Goal: Entertainment & Leisure: Browse casually

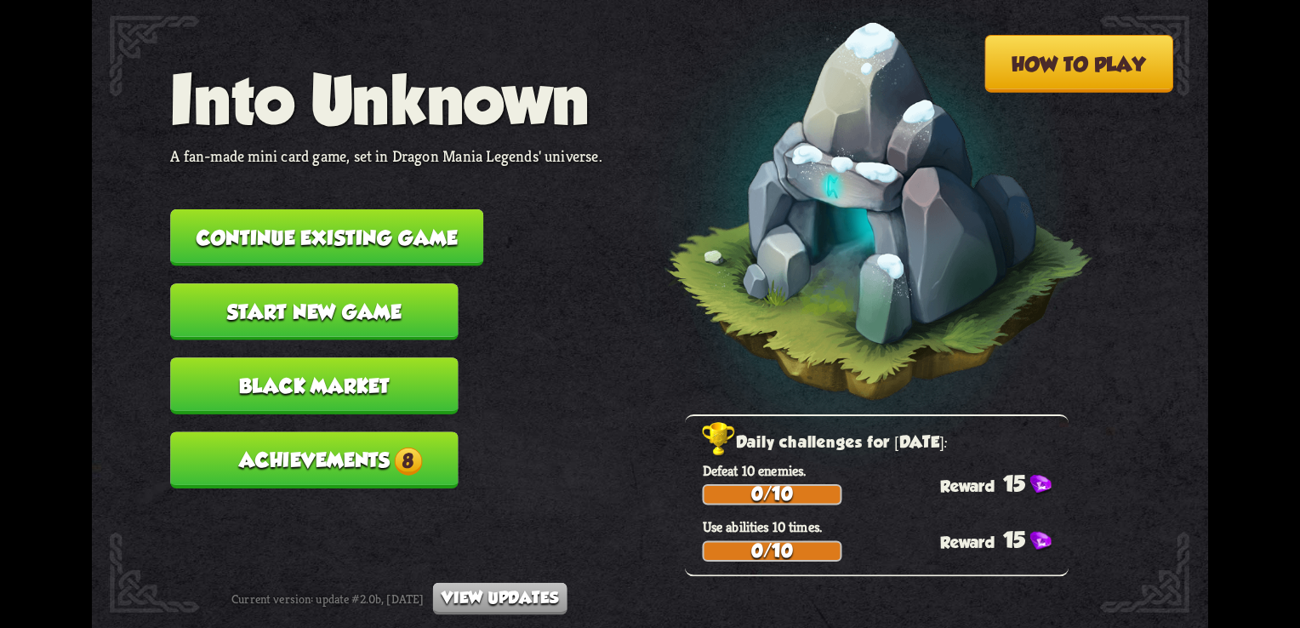
click at [376, 477] on button "Achievements 8" at bounding box center [314, 459] width 288 height 57
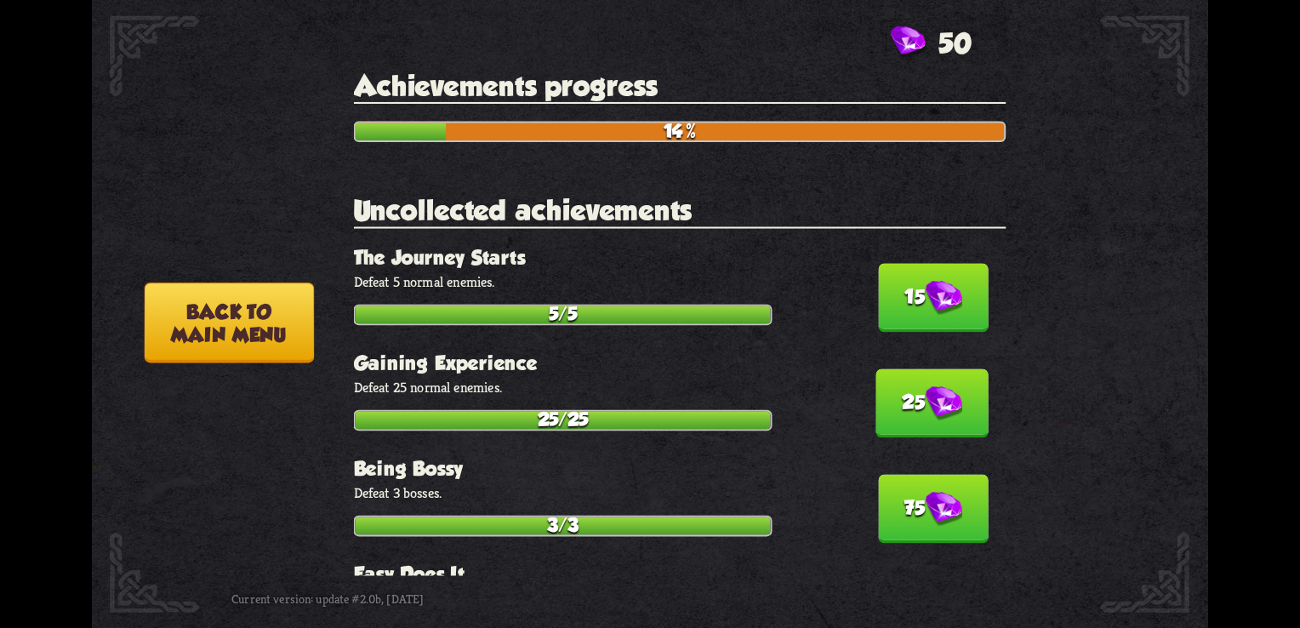
click at [935, 295] on img at bounding box center [943, 298] width 37 height 35
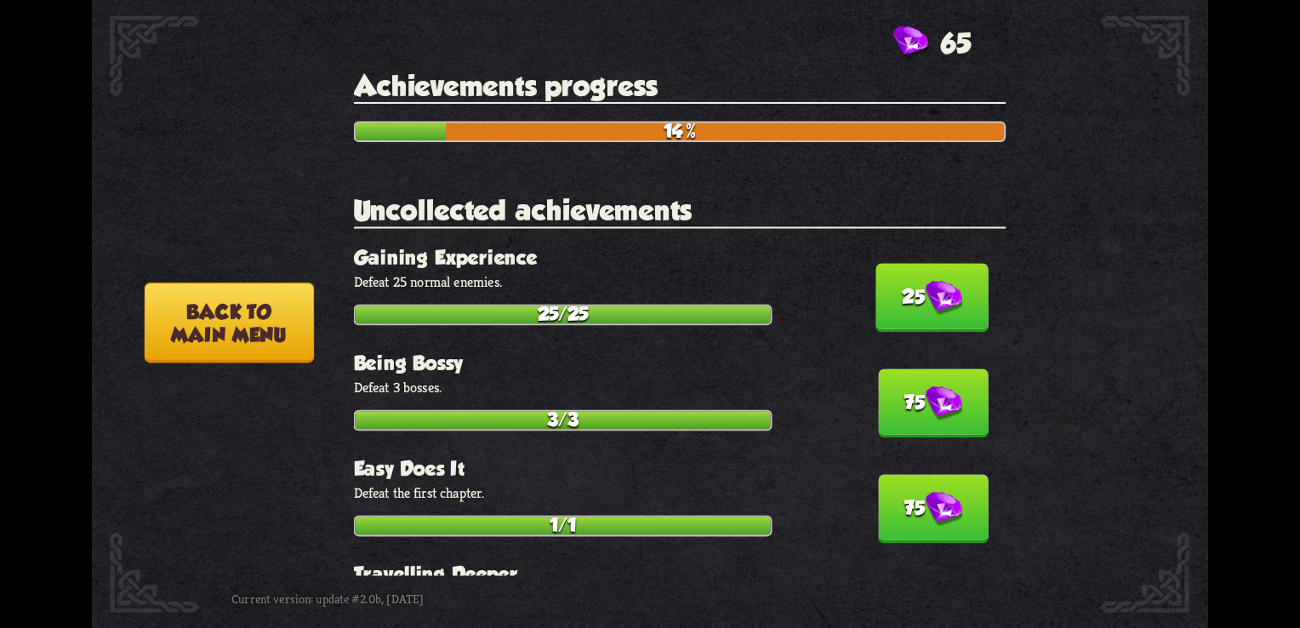
click at [922, 419] on button "75" at bounding box center [933, 403] width 111 height 69
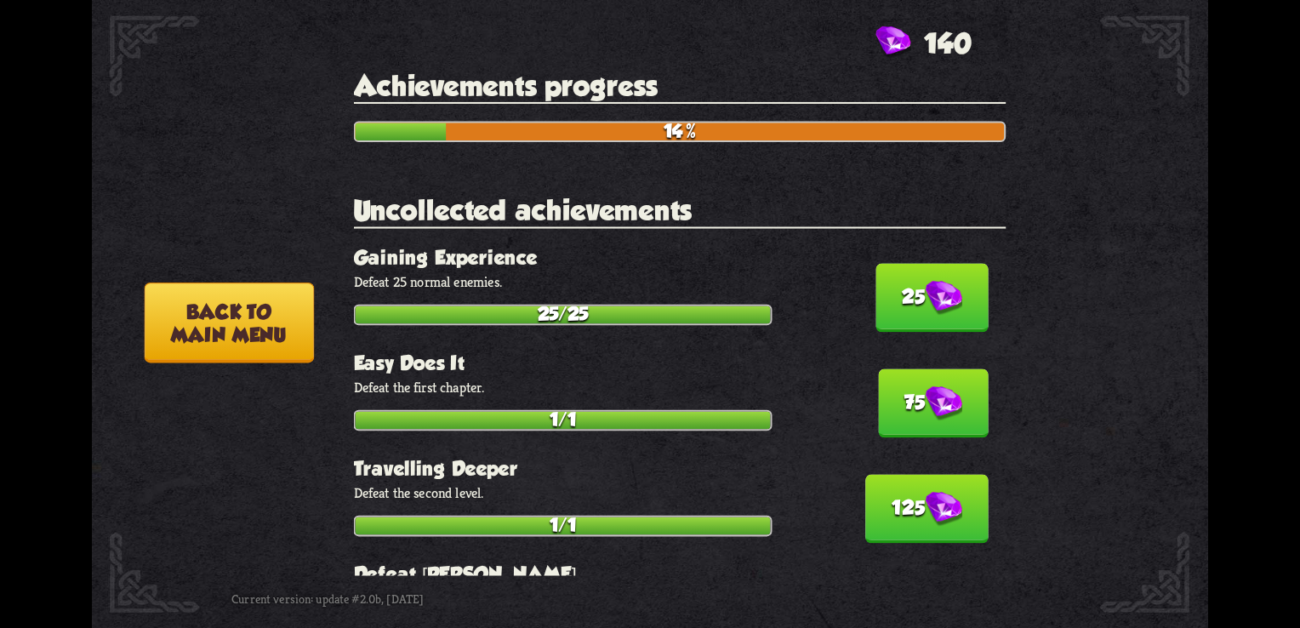
click at [929, 308] on img at bounding box center [943, 298] width 37 height 35
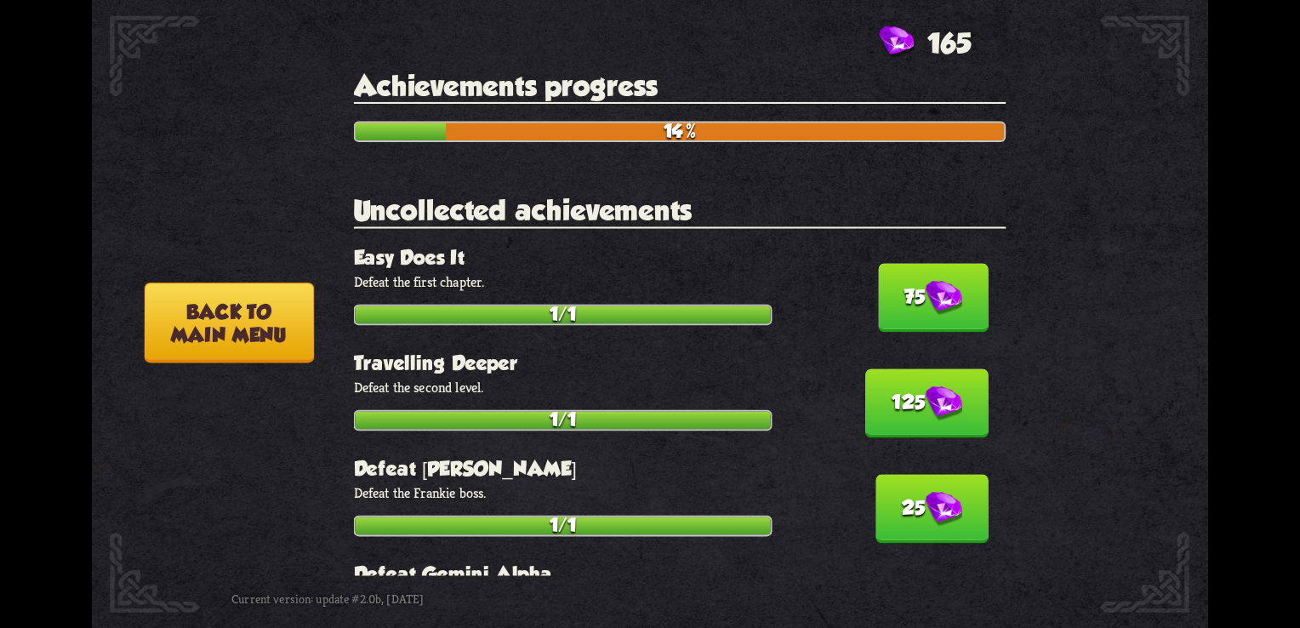
click at [929, 308] on img at bounding box center [943, 298] width 37 height 35
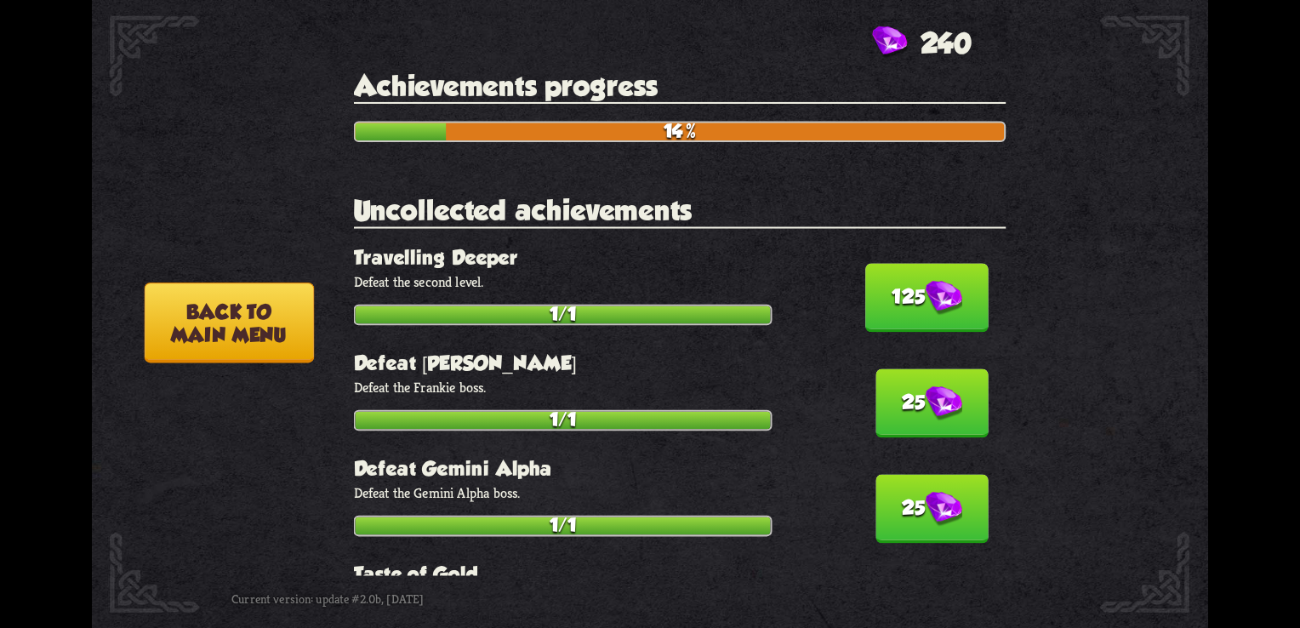
click at [929, 308] on img at bounding box center [943, 298] width 37 height 35
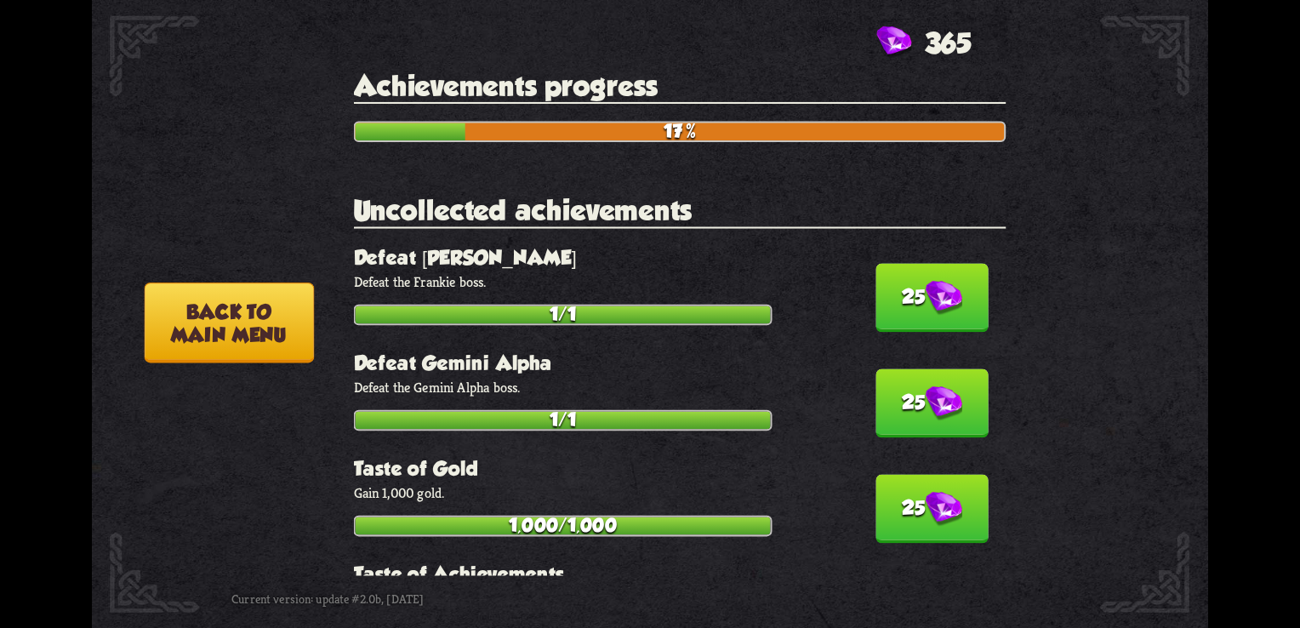
click at [929, 308] on img at bounding box center [943, 298] width 37 height 35
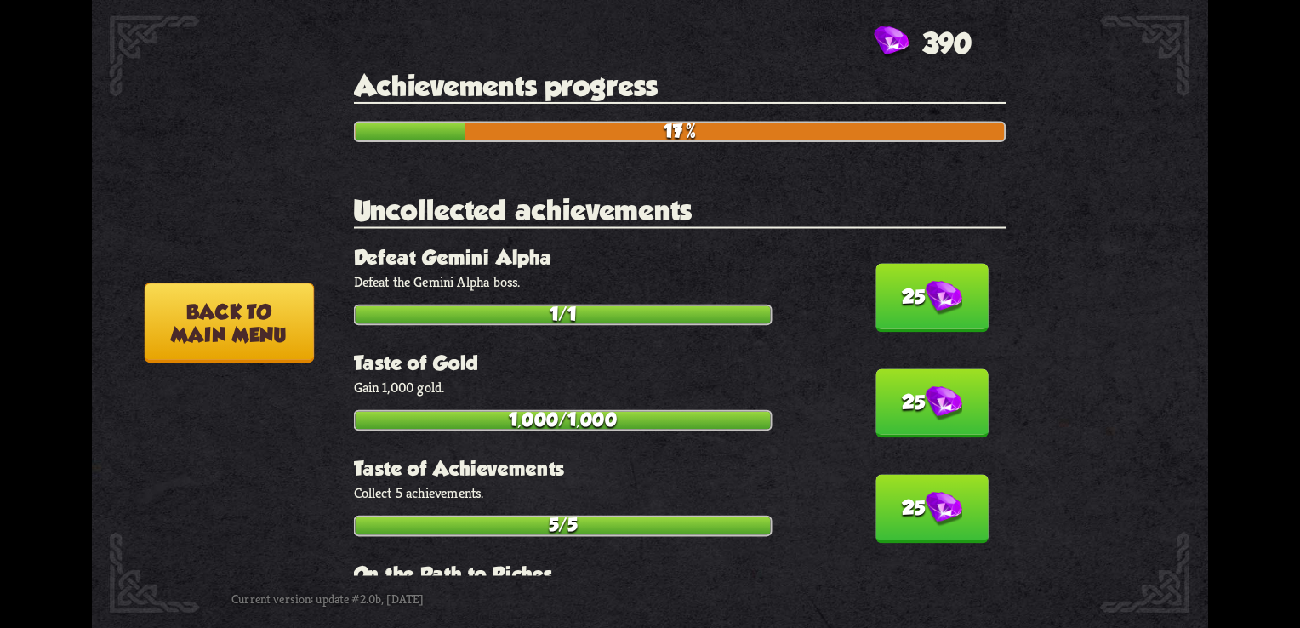
click at [929, 308] on img at bounding box center [943, 298] width 37 height 35
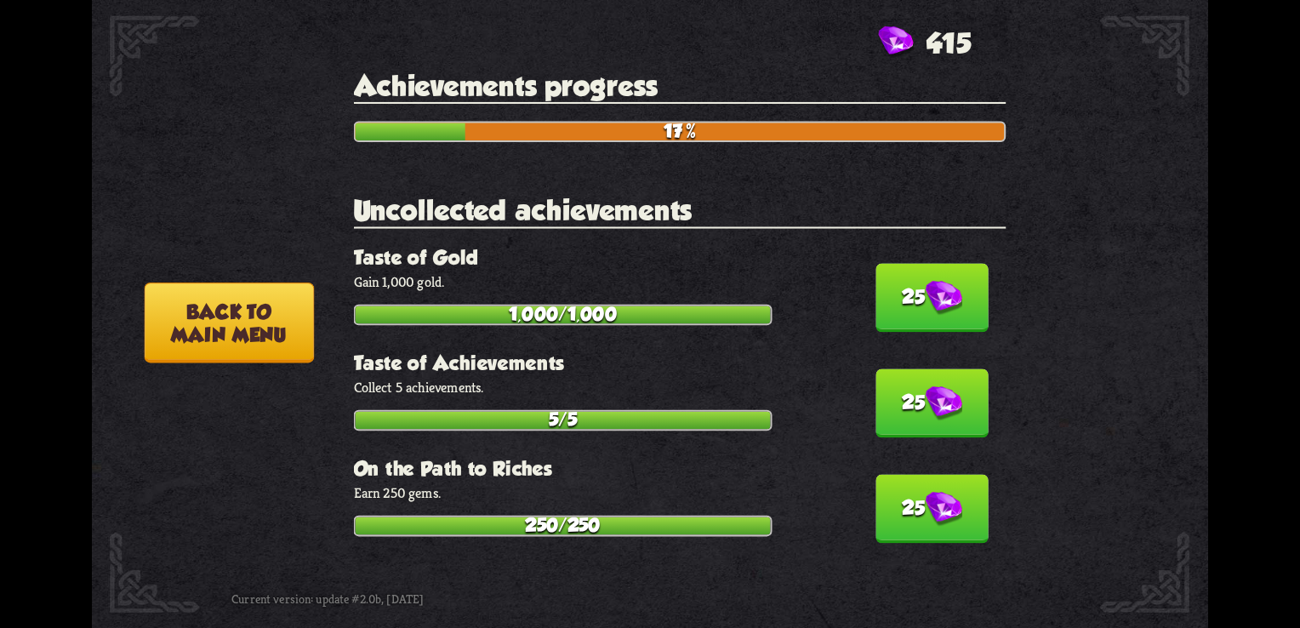
click at [929, 308] on img at bounding box center [943, 298] width 37 height 35
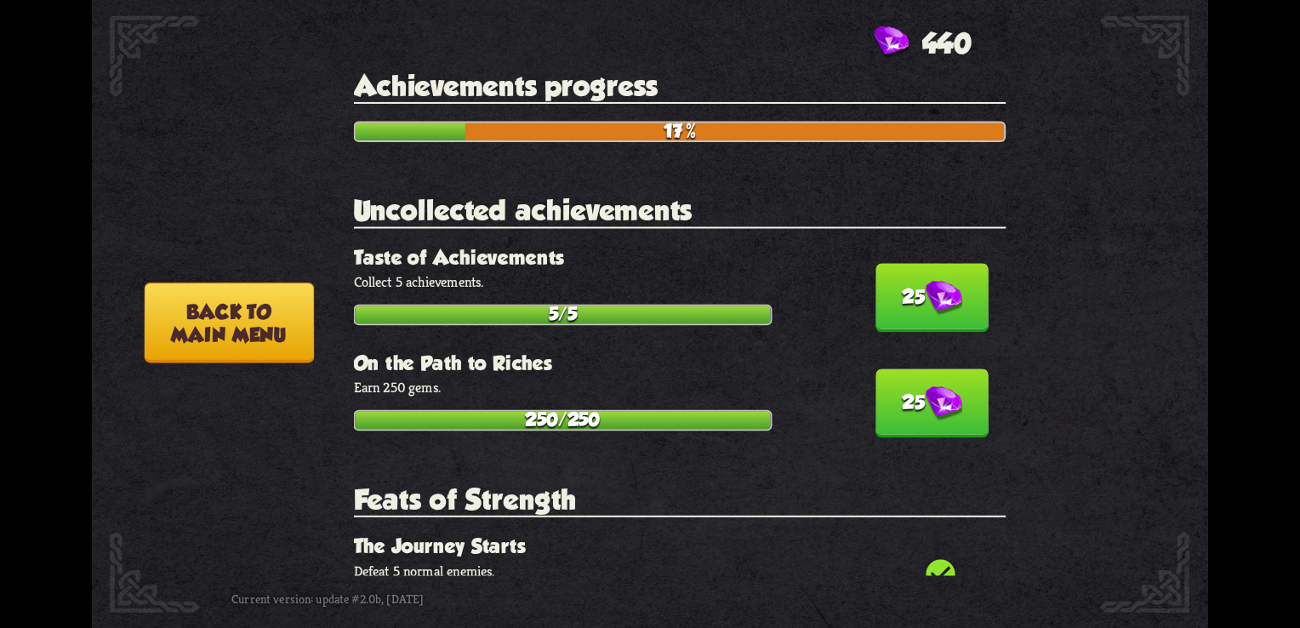
click at [929, 308] on img at bounding box center [943, 298] width 37 height 35
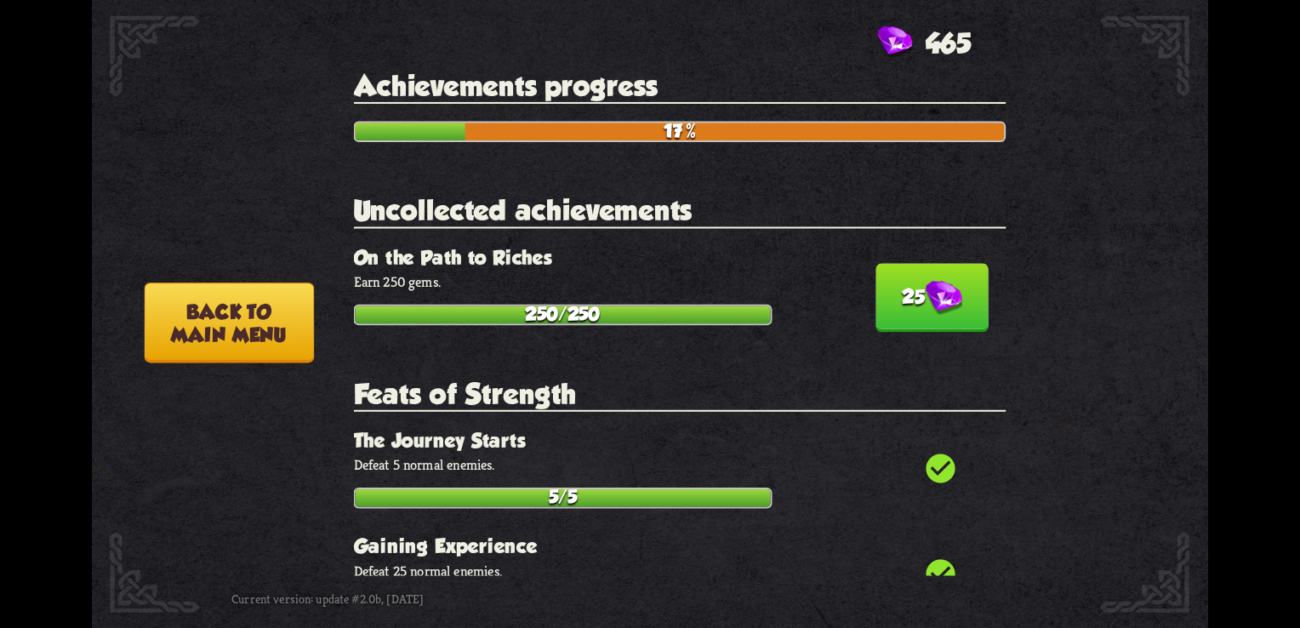
click at [929, 308] on img at bounding box center [943, 298] width 37 height 35
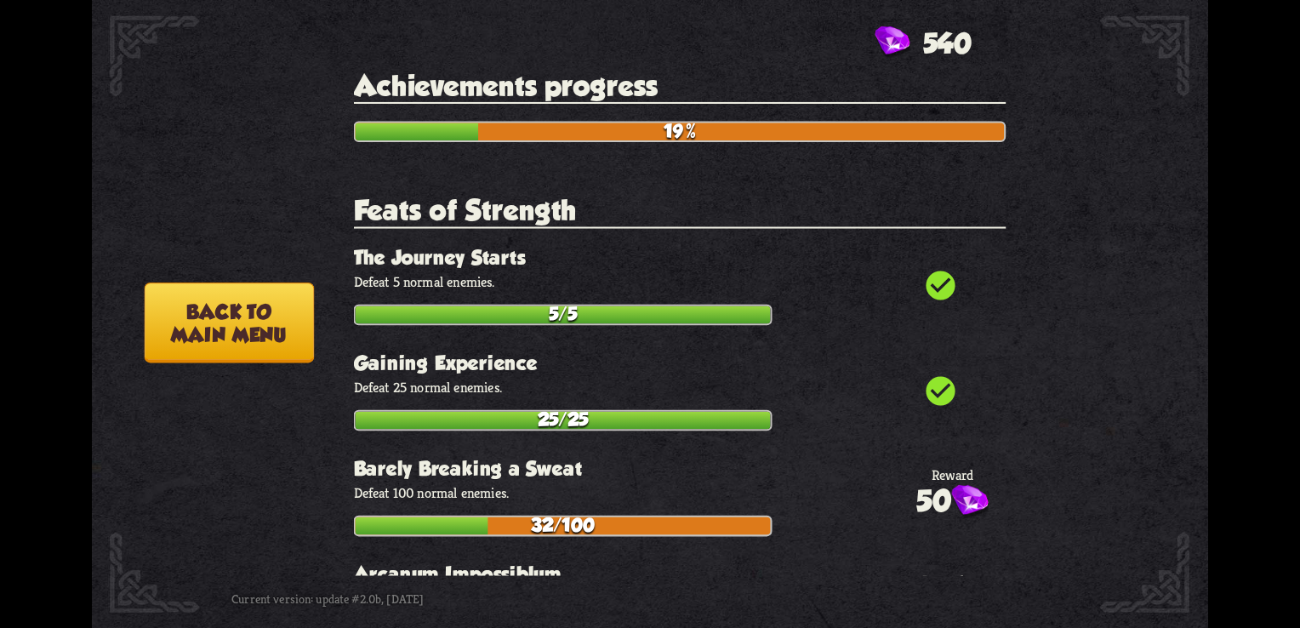
click at [221, 312] on button "Back to main menu" at bounding box center [229, 323] width 169 height 80
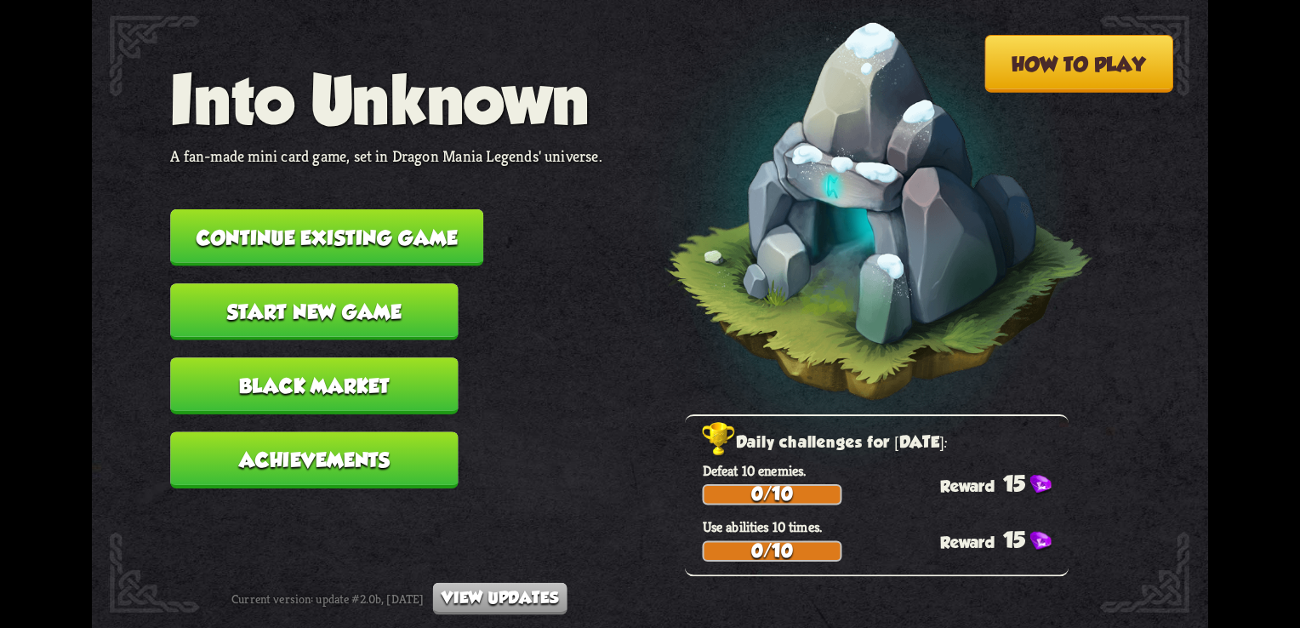
drag, startPoint x: 354, startPoint y: 243, endPoint x: 390, endPoint y: 246, distance: 35.8
click at [390, 246] on button "Continue existing game" at bounding box center [326, 237] width 313 height 57
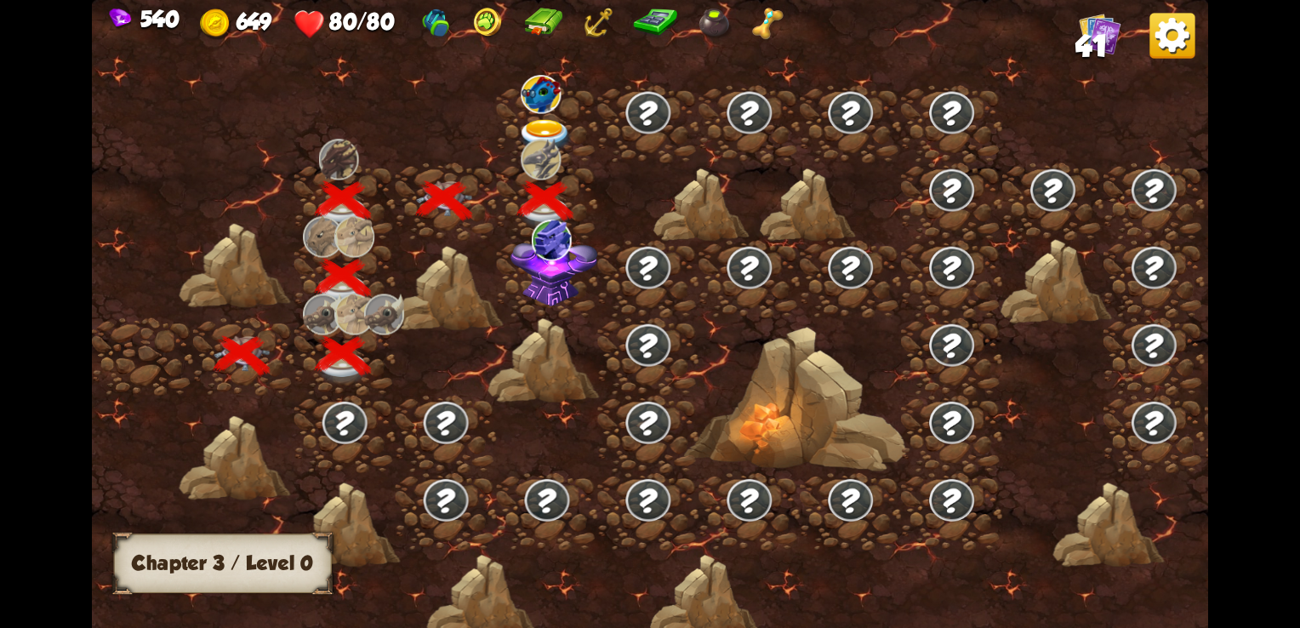
click at [1155, 45] on img at bounding box center [1172, 35] width 45 height 45
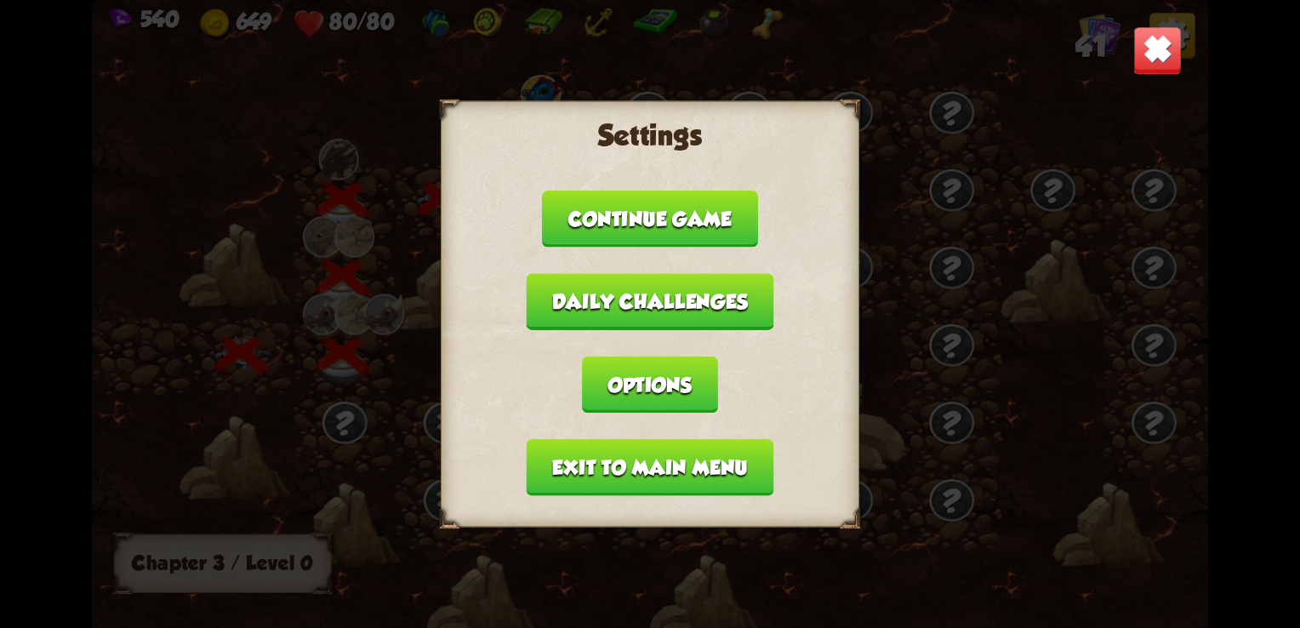
click at [664, 465] on button "Exit to main menu" at bounding box center [651, 467] width 248 height 57
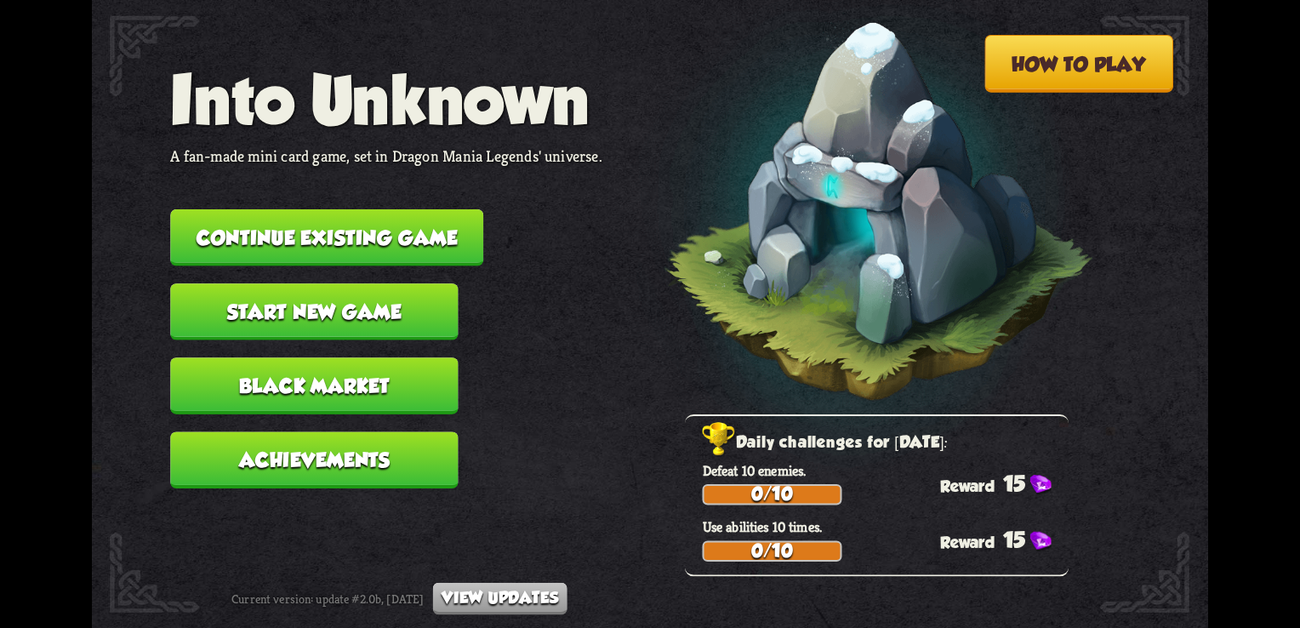
click at [354, 371] on button "Black Market" at bounding box center [314, 385] width 288 height 57
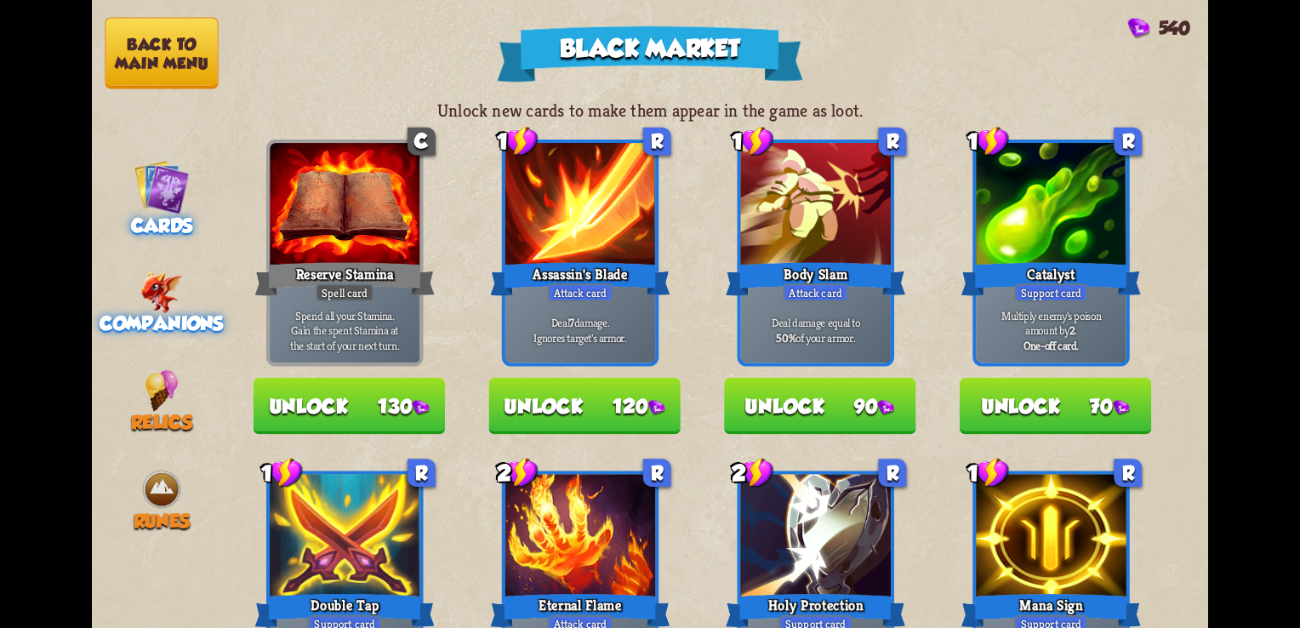
click at [212, 315] on span "Companions" at bounding box center [162, 324] width 124 height 22
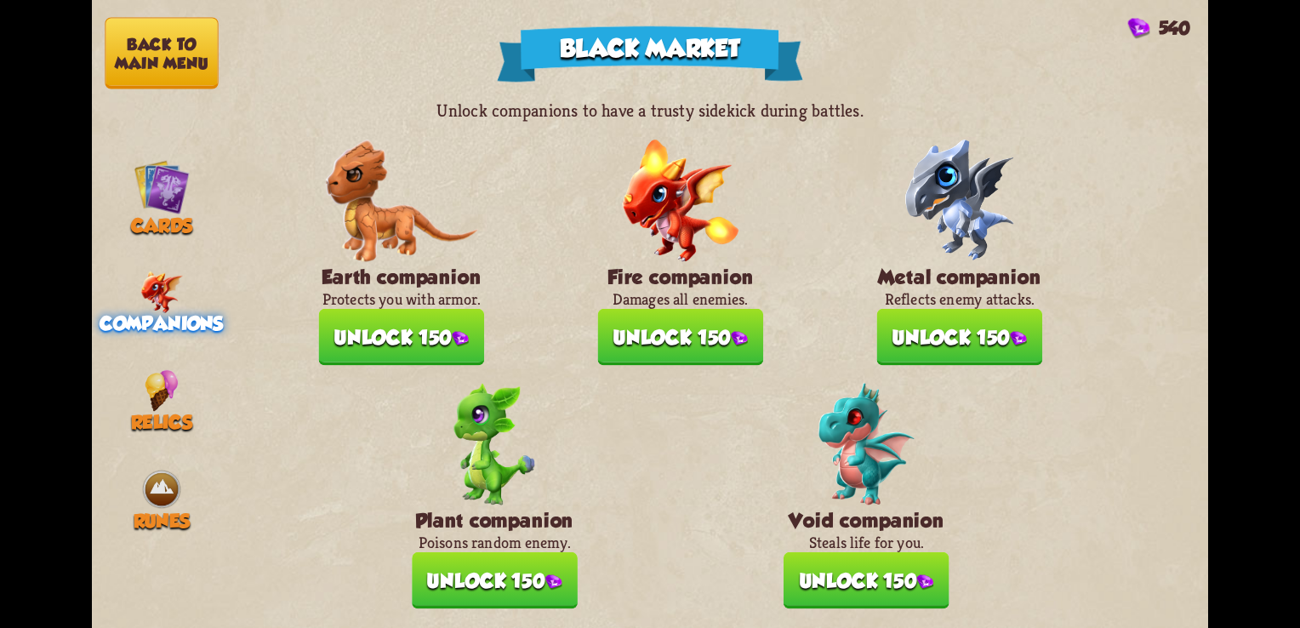
click at [174, 439] on nav "Back to main menu Cards Companions Relics Runes" at bounding box center [162, 314] width 140 height 628
click at [179, 394] on div "Relics" at bounding box center [162, 402] width 140 height 64
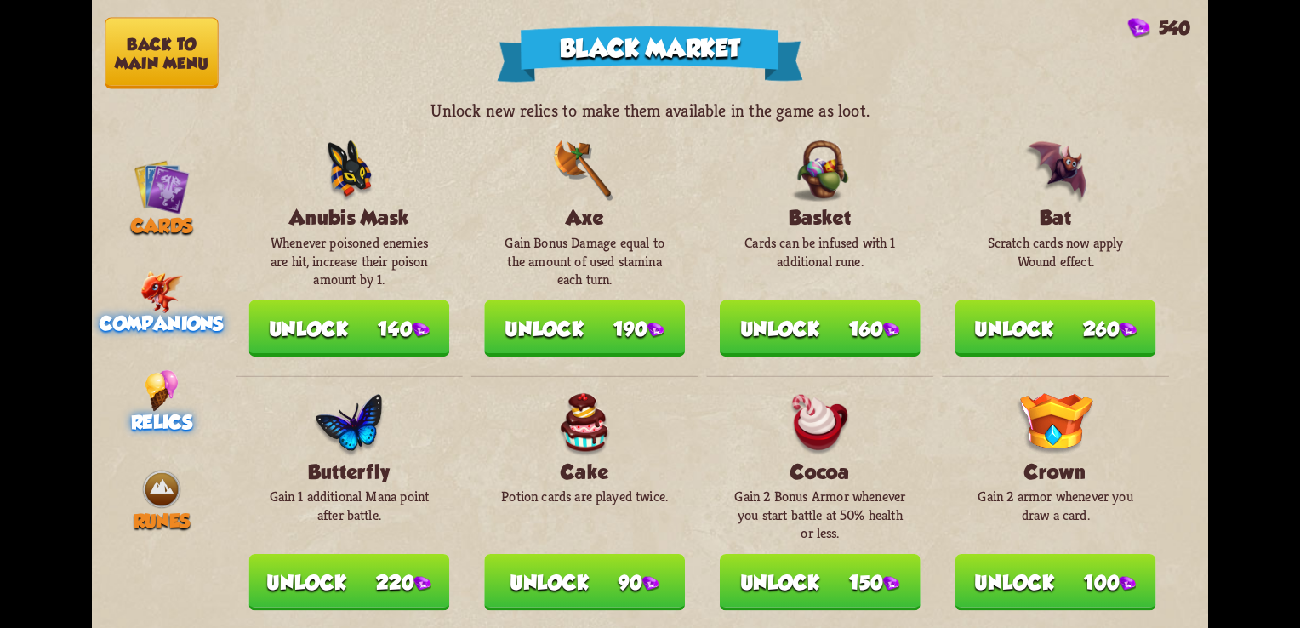
click at [187, 288] on div "Companions" at bounding box center [162, 303] width 140 height 64
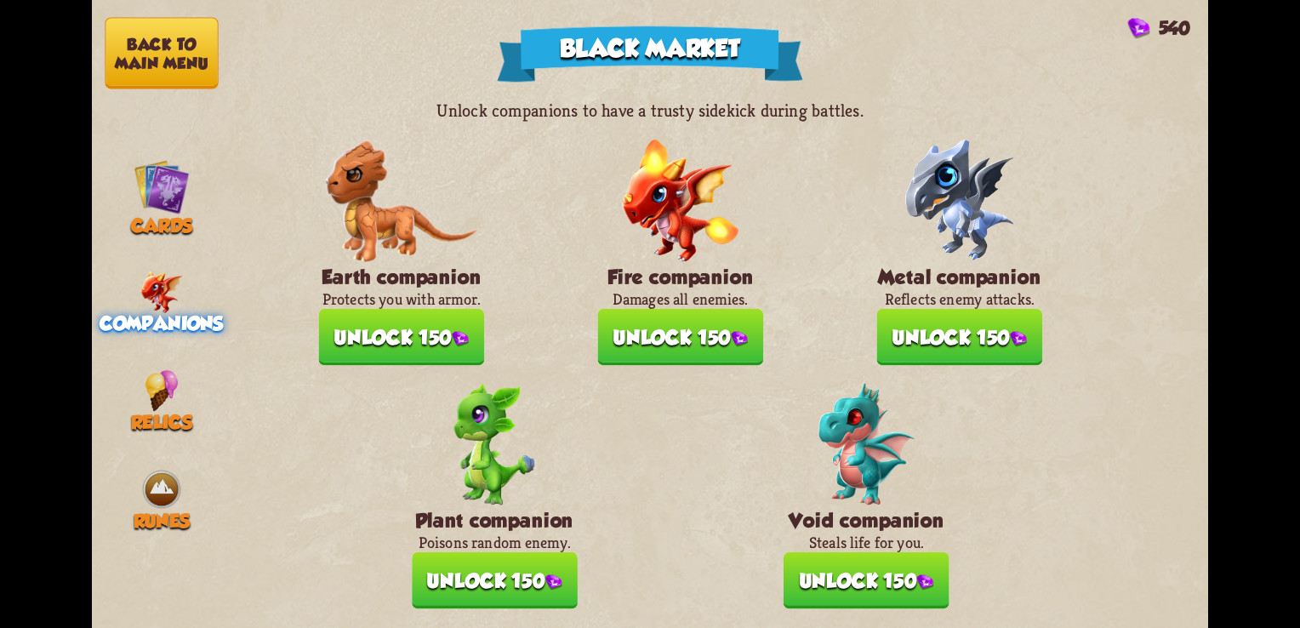
click at [914, 591] on button "Unlock 150" at bounding box center [867, 580] width 166 height 57
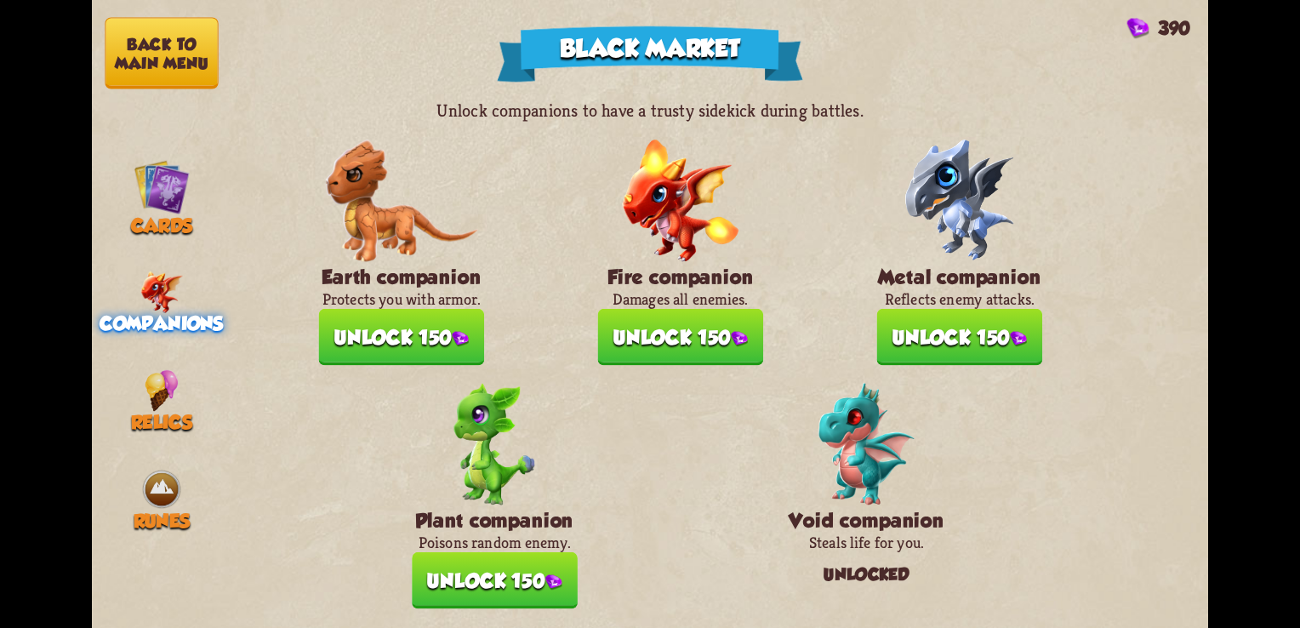
click at [470, 328] on button "Unlock 150" at bounding box center [402, 337] width 166 height 57
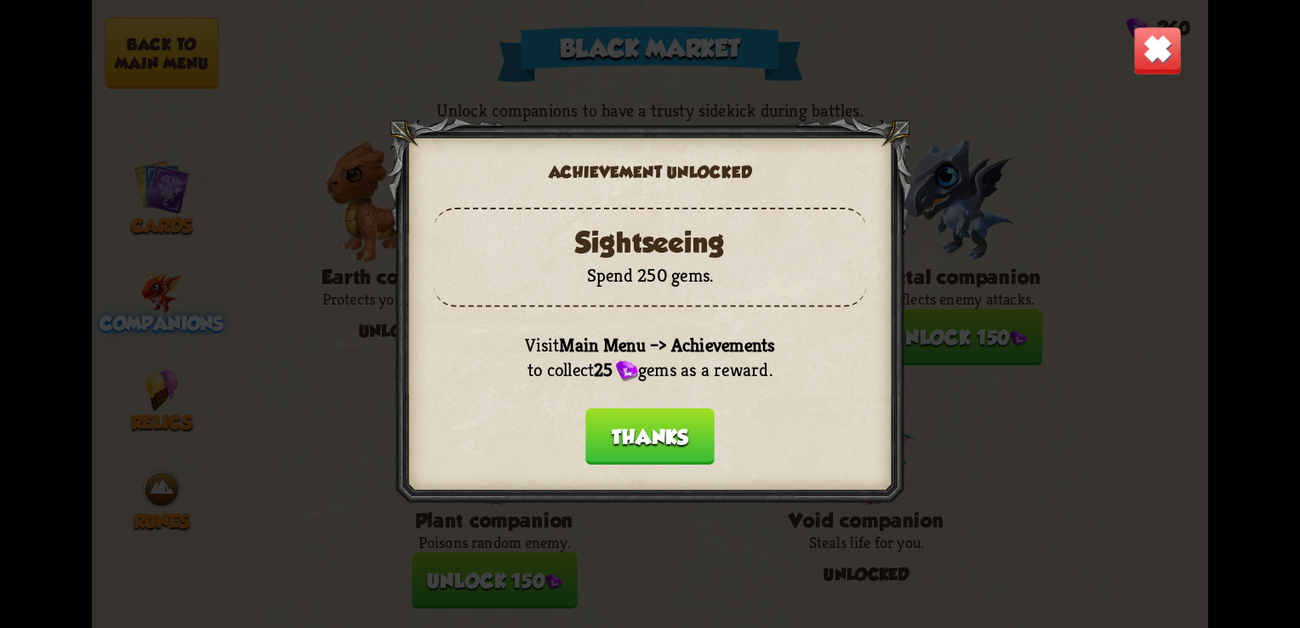
click at [691, 450] on button "Thanks" at bounding box center [649, 436] width 129 height 57
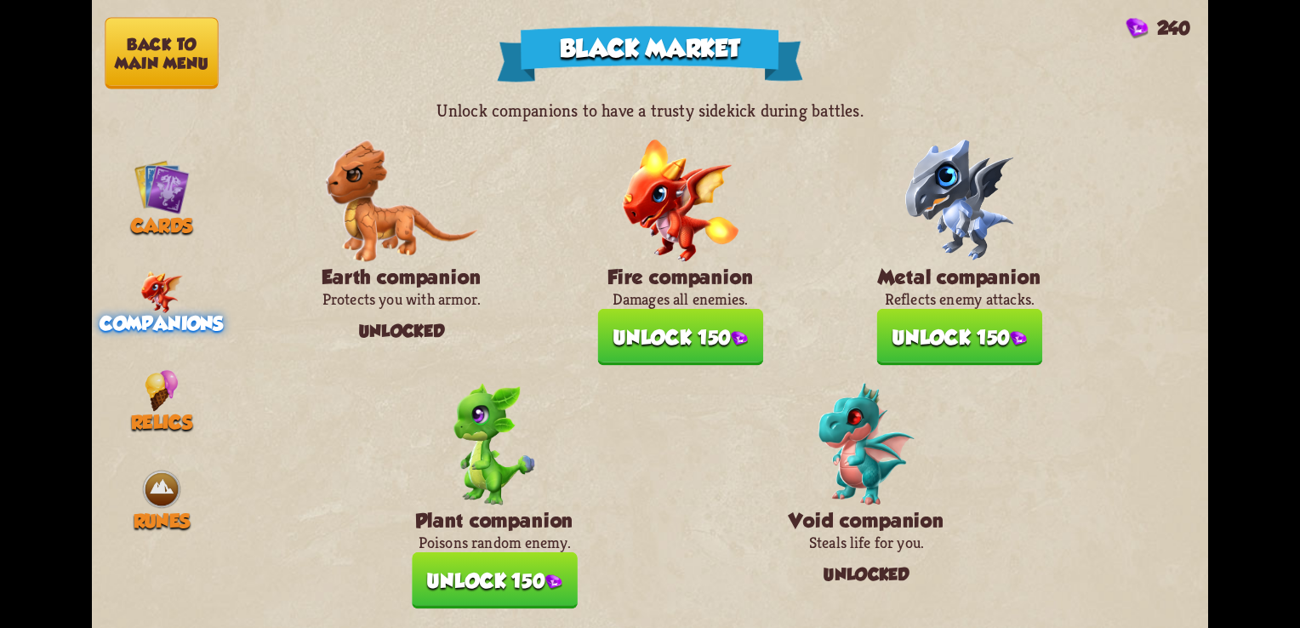
click at [717, 353] on button "Unlock 150" at bounding box center [681, 337] width 166 height 57
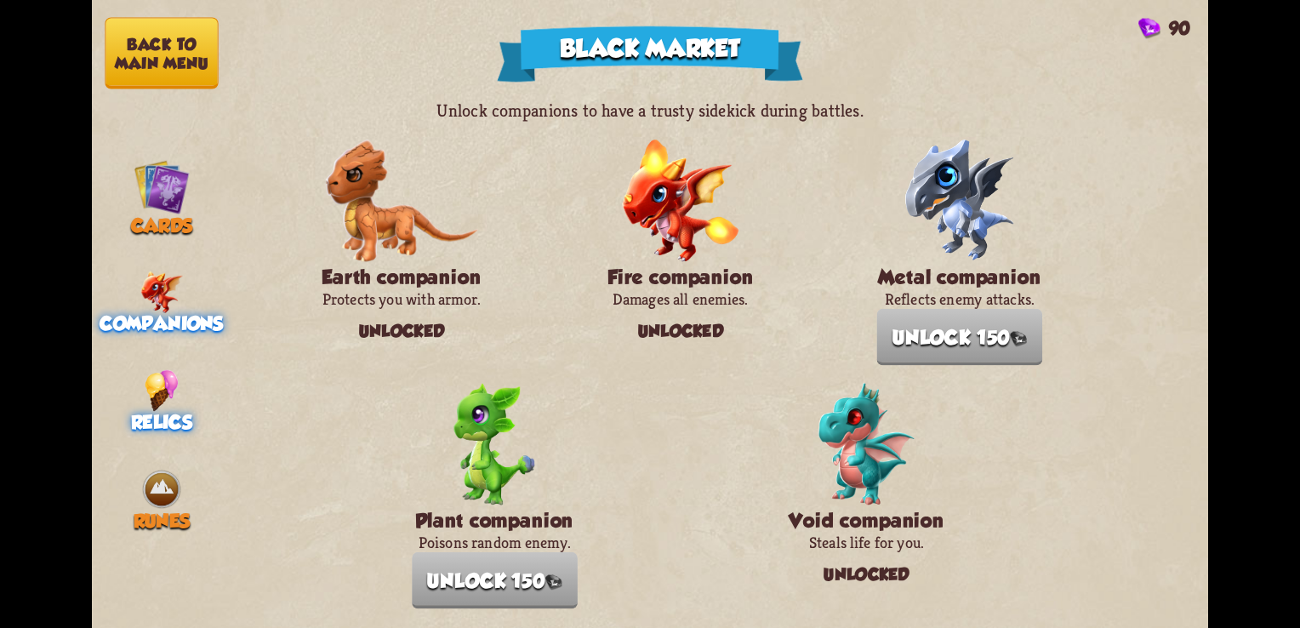
click at [160, 391] on img at bounding box center [161, 391] width 33 height 42
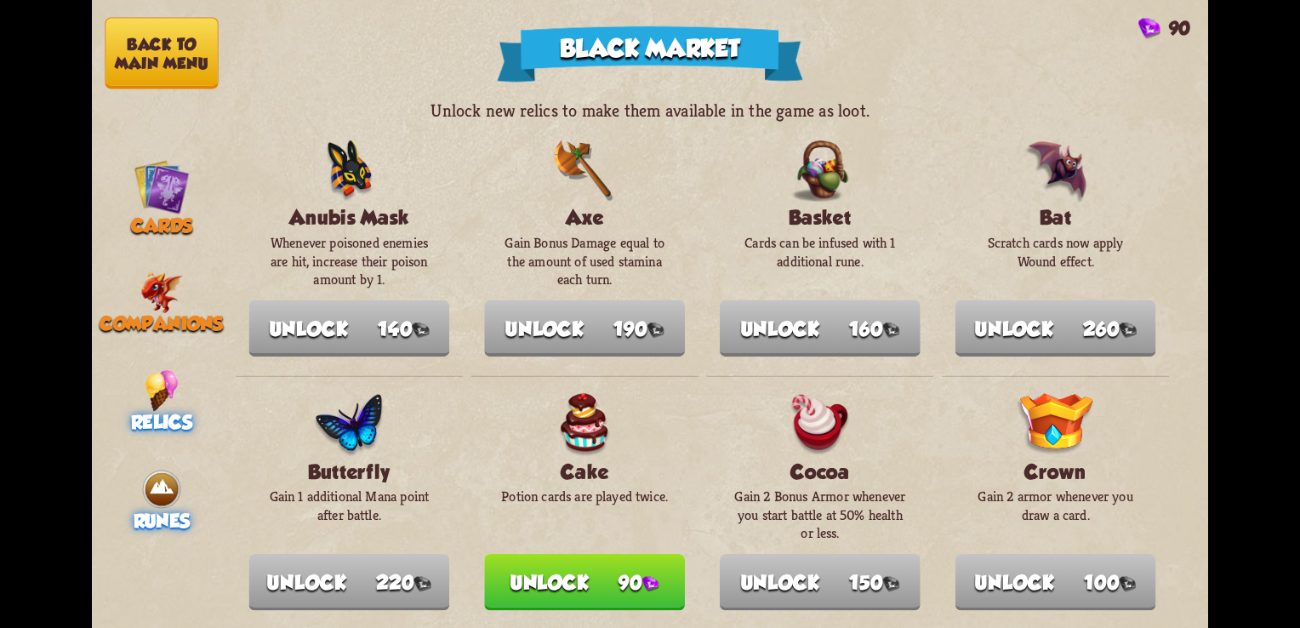
click at [167, 494] on img at bounding box center [161, 489] width 42 height 42
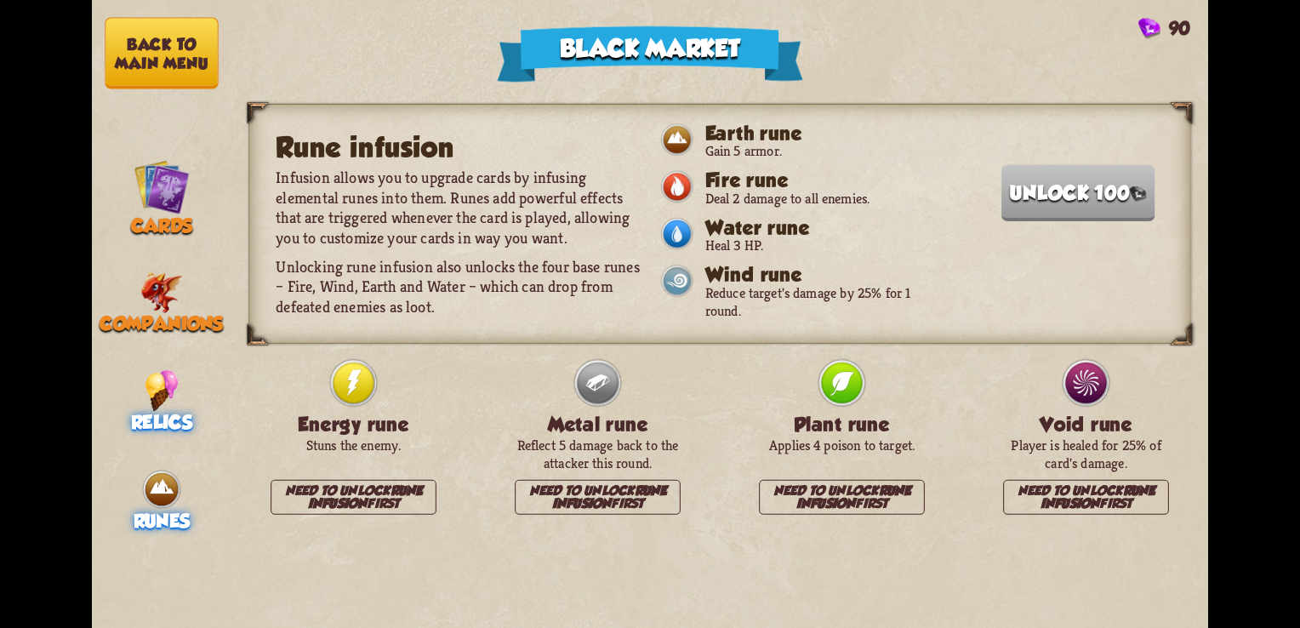
click at [184, 374] on div "Relics" at bounding box center [162, 402] width 140 height 64
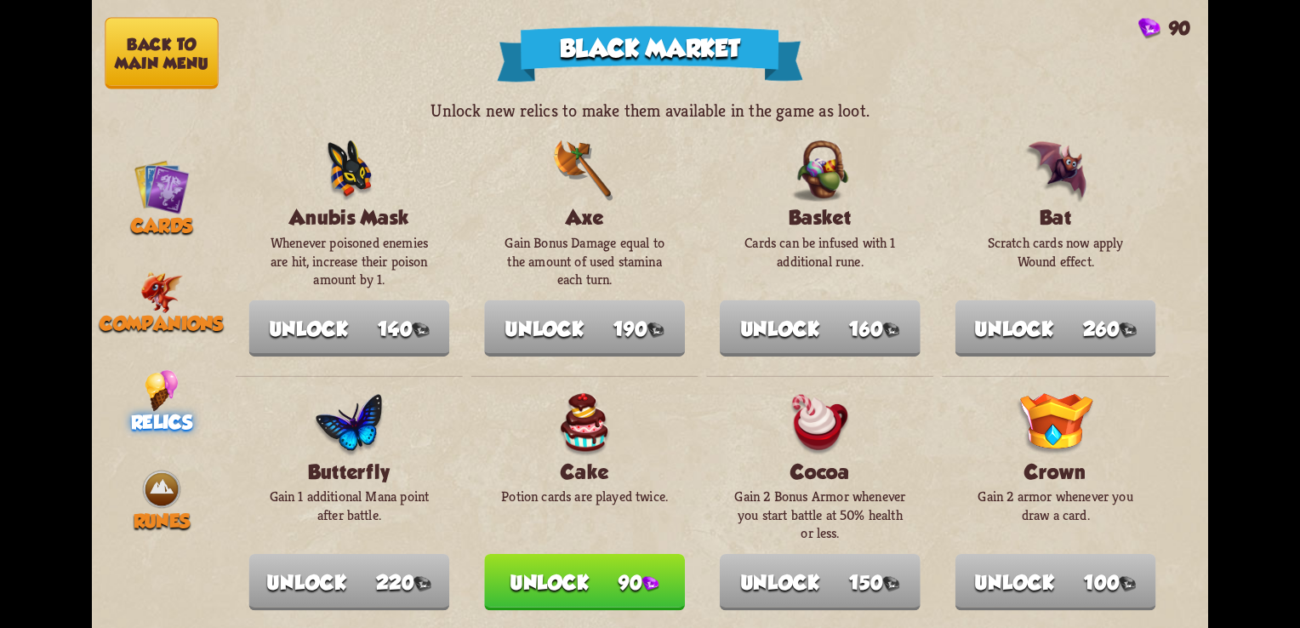
click at [1197, 197] on div "Unlock new relics to make them available in the game as loot. Anubis Mask Whene…" at bounding box center [719, 364] width 977 height 528
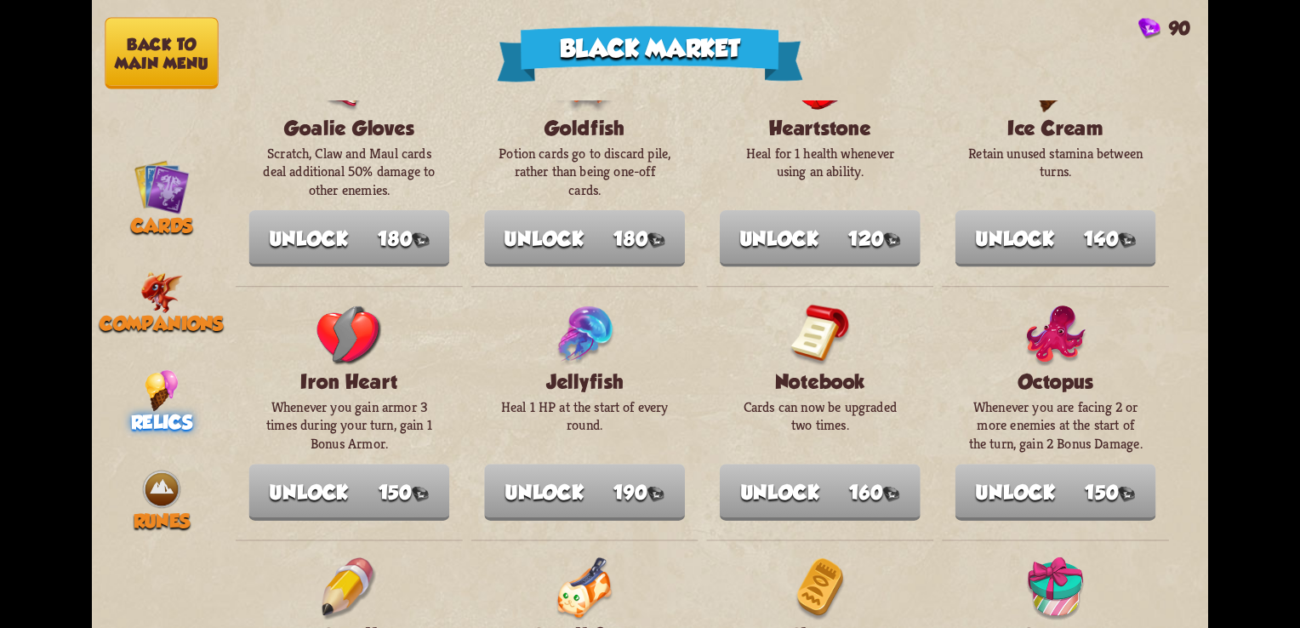
scroll to position [955, 0]
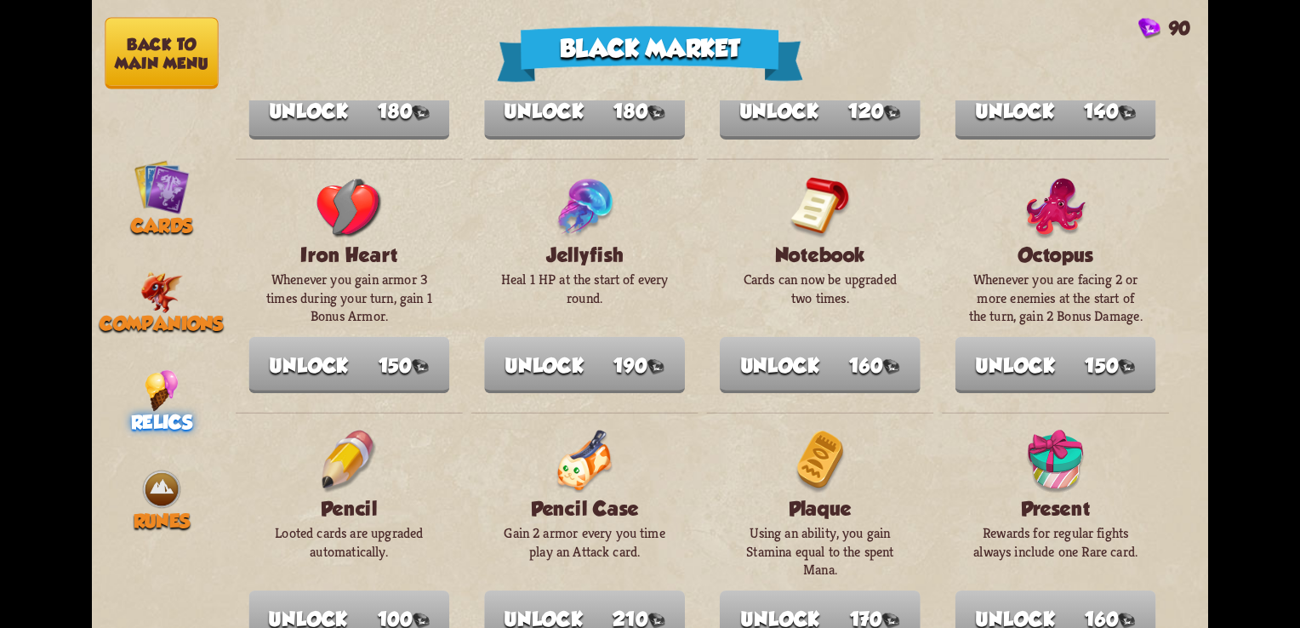
click at [150, 140] on nav "Back to main menu Cards Companions Relics Runes" at bounding box center [162, 314] width 140 height 628
click at [150, 188] on img at bounding box center [162, 187] width 56 height 56
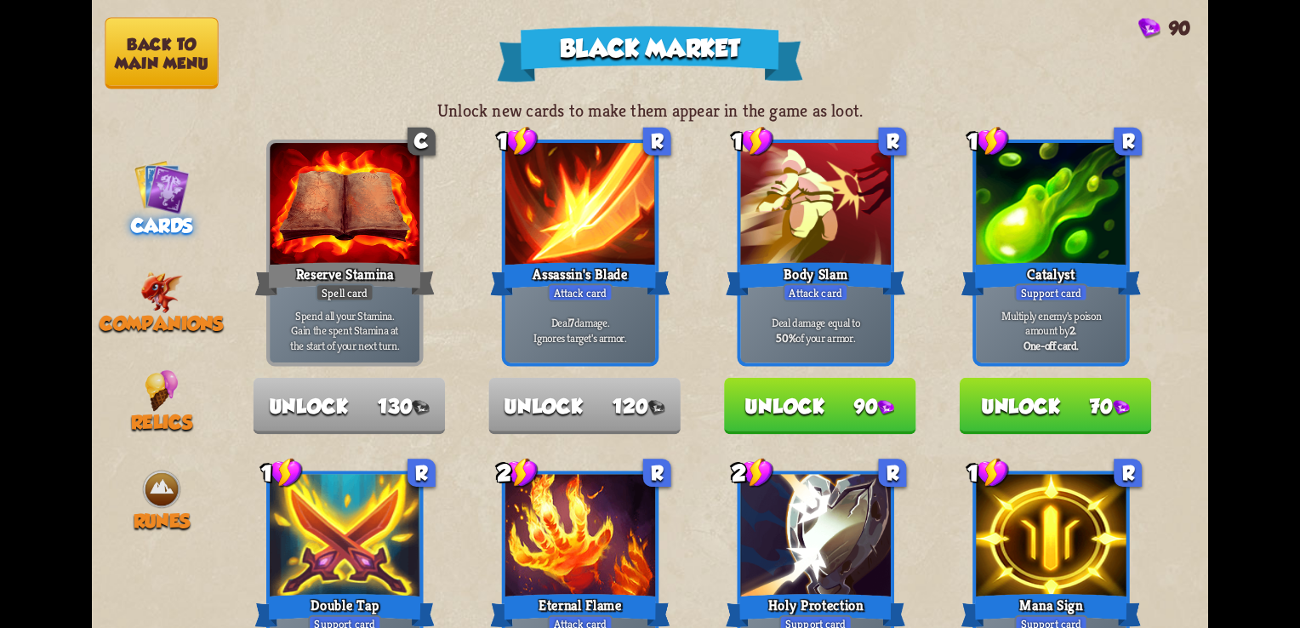
drag, startPoint x: 1219, startPoint y: 186, endPoint x: 1201, endPoint y: 177, distance: 19.8
click at [1201, 177] on div "Black Market 90 Unlock new cards to make them appear in the game as loot. C Res…" at bounding box center [650, 314] width 1300 height 628
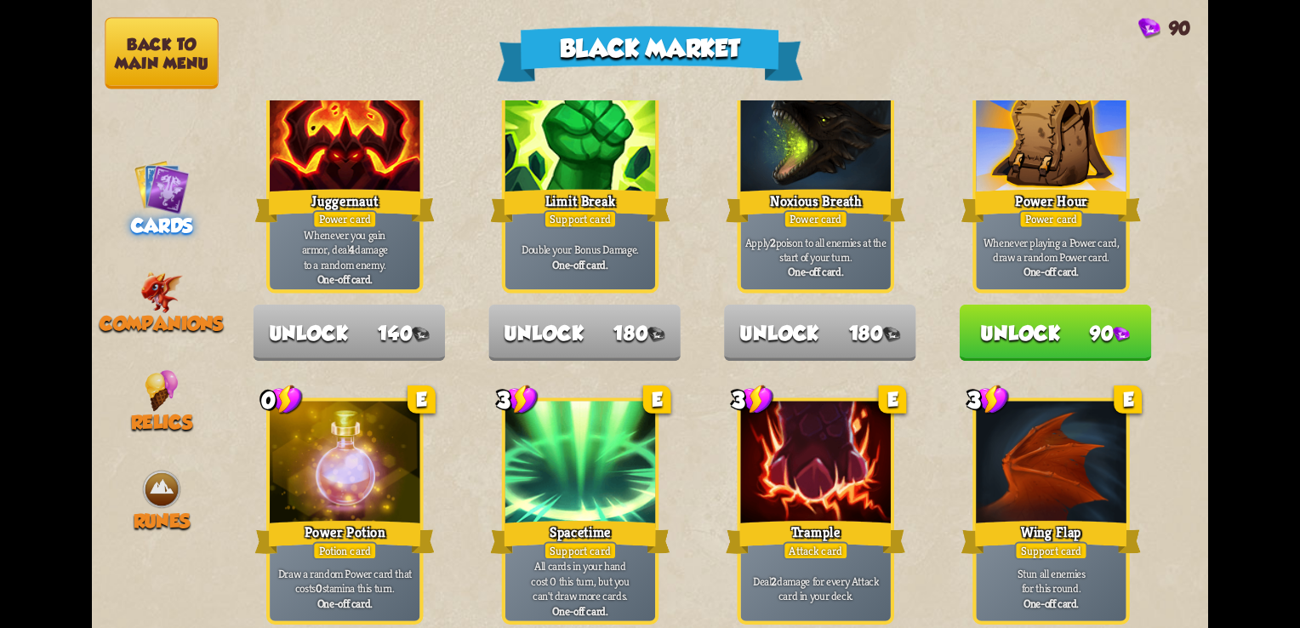
scroll to position [1770, 0]
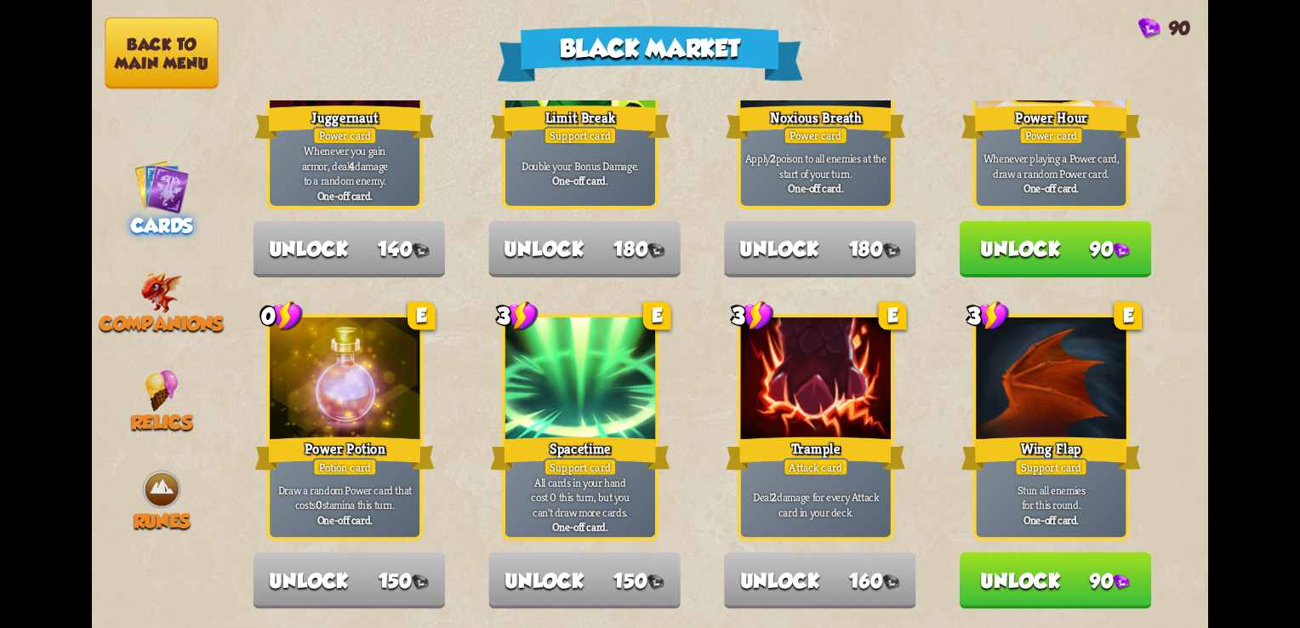
click at [1196, 541] on div "Unlock new cards to make them appear in the game as loot. C Reserve Stamina Spe…" at bounding box center [719, 364] width 977 height 528
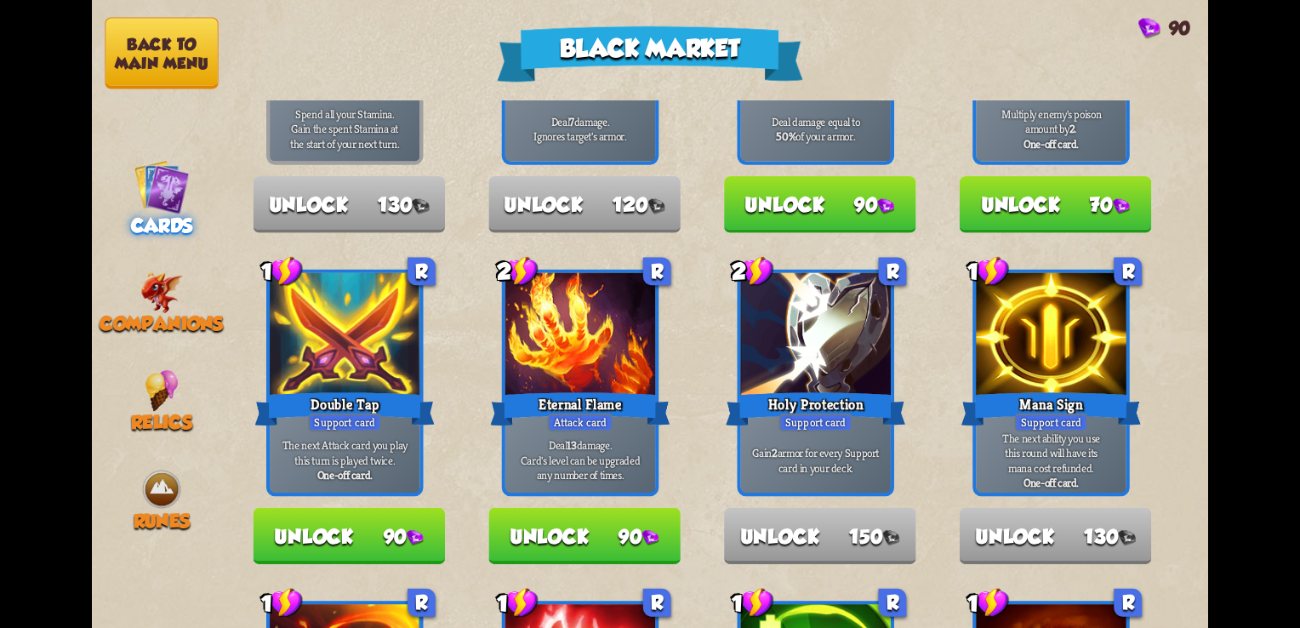
scroll to position [193, 0]
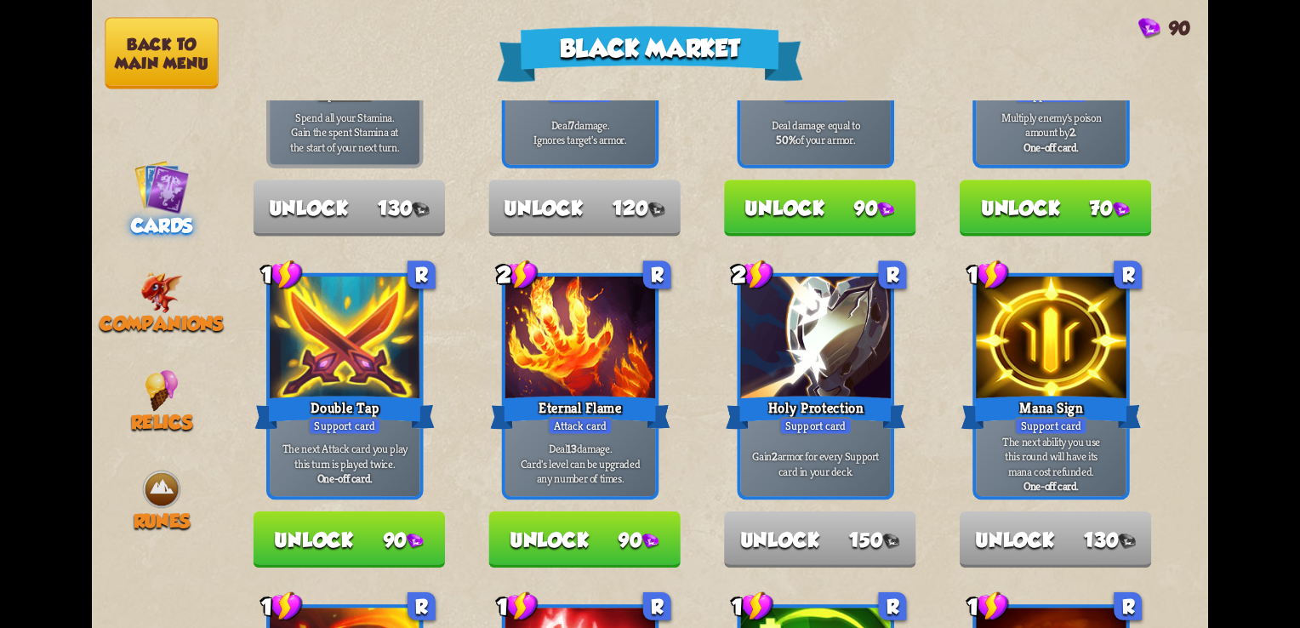
click at [593, 535] on button "Unlock 90" at bounding box center [584, 539] width 192 height 57
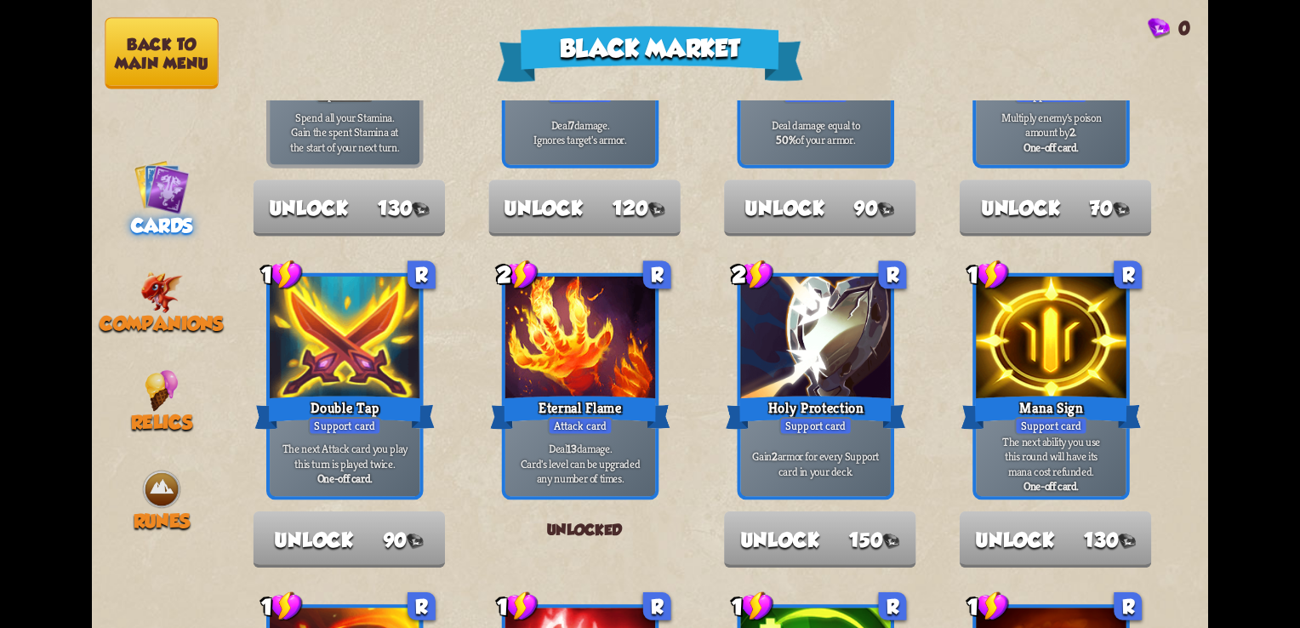
click at [143, 63] on button "Back to main menu" at bounding box center [161, 53] width 113 height 71
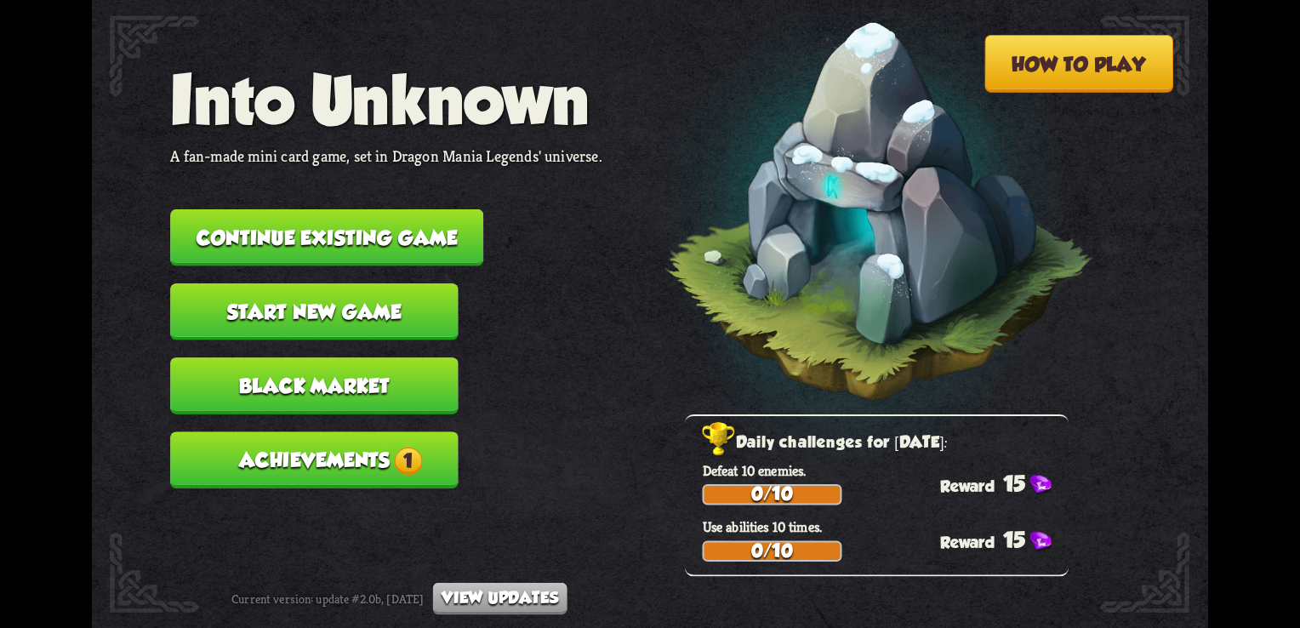
click at [329, 243] on button "Continue existing game" at bounding box center [326, 237] width 313 height 57
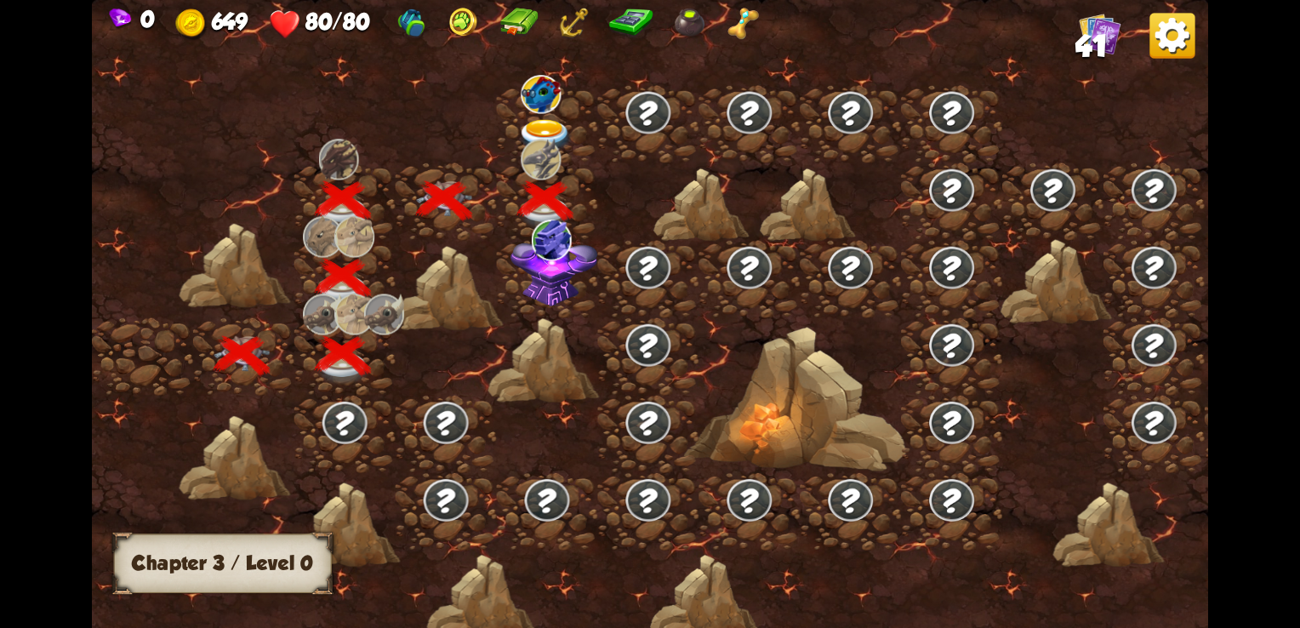
click at [543, 133] on img at bounding box center [545, 135] width 56 height 33
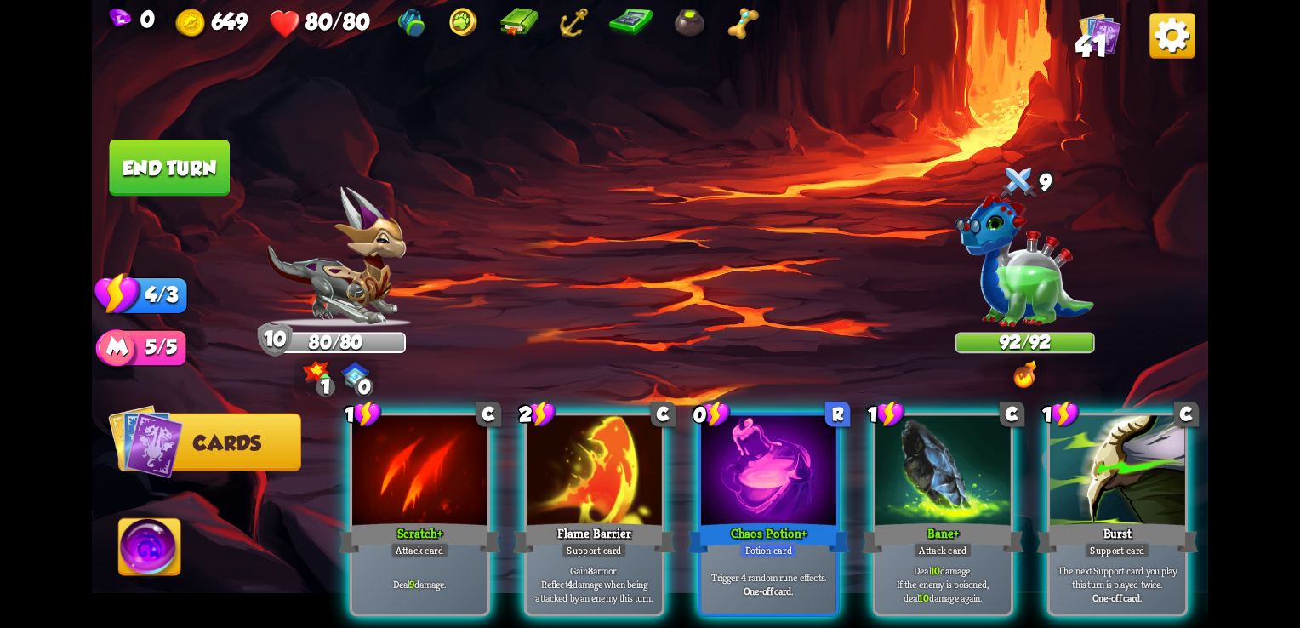
scroll to position [0, 106]
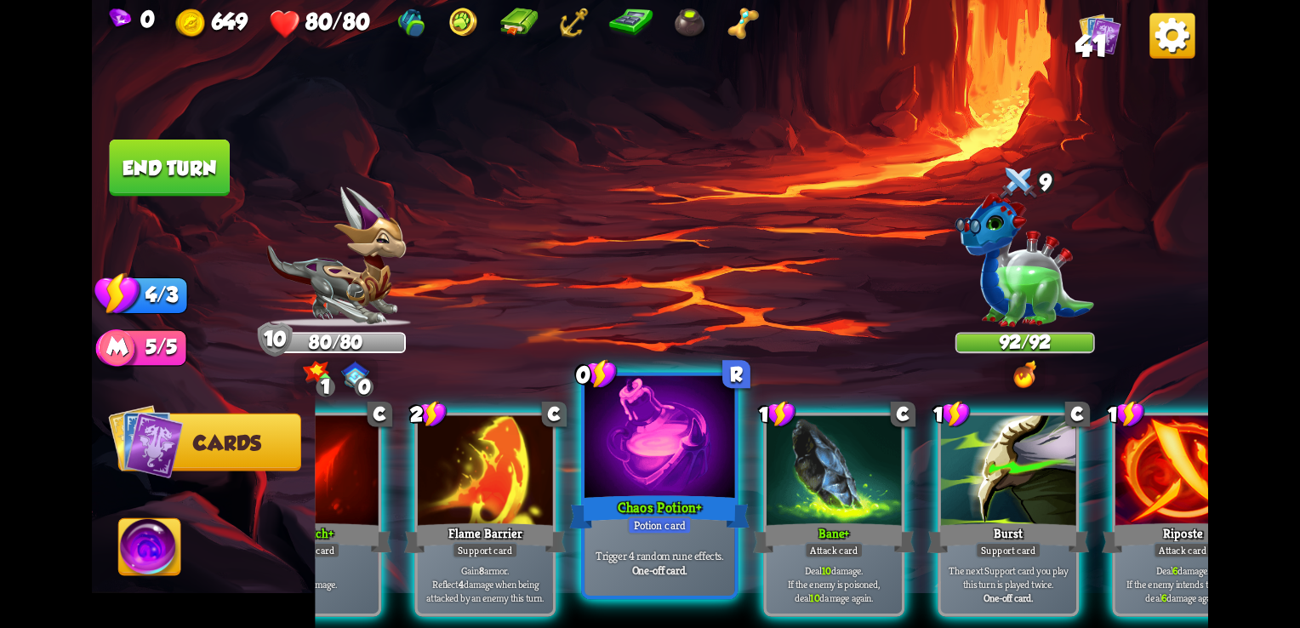
click at [605, 495] on div "Chaos Potion+" at bounding box center [659, 512] width 180 height 40
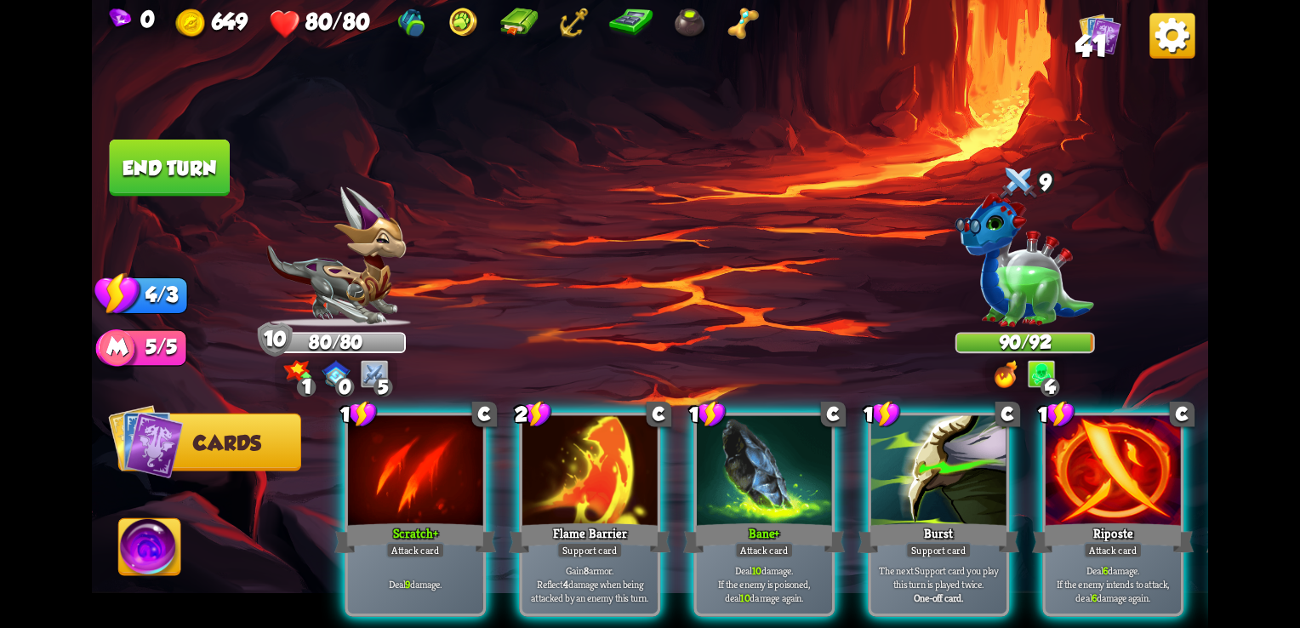
scroll to position [0, 0]
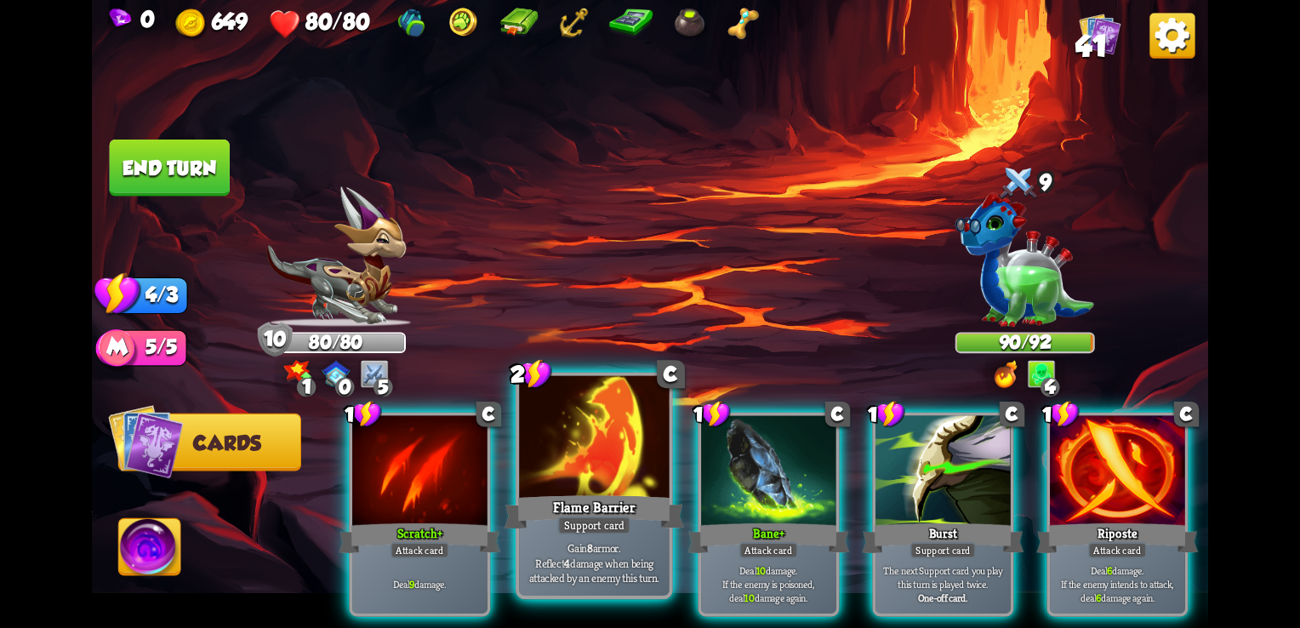
click at [642, 511] on div "Flame Barrier" at bounding box center [595, 512] width 180 height 40
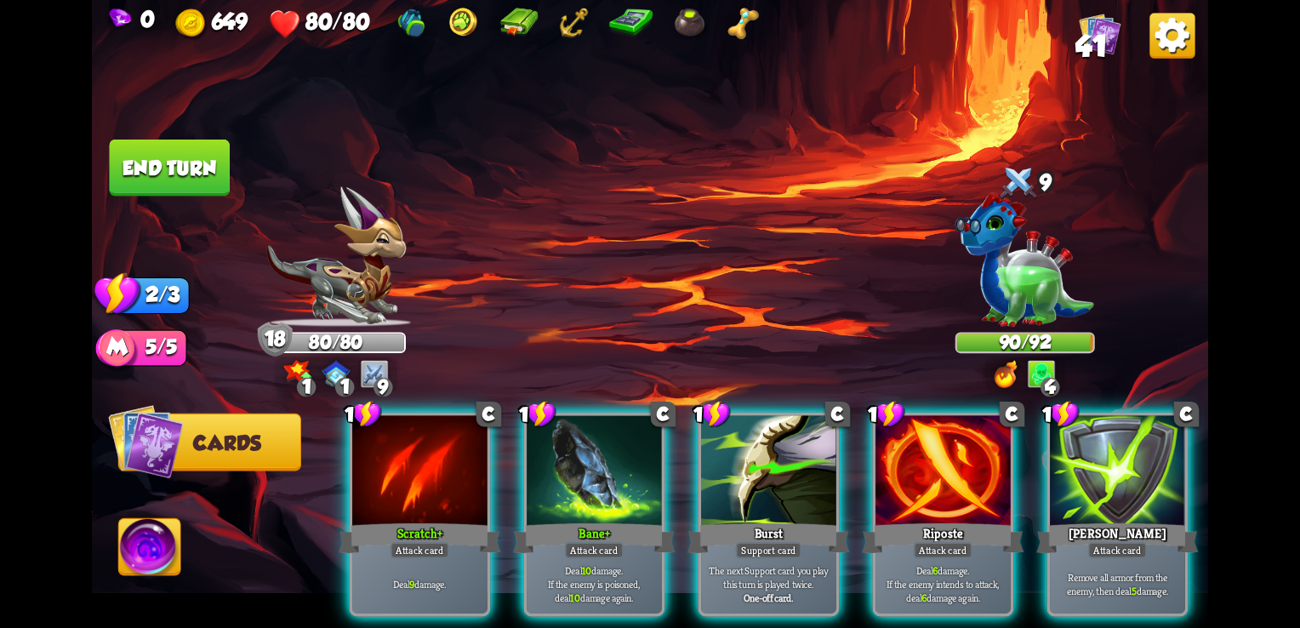
click at [385, 376] on img at bounding box center [375, 374] width 28 height 28
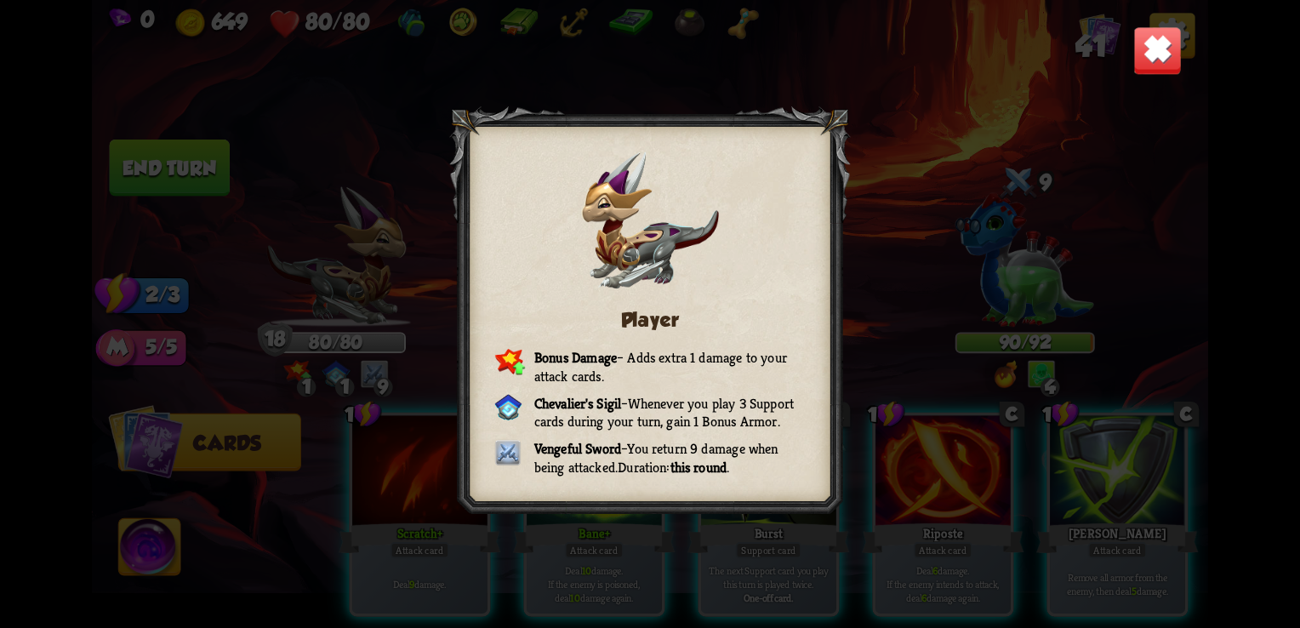
click at [1152, 71] on img at bounding box center [1157, 50] width 49 height 49
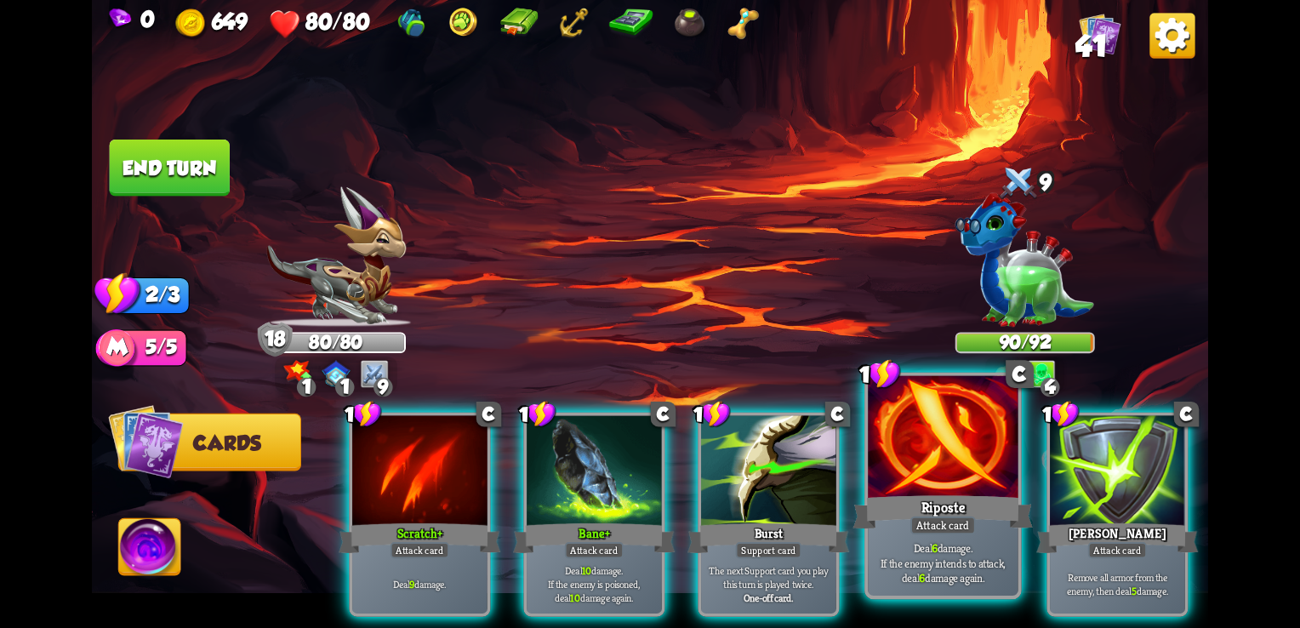
click at [914, 472] on div at bounding box center [943, 439] width 150 height 127
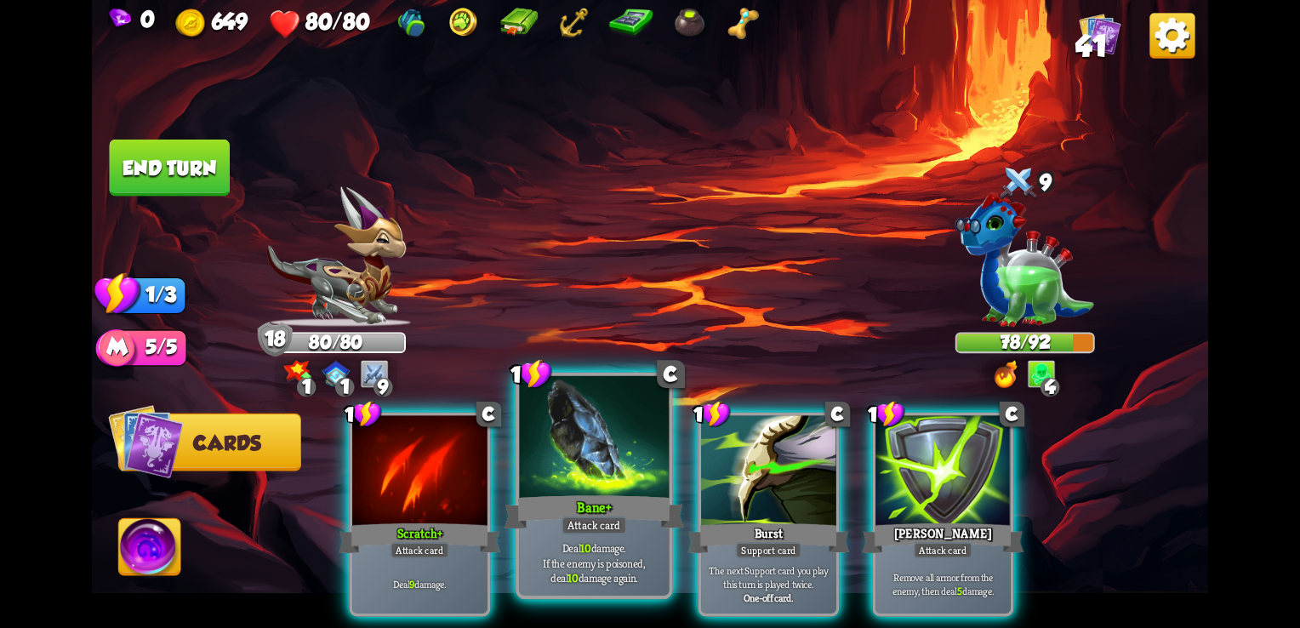
drag, startPoint x: 599, startPoint y: 502, endPoint x: 554, endPoint y: 524, distance: 50.2
click at [554, 524] on div "Bane+" at bounding box center [595, 512] width 180 height 40
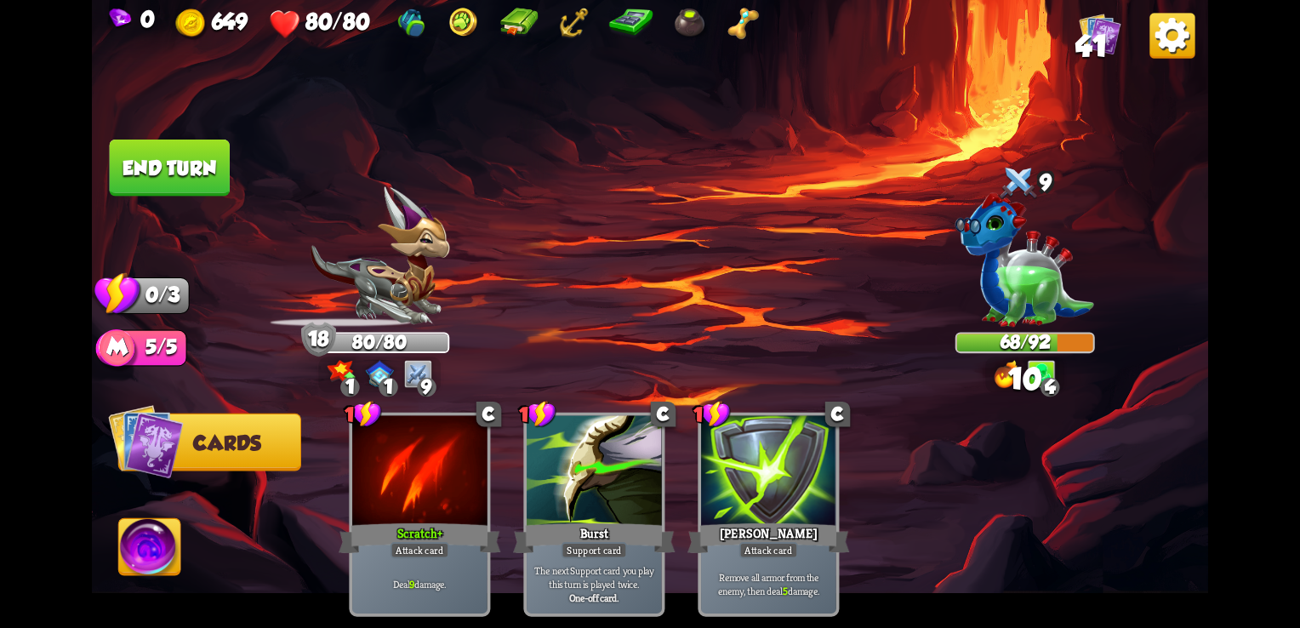
click at [180, 174] on button "End turn" at bounding box center [170, 168] width 120 height 57
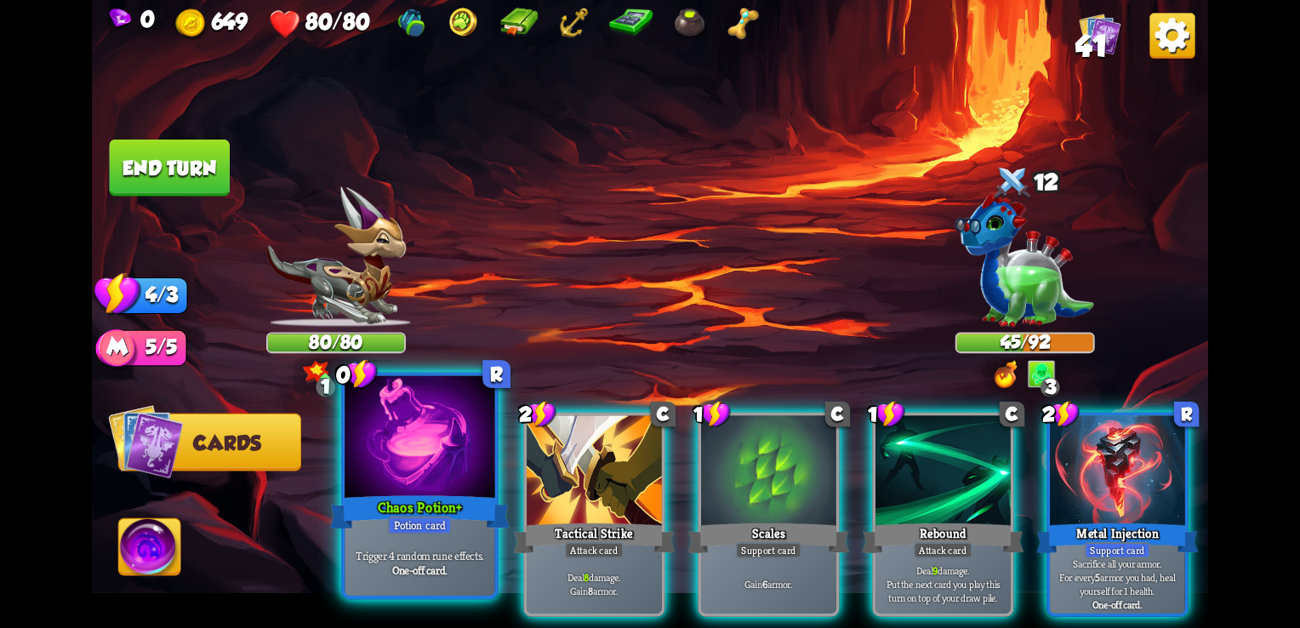
click at [405, 493] on div "Chaos Potion+" at bounding box center [420, 512] width 180 height 40
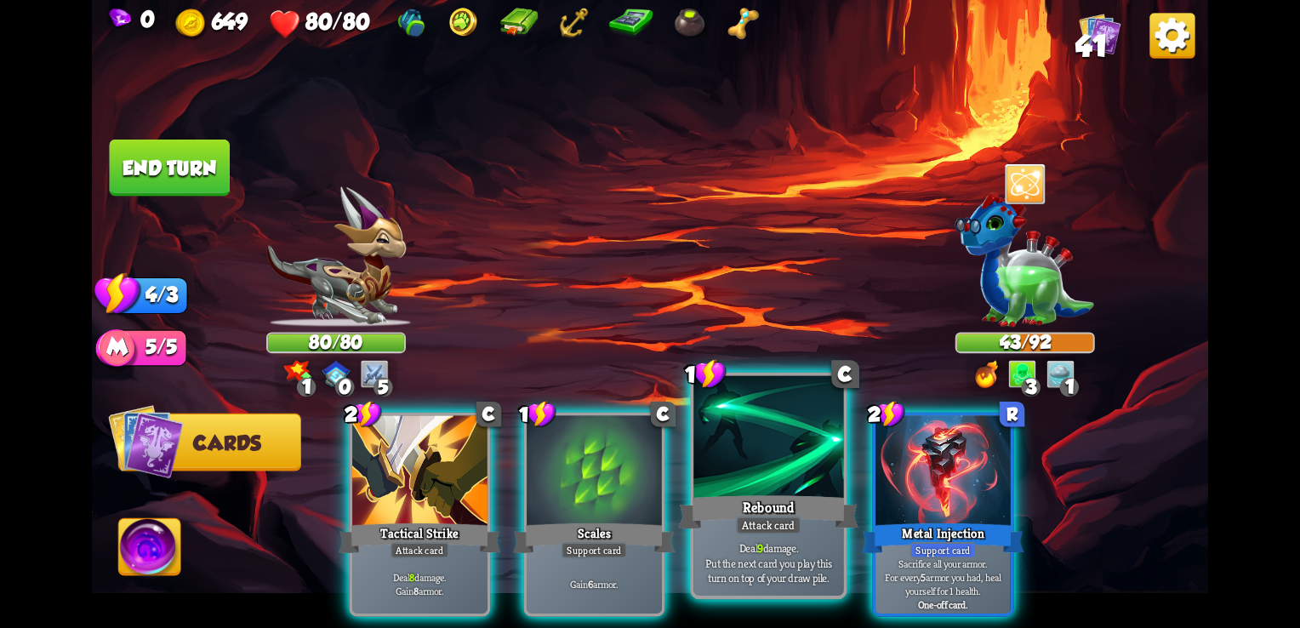
click at [752, 473] on div at bounding box center [769, 439] width 150 height 127
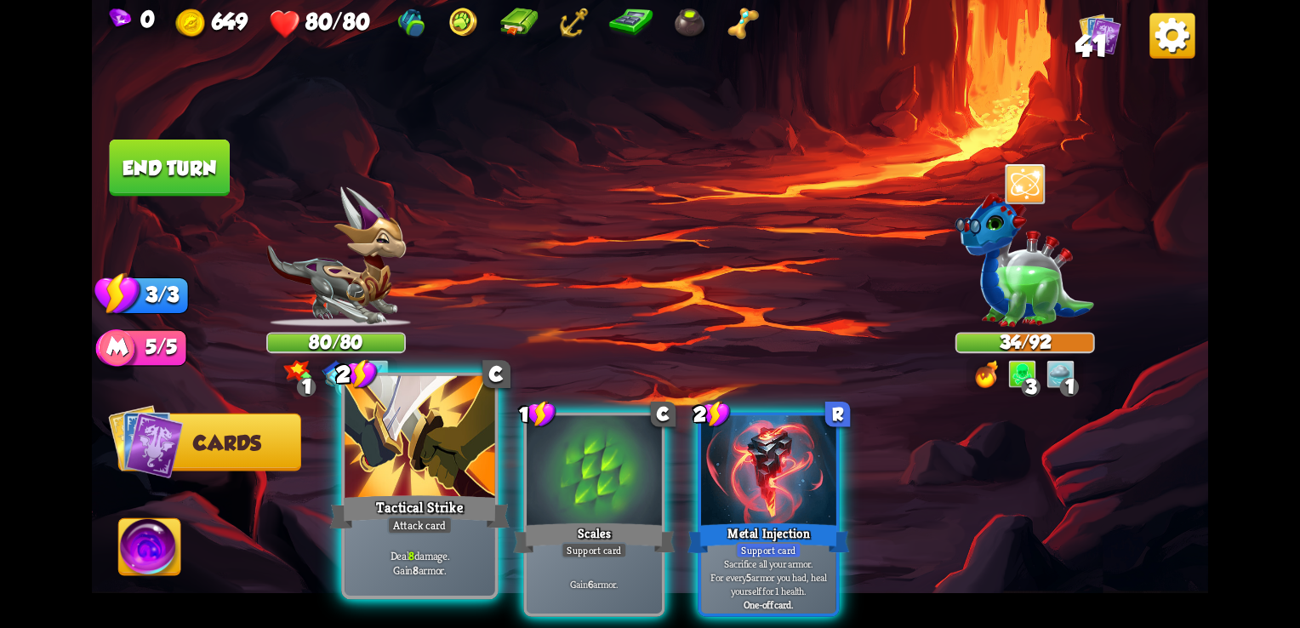
click at [442, 471] on div at bounding box center [420, 439] width 150 height 127
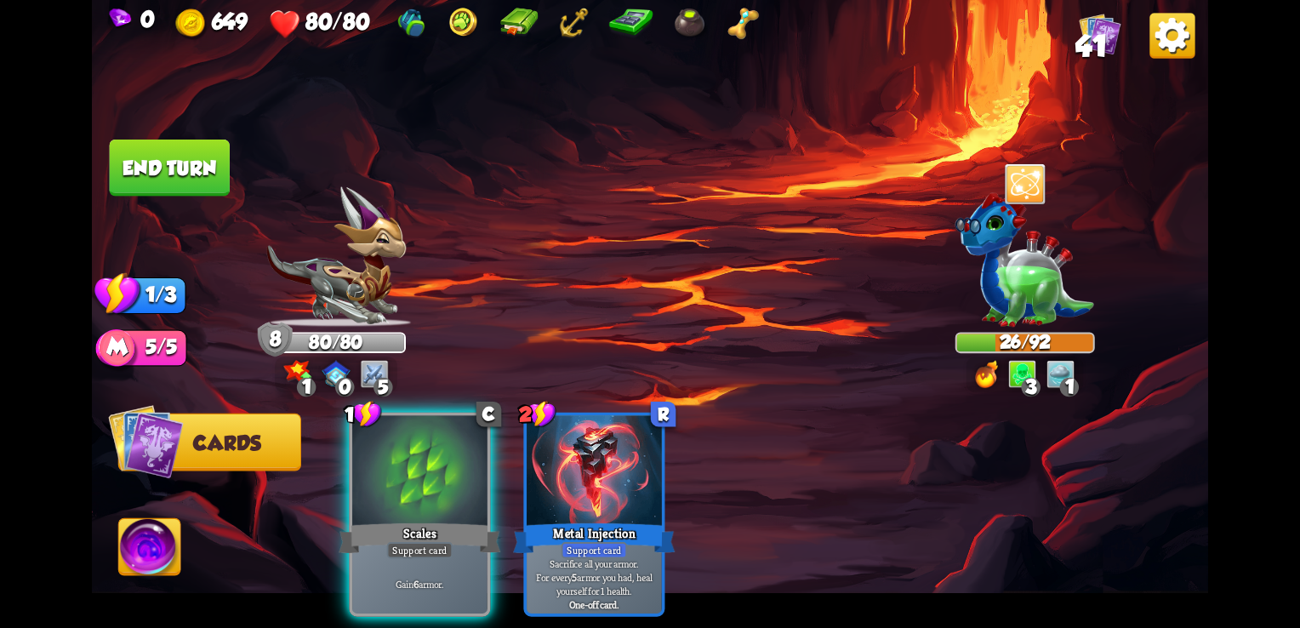
click at [208, 186] on button "End turn" at bounding box center [170, 168] width 120 height 57
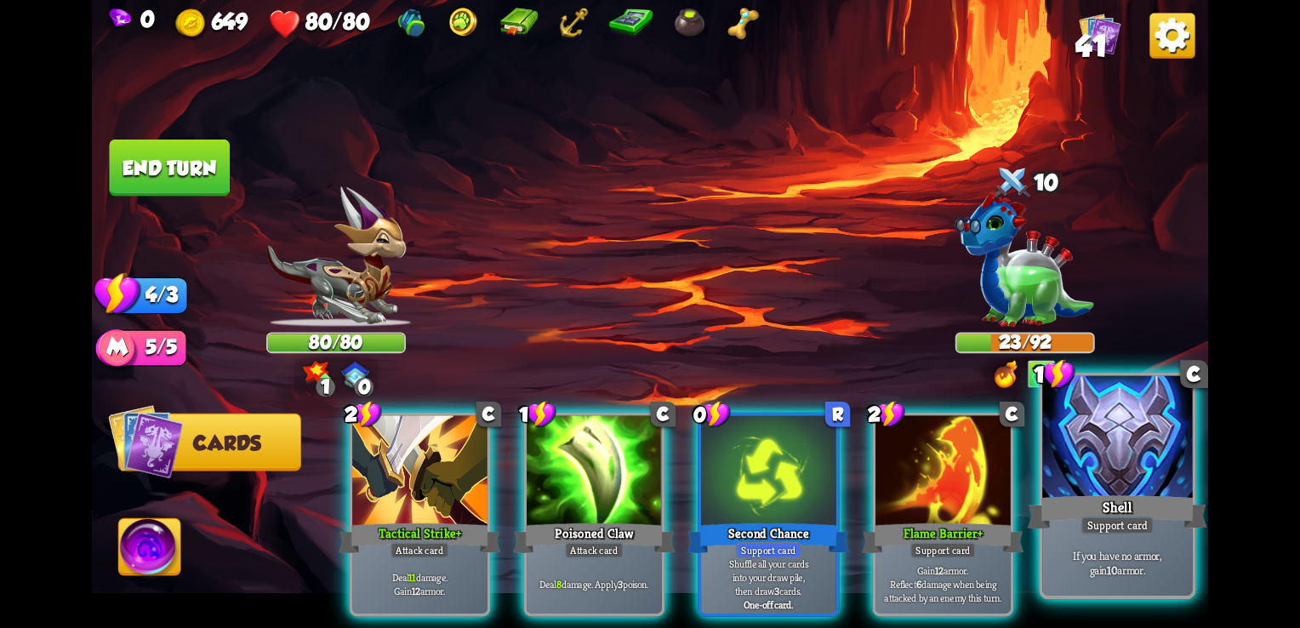
click at [1086, 436] on div at bounding box center [1117, 439] width 150 height 127
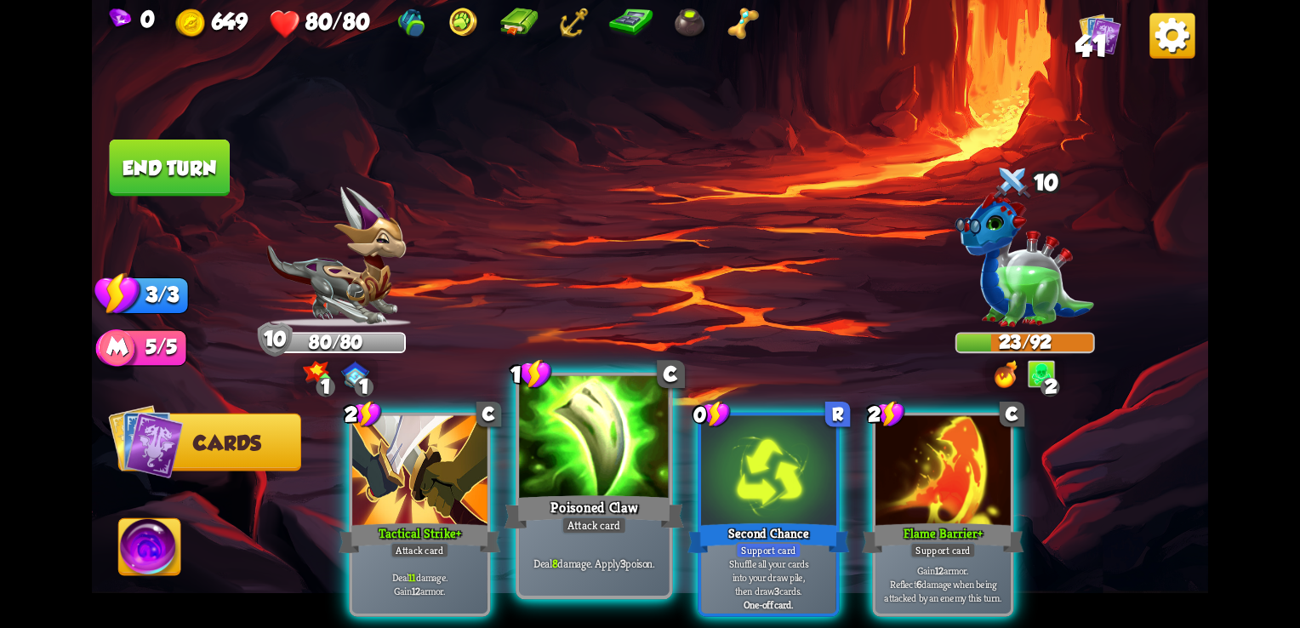
click at [593, 482] on div at bounding box center [594, 439] width 150 height 127
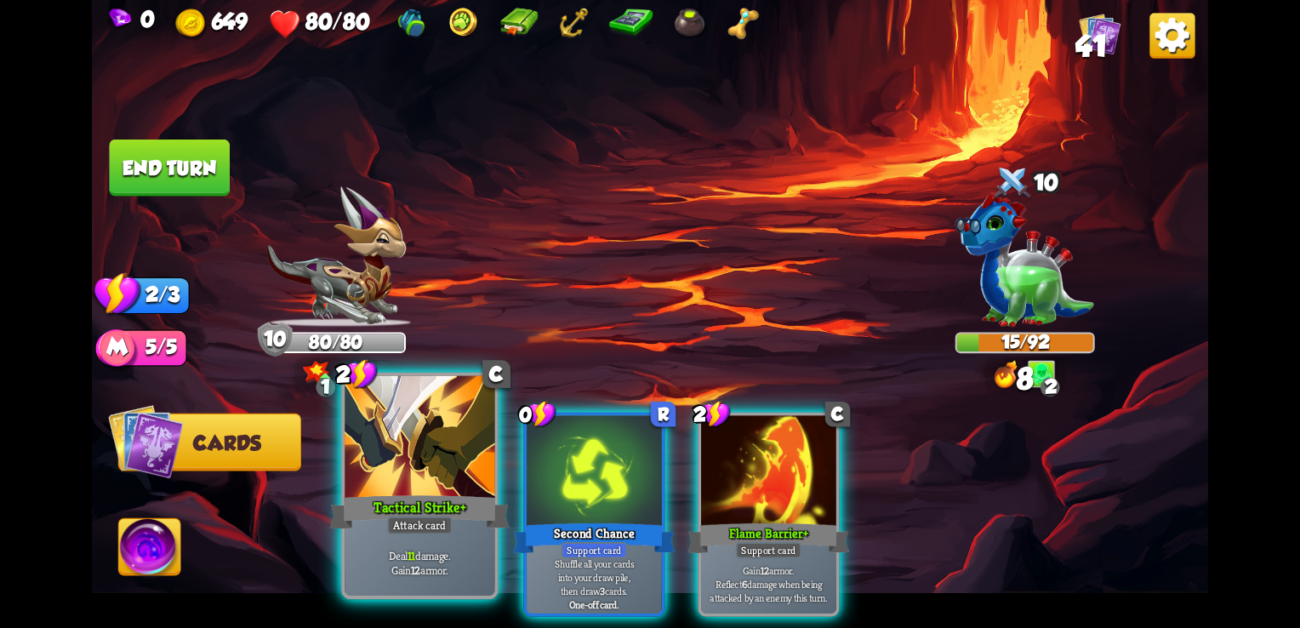
click at [397, 516] on div "Tactical Strike+" at bounding box center [420, 512] width 180 height 40
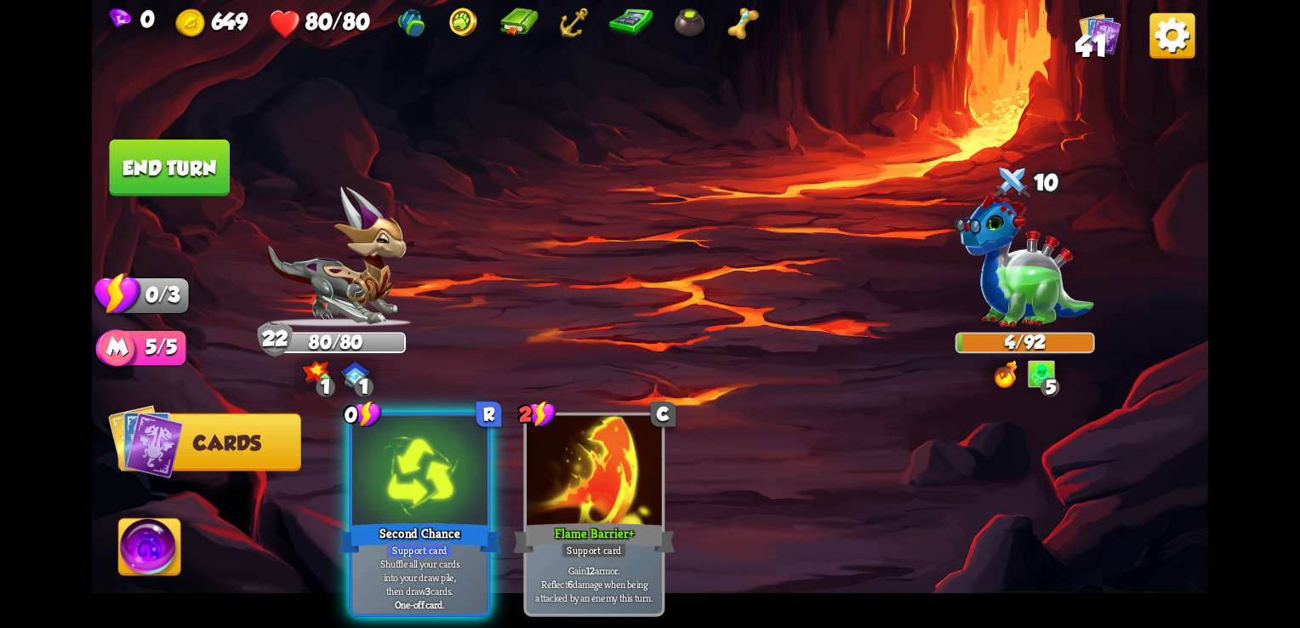
click at [214, 168] on button "End turn" at bounding box center [170, 168] width 120 height 57
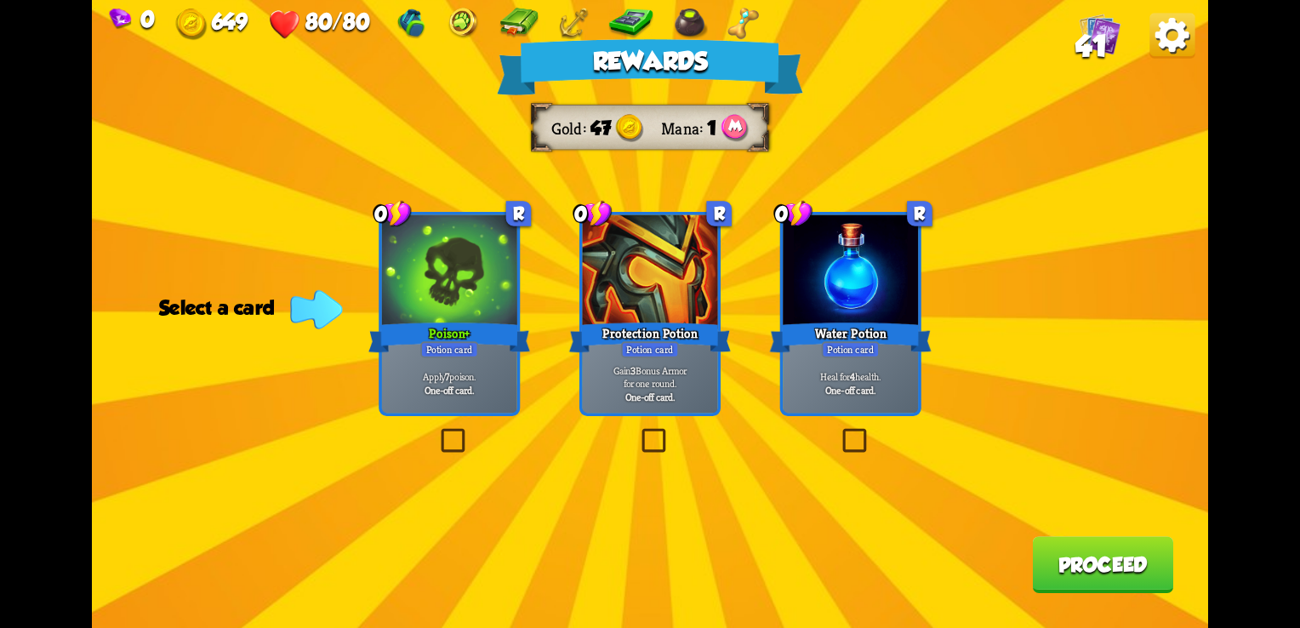
click at [839, 431] on label at bounding box center [839, 431] width 0 height 0
click at [0, 0] on input "checkbox" at bounding box center [0, 0] width 0 height 0
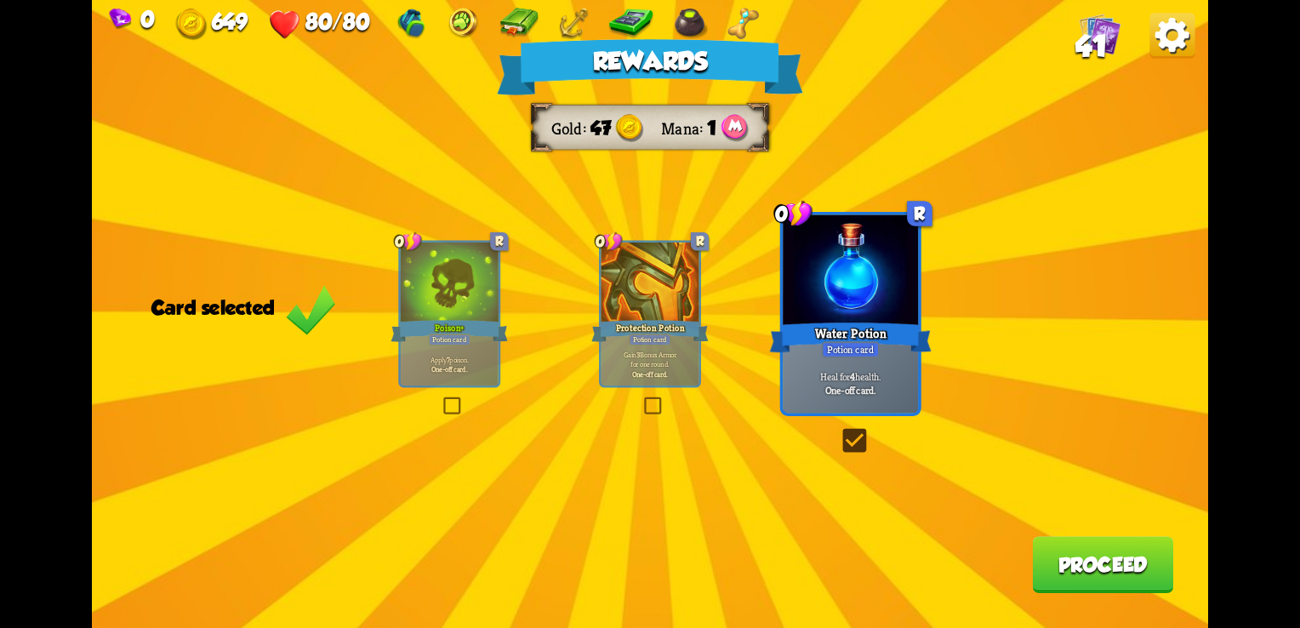
click at [1131, 582] on button "Proceed" at bounding box center [1102, 564] width 141 height 57
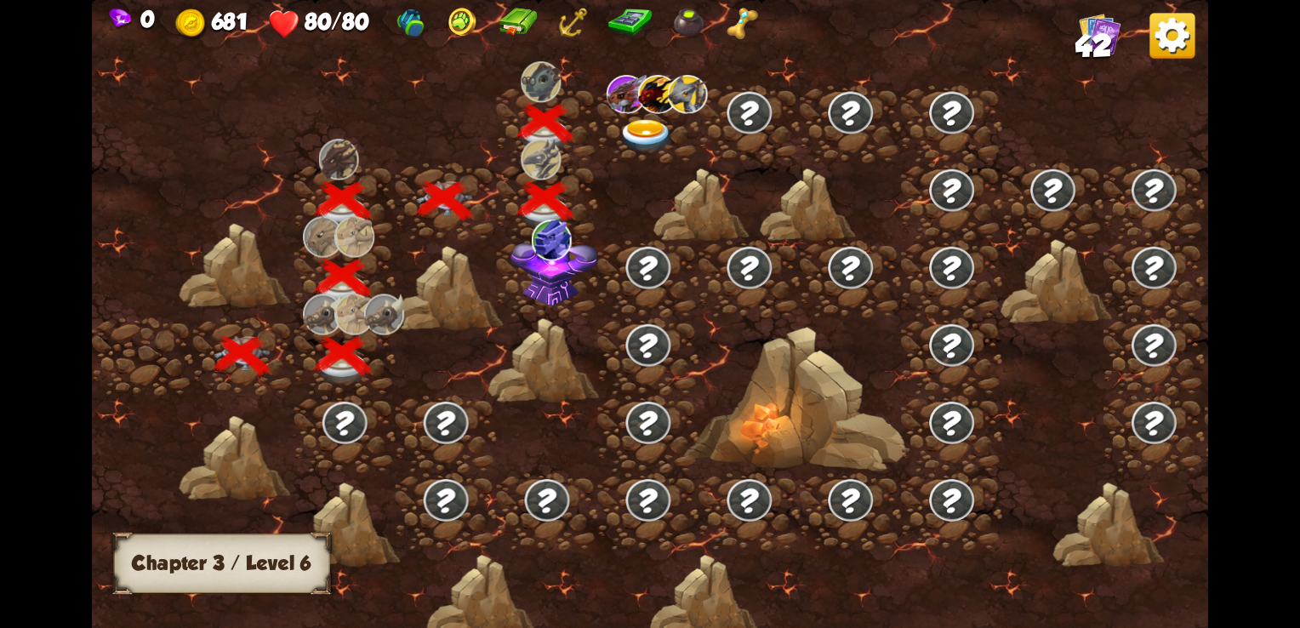
click at [1131, 582] on div at bounding box center [783, 324] width 1382 height 652
click at [644, 133] on img at bounding box center [647, 135] width 56 height 33
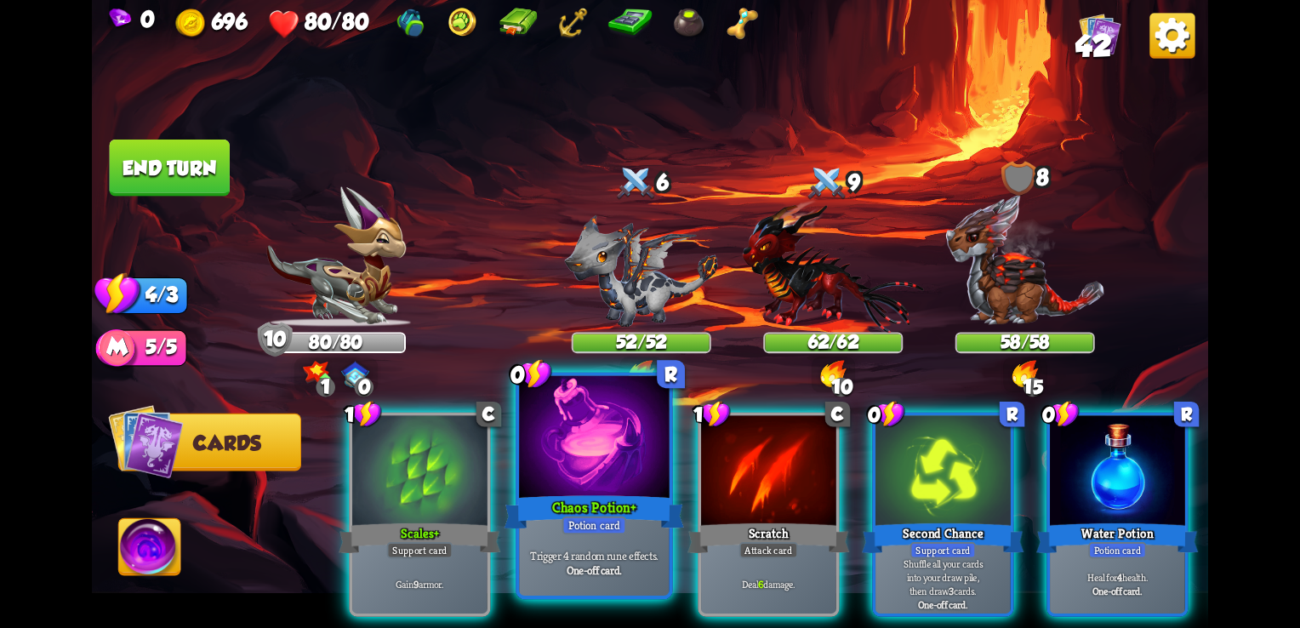
click at [601, 512] on div "Chaos Potion+" at bounding box center [595, 512] width 180 height 40
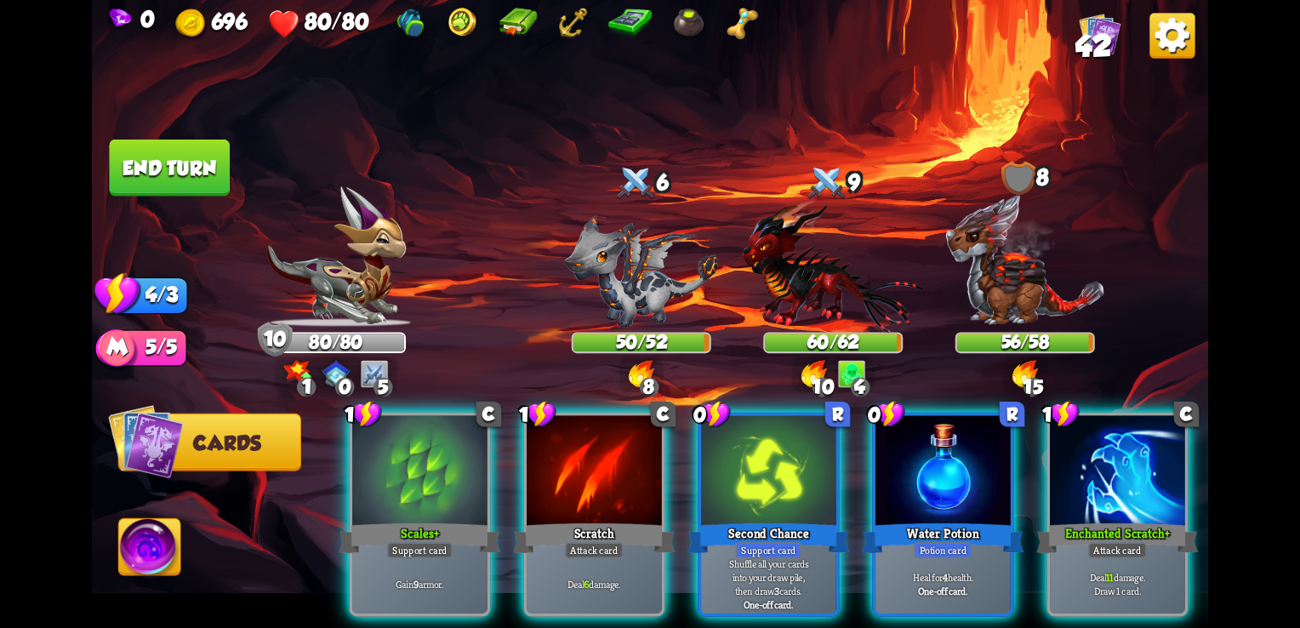
click at [649, 380] on div "8" at bounding box center [649, 388] width 20 height 20
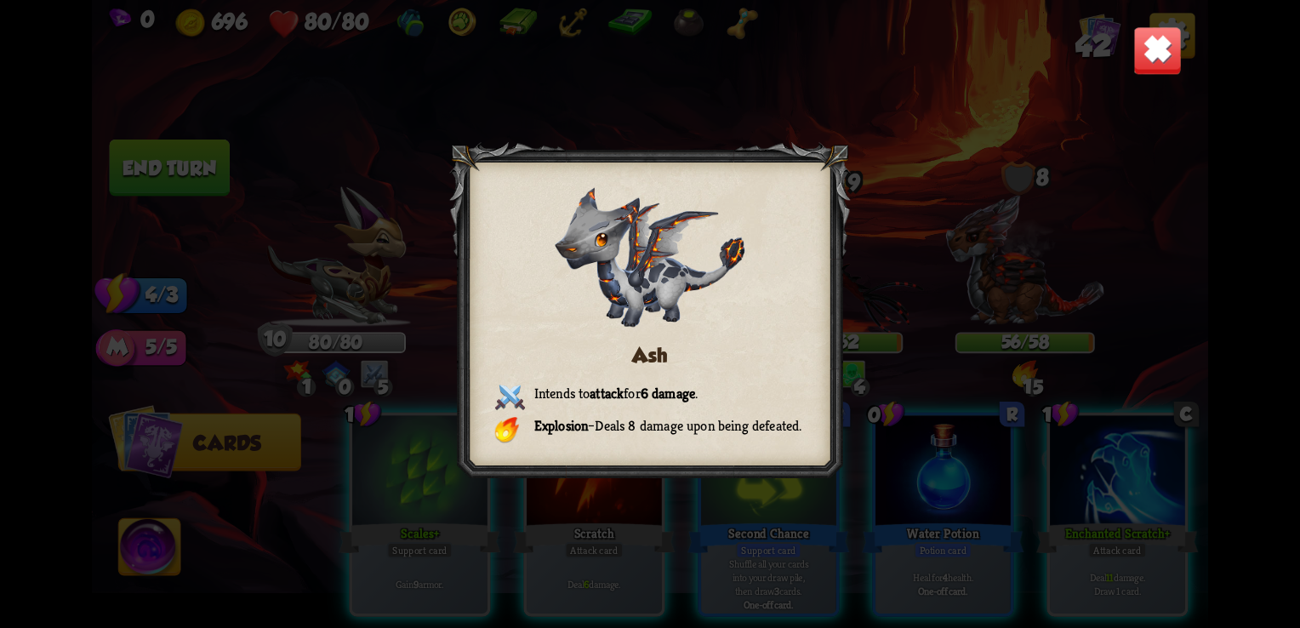
click at [1141, 73] on img at bounding box center [1157, 50] width 49 height 49
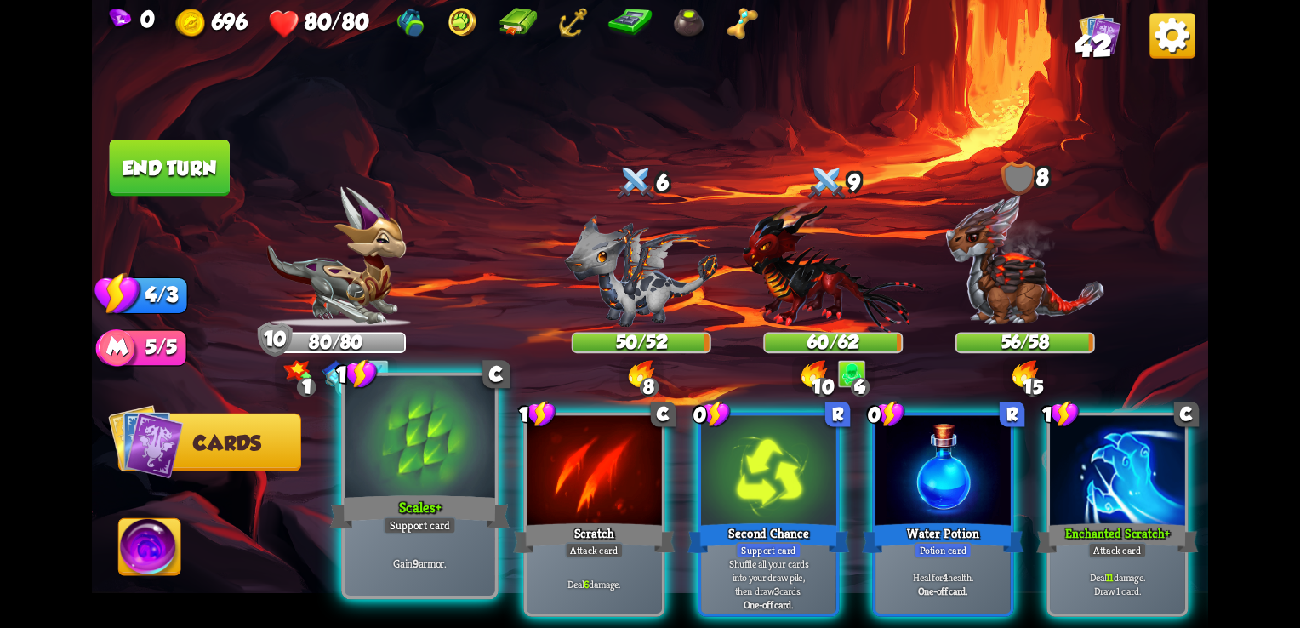
click at [425, 478] on div at bounding box center [420, 439] width 150 height 127
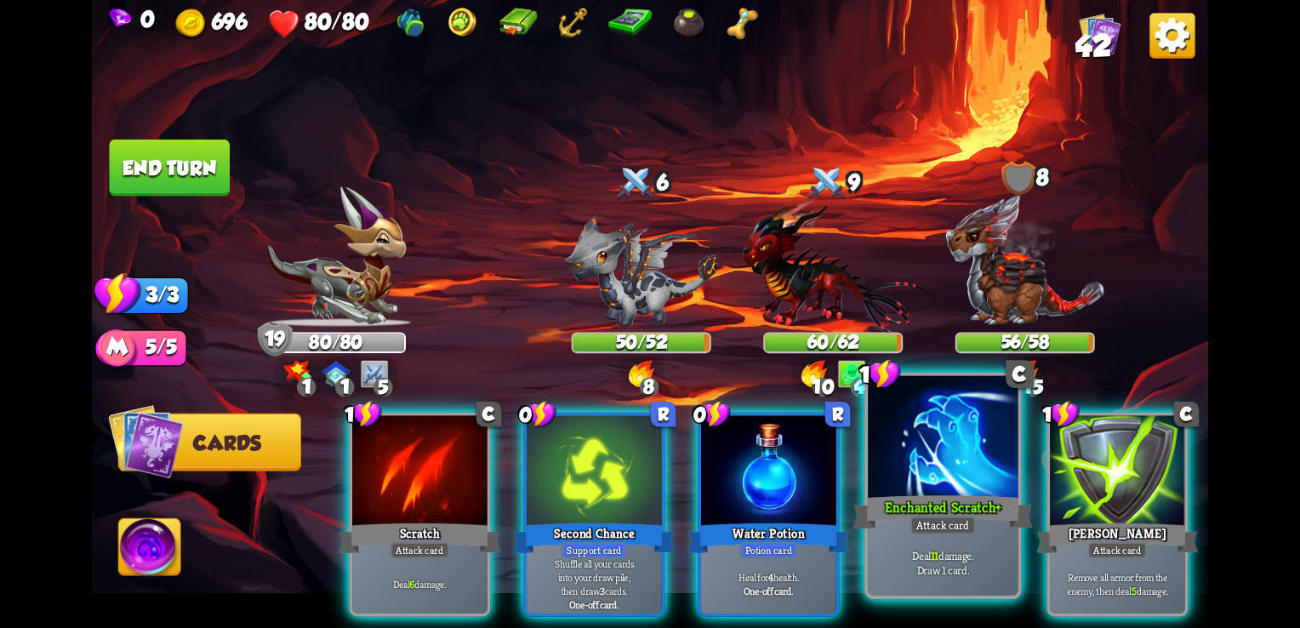
click at [991, 560] on p "Deal 11 damage. Draw 1 card." at bounding box center [943, 563] width 142 height 30
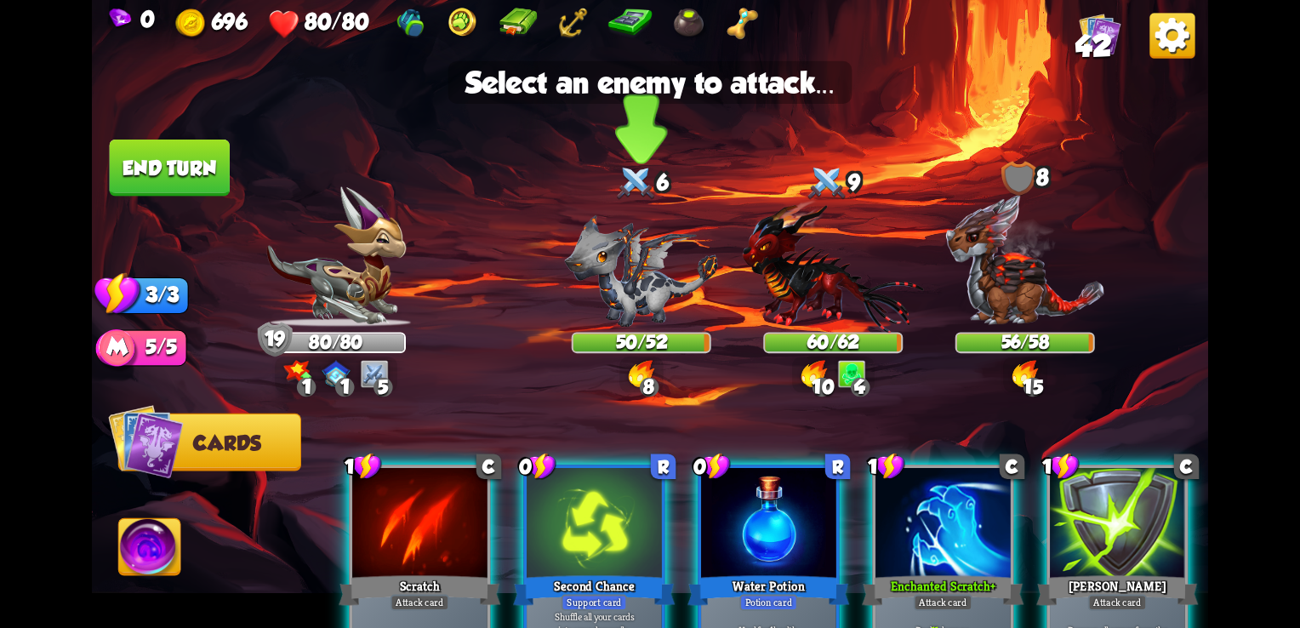
click at [636, 298] on img at bounding box center [641, 270] width 153 height 112
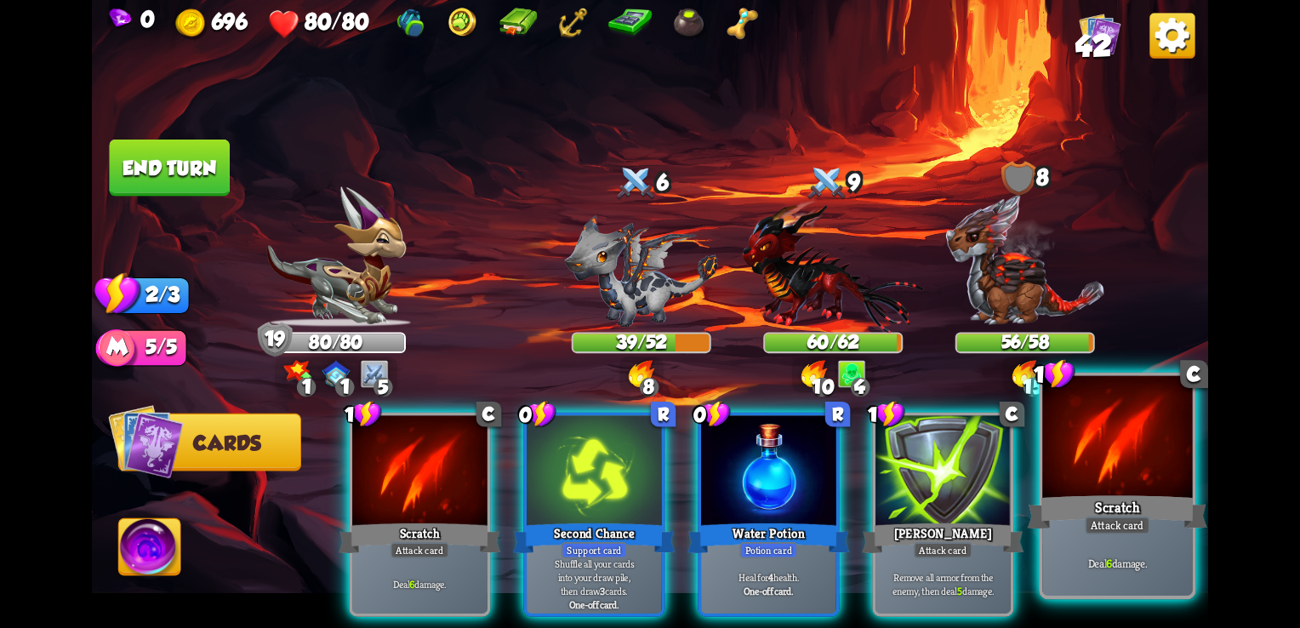
click at [1115, 517] on div "Attack card" at bounding box center [1118, 526] width 66 height 19
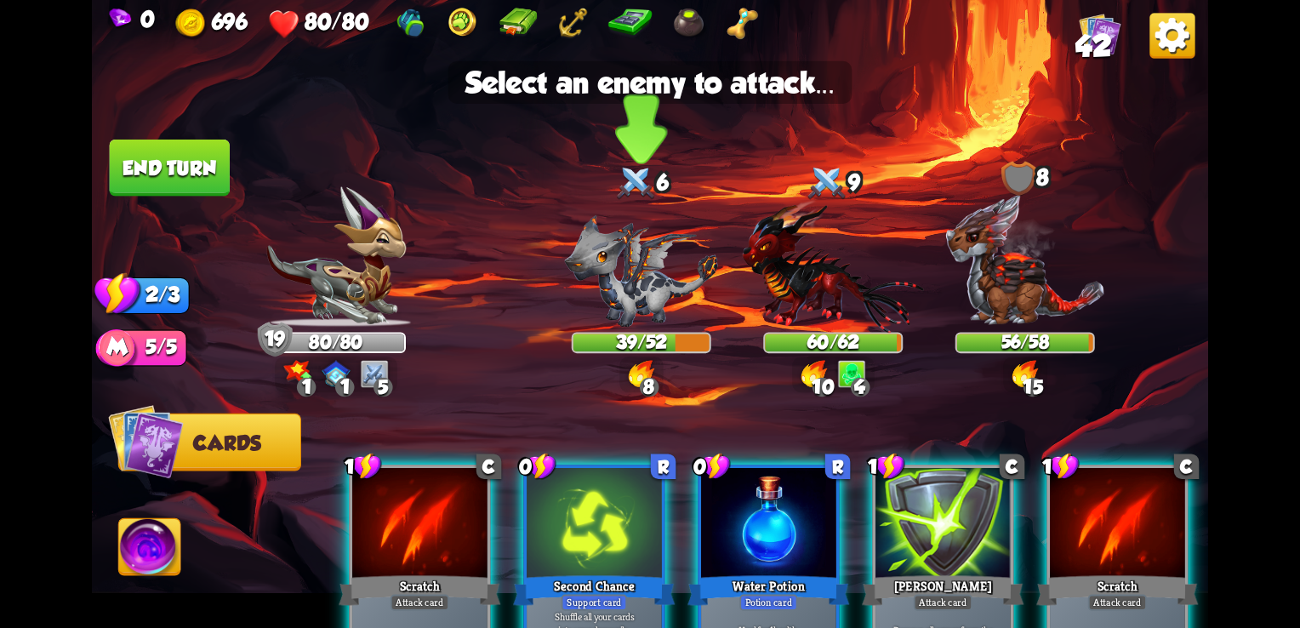
click at [617, 274] on img at bounding box center [641, 270] width 153 height 112
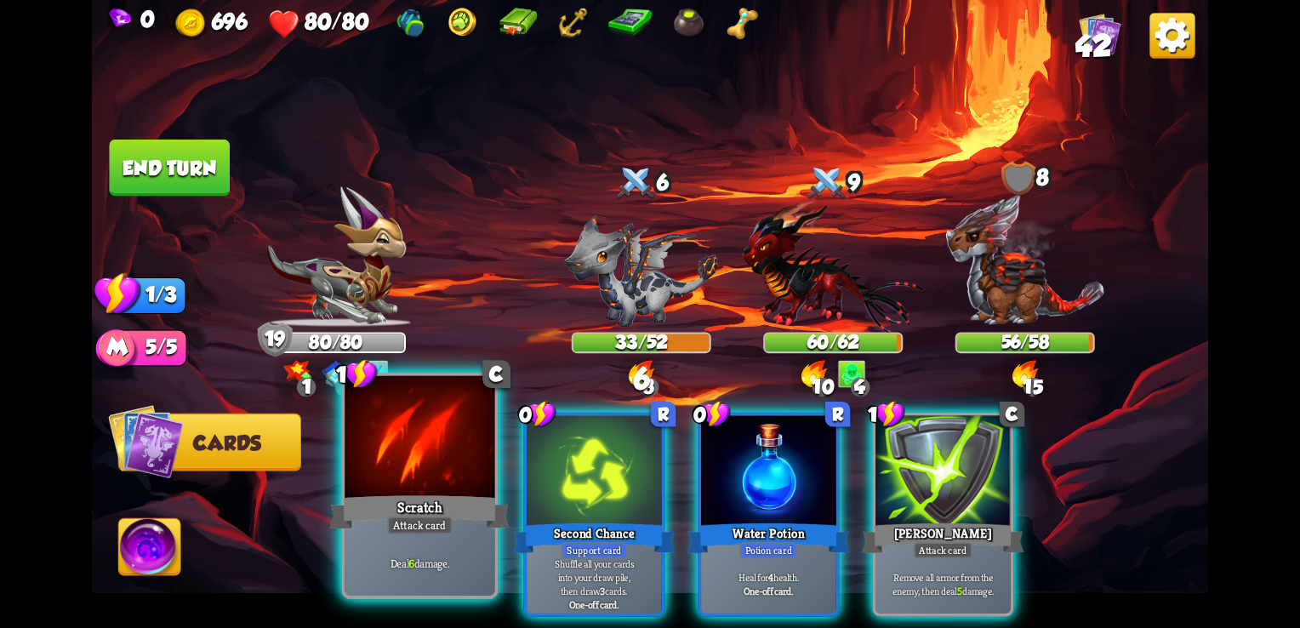
click at [446, 442] on div at bounding box center [420, 439] width 150 height 127
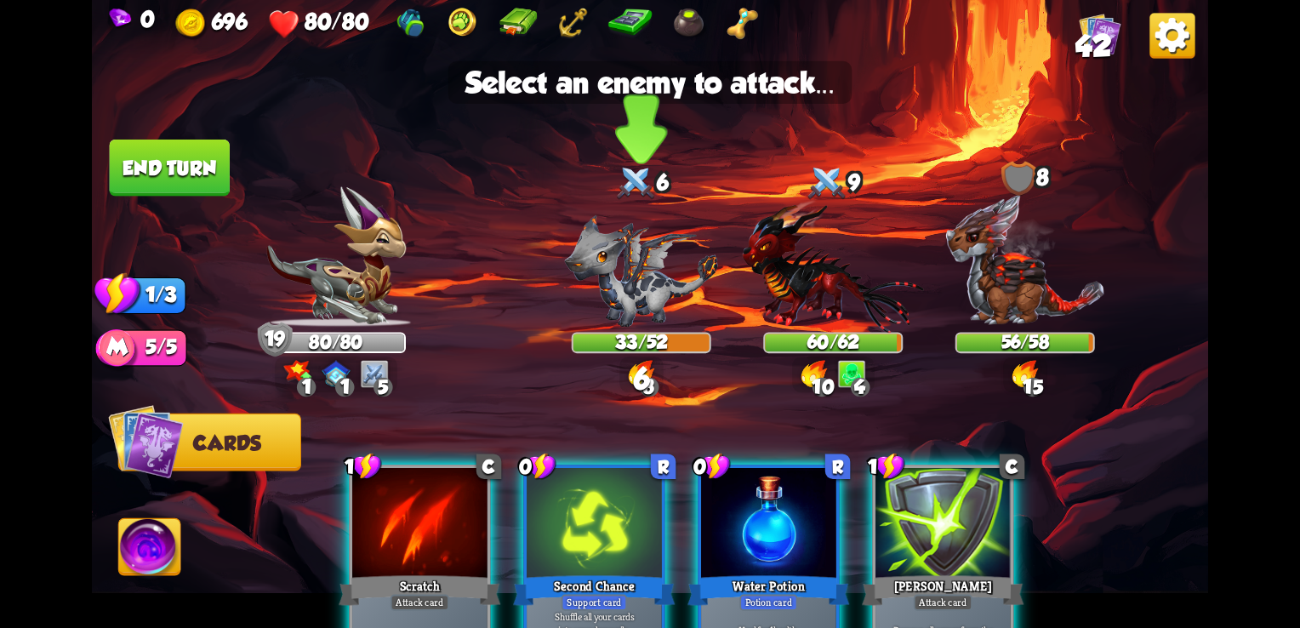
click at [641, 291] on img at bounding box center [641, 270] width 153 height 112
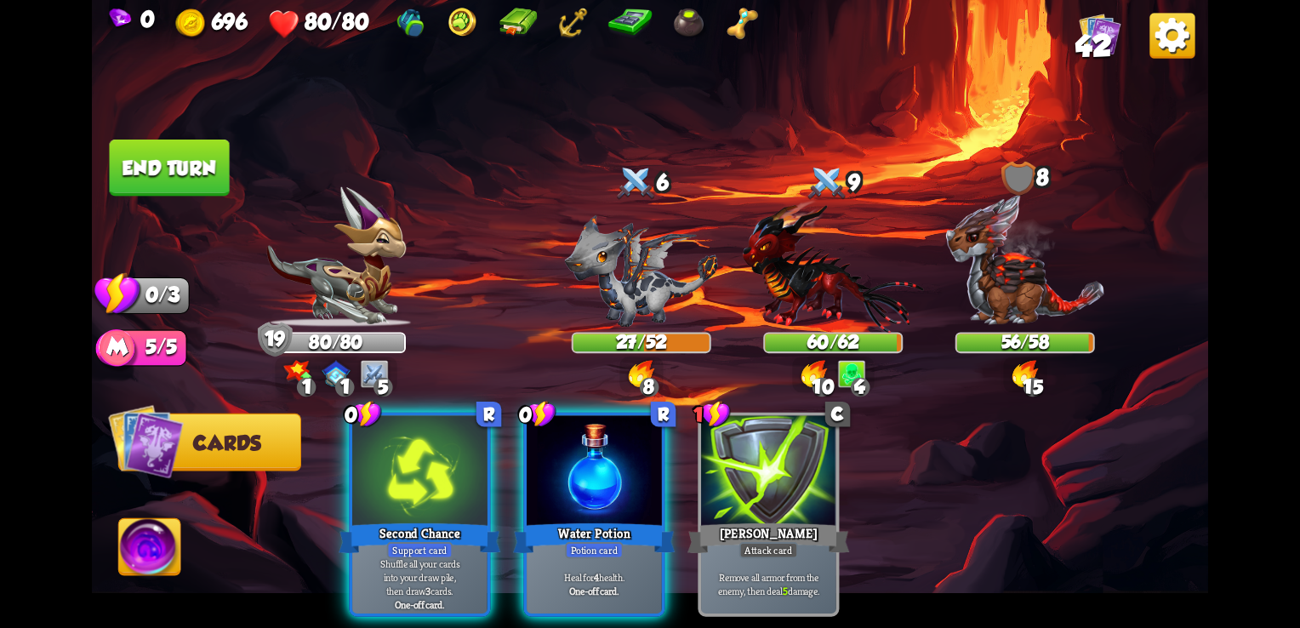
click at [198, 169] on button "End turn" at bounding box center [170, 168] width 120 height 57
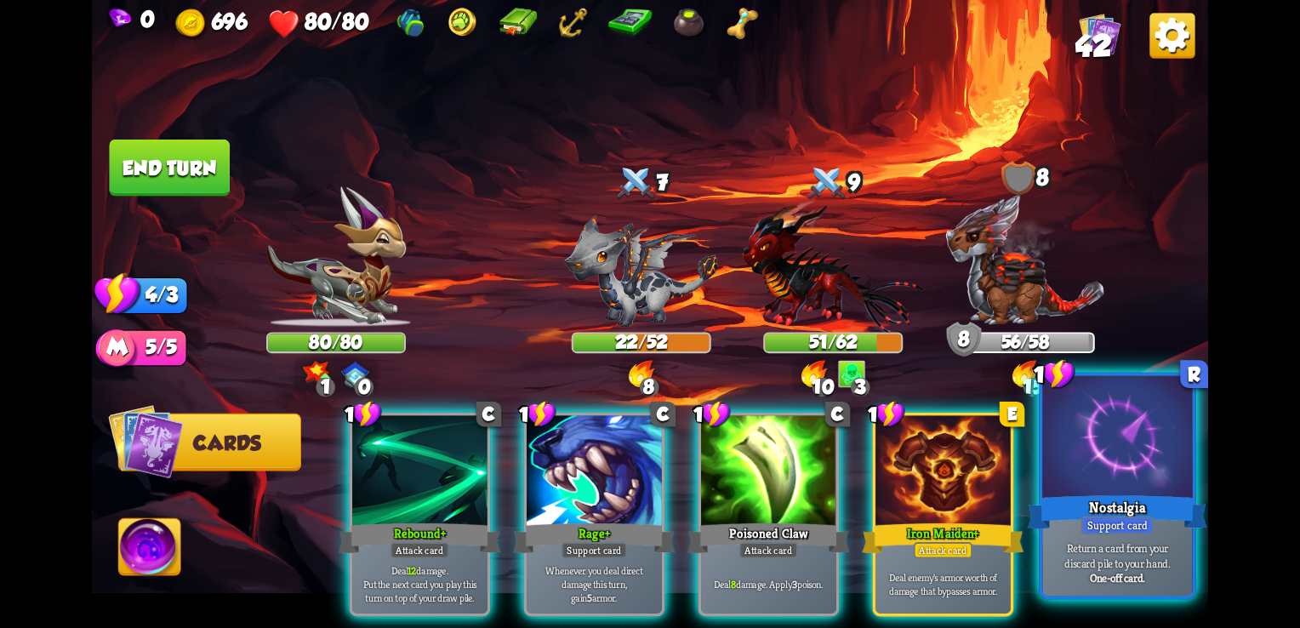
click at [1154, 574] on div "One-off card." at bounding box center [1118, 577] width 142 height 14
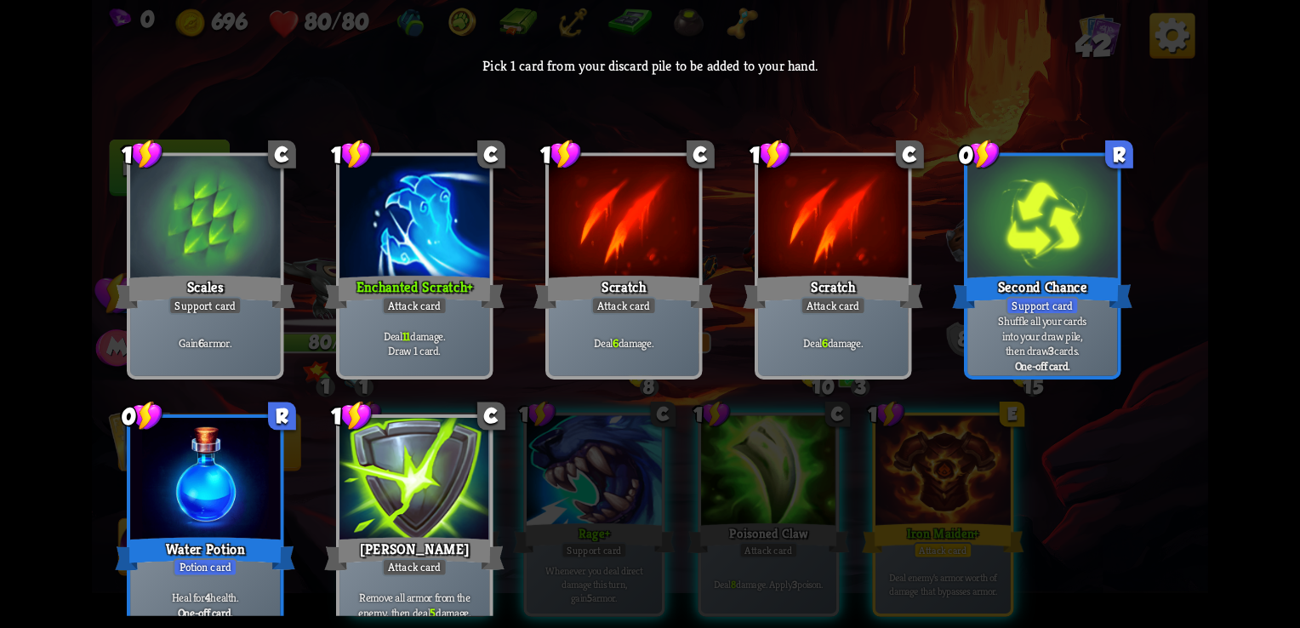
scroll to position [25, 0]
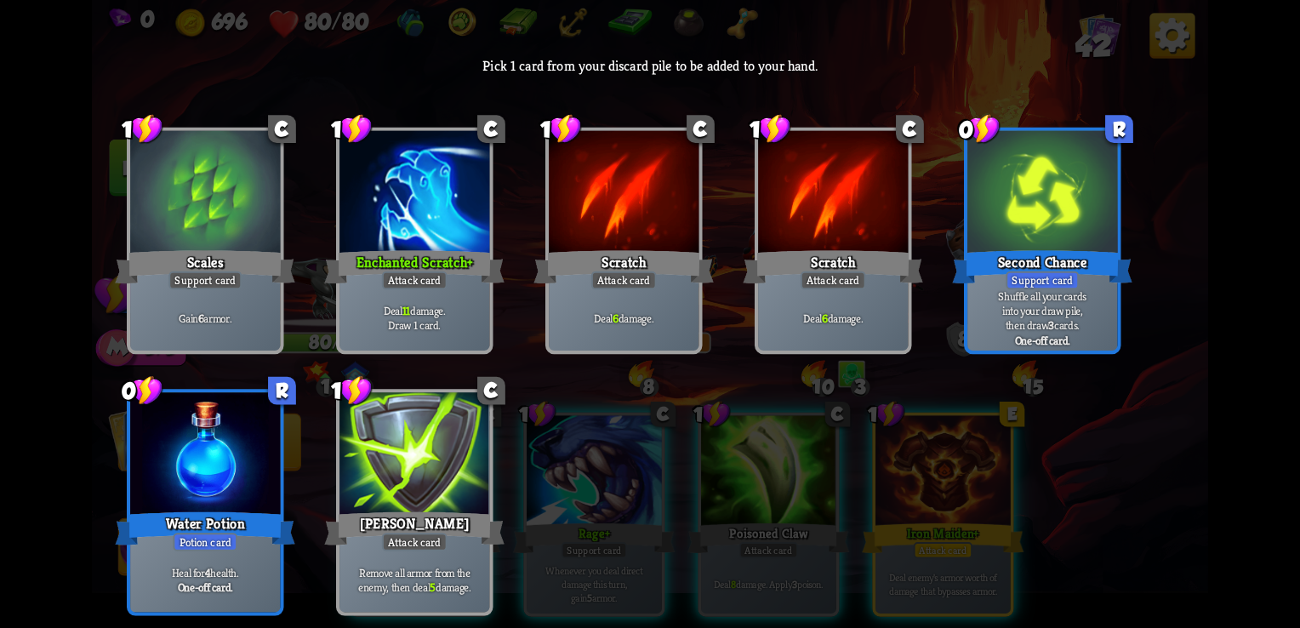
drag, startPoint x: 1194, startPoint y: 427, endPoint x: 1210, endPoint y: 271, distance: 157.4
click at [1210, 271] on div "0 696 80/80 42 Pick 1 card from your discard pile to be added to your hand. 1 C…" at bounding box center [650, 314] width 1300 height 628
click at [1059, 288] on div "Support card" at bounding box center [1042, 280] width 73 height 19
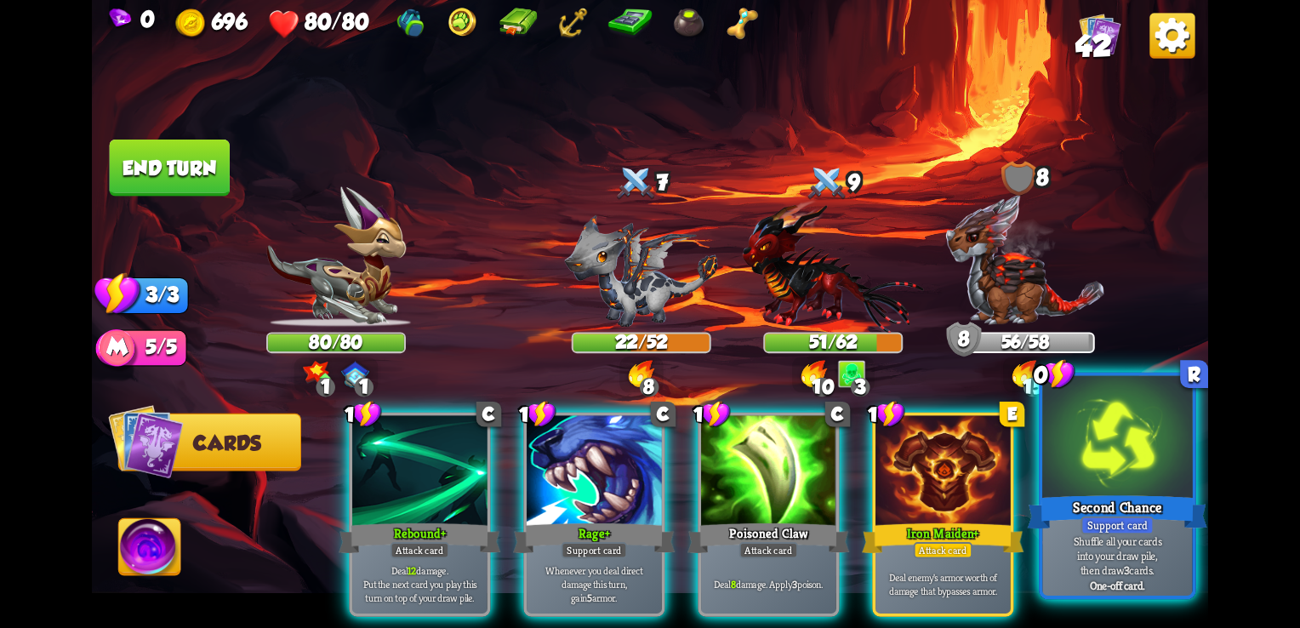
click at [1100, 517] on div "Support card" at bounding box center [1117, 526] width 73 height 19
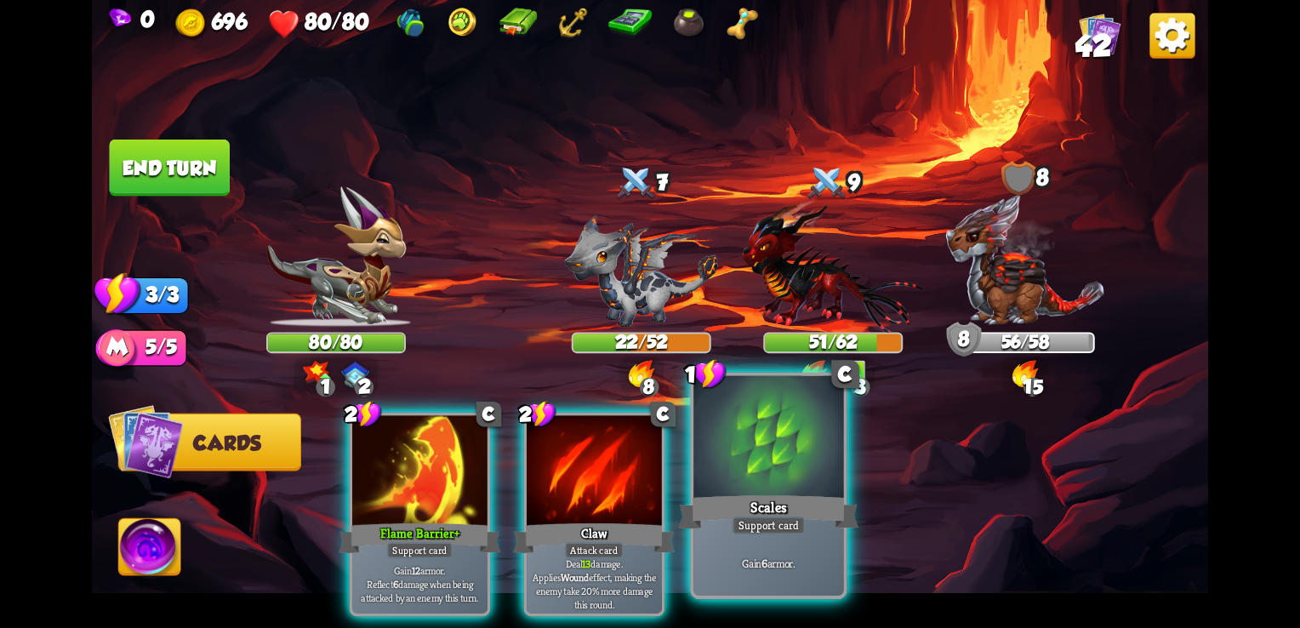
click at [819, 543] on div "Gain 6 armor." at bounding box center [769, 563] width 150 height 66
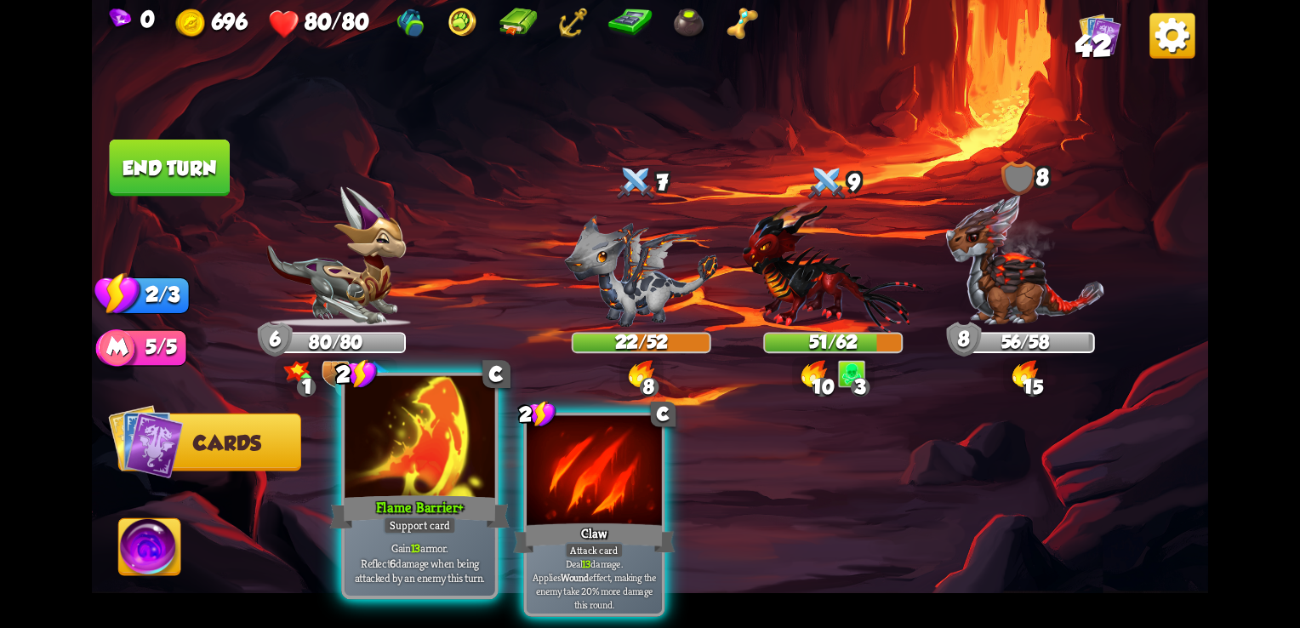
click at [383, 482] on div at bounding box center [420, 439] width 150 height 127
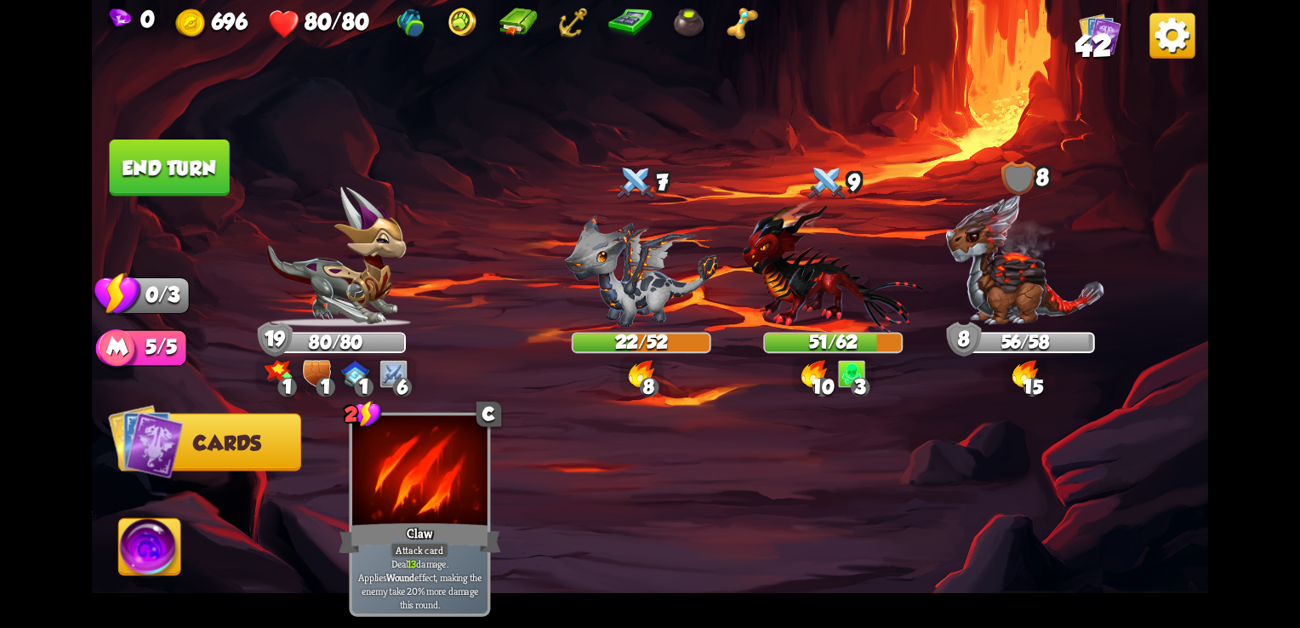
click at [178, 168] on button "End turn" at bounding box center [170, 168] width 120 height 57
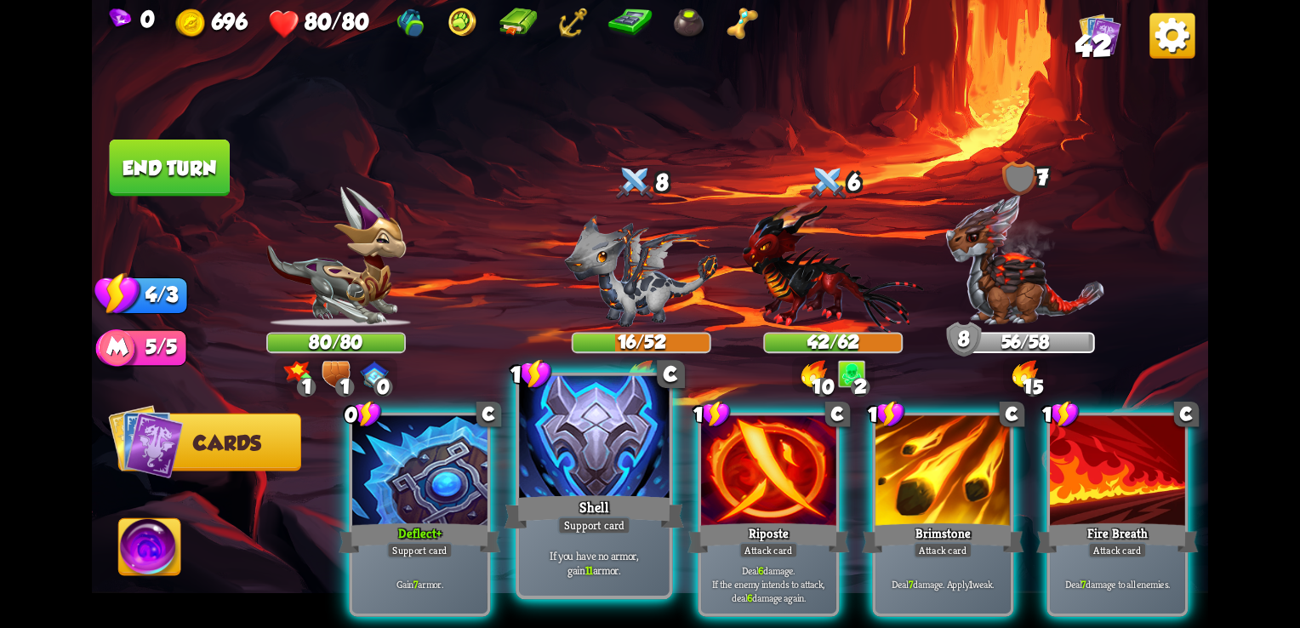
click at [614, 478] on div at bounding box center [594, 439] width 150 height 127
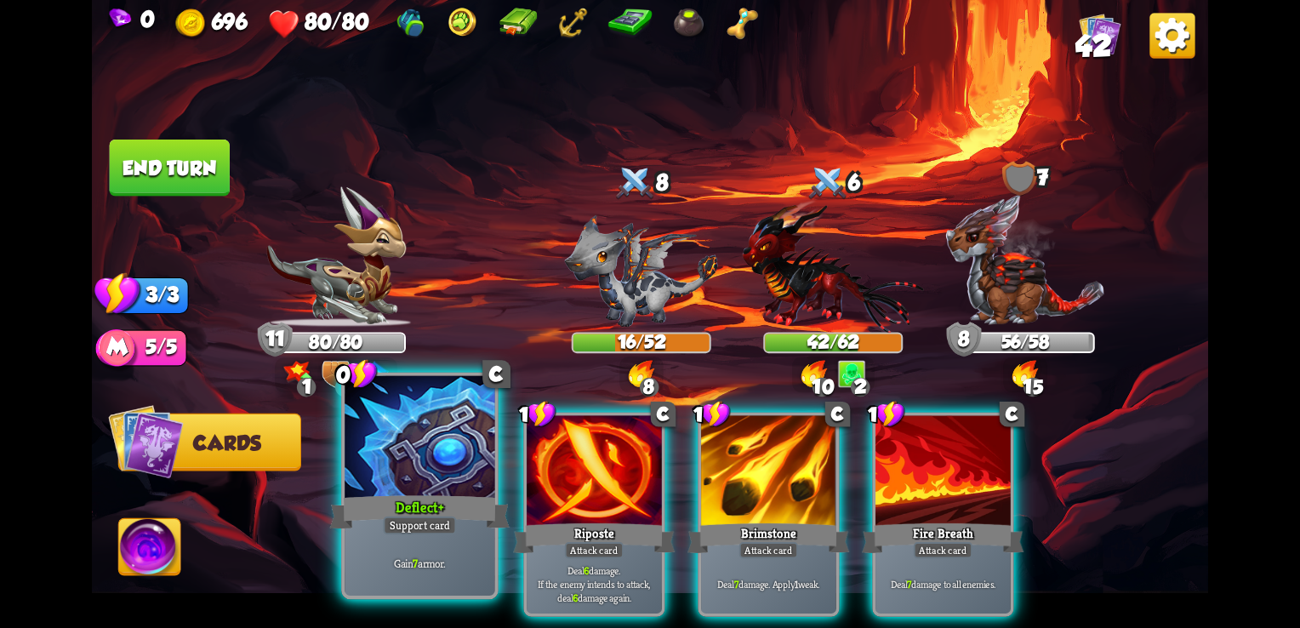
click at [457, 477] on div at bounding box center [420, 439] width 150 height 127
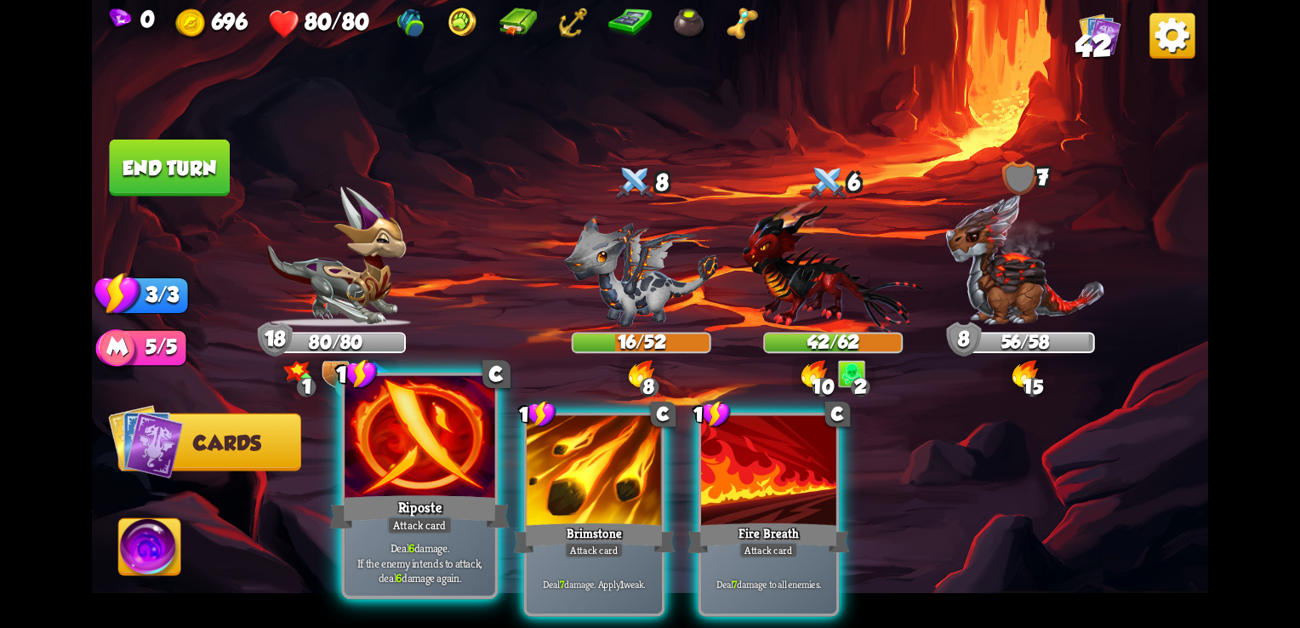
click at [431, 536] on div "Deal 6 damage. If the enemy intends to attack, deal 6 damage again." at bounding box center [420, 563] width 150 height 66
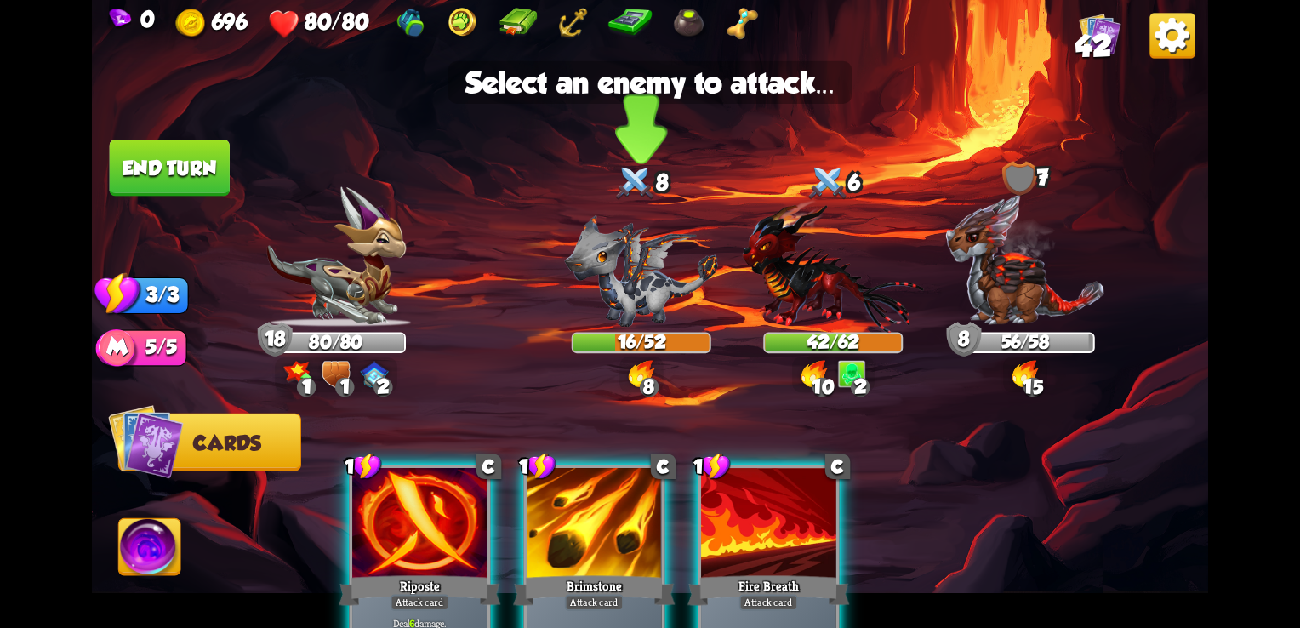
click at [626, 288] on img at bounding box center [641, 270] width 153 height 112
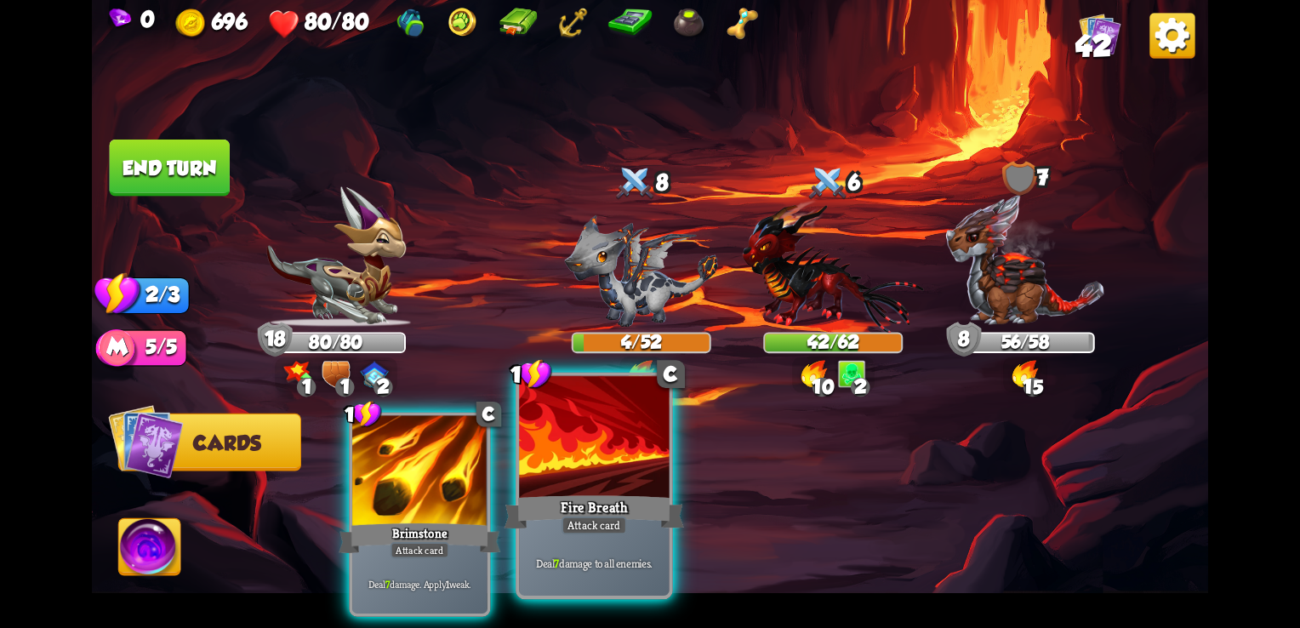
click at [566, 501] on div "Fire Breath" at bounding box center [595, 512] width 180 height 40
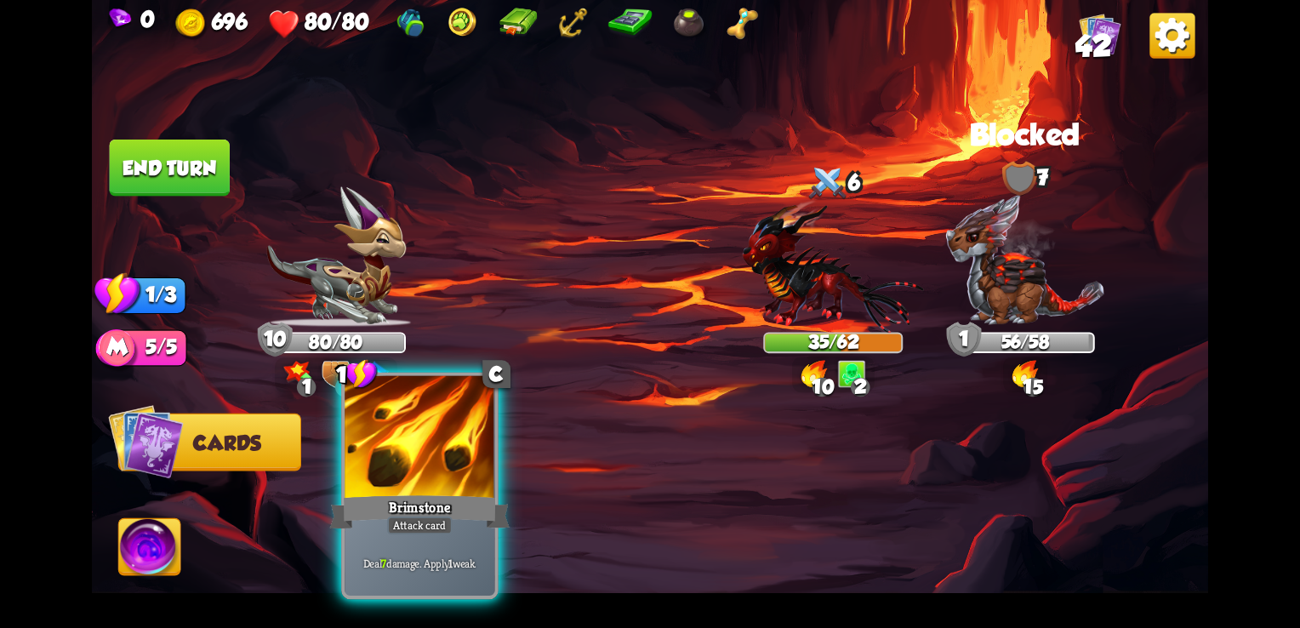
click at [426, 508] on div "Brimstone" at bounding box center [420, 512] width 180 height 40
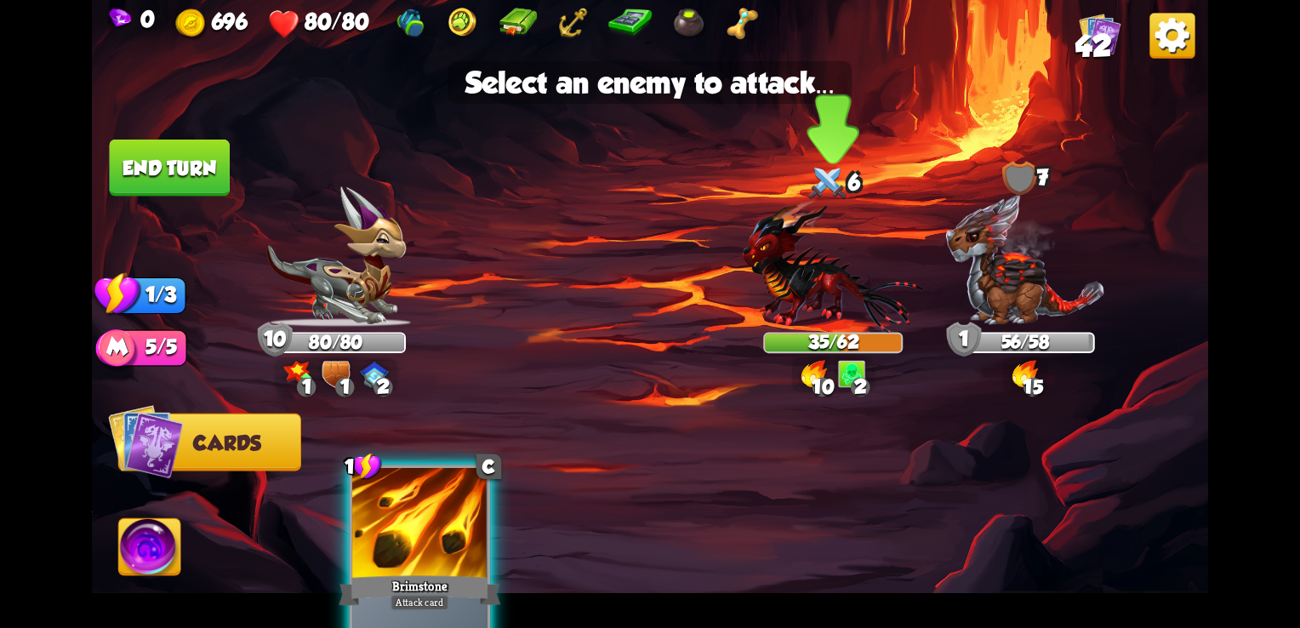
click at [859, 323] on img at bounding box center [833, 266] width 181 height 134
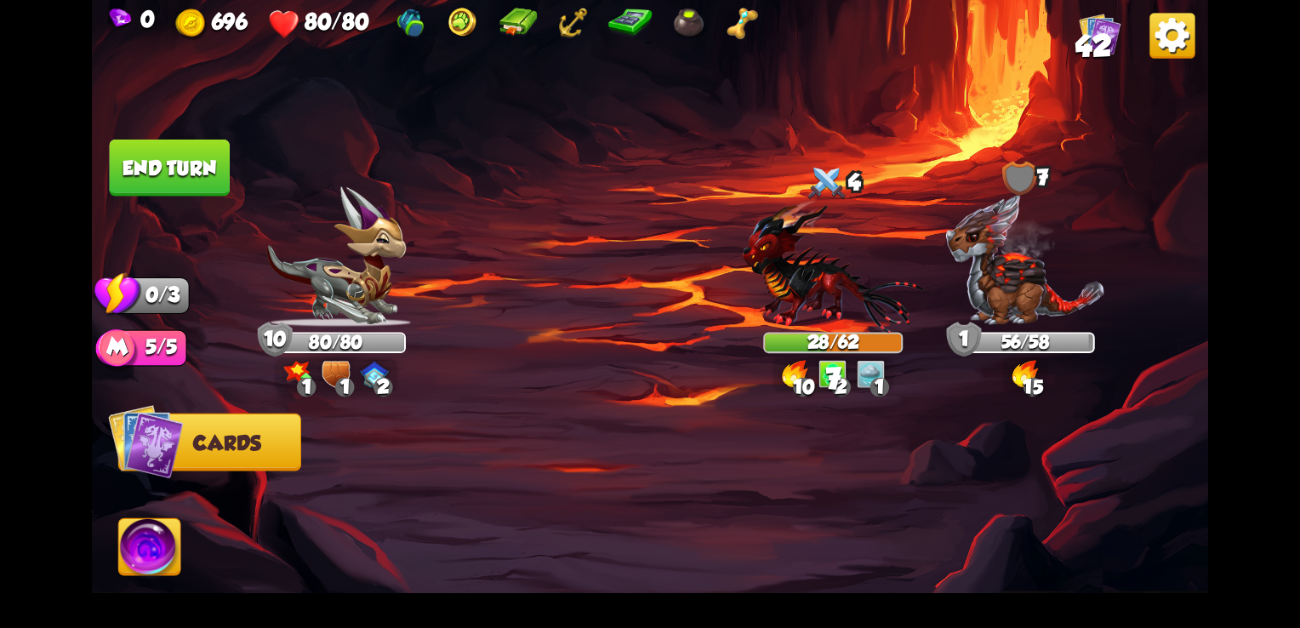
click at [167, 186] on button "End turn" at bounding box center [170, 168] width 120 height 57
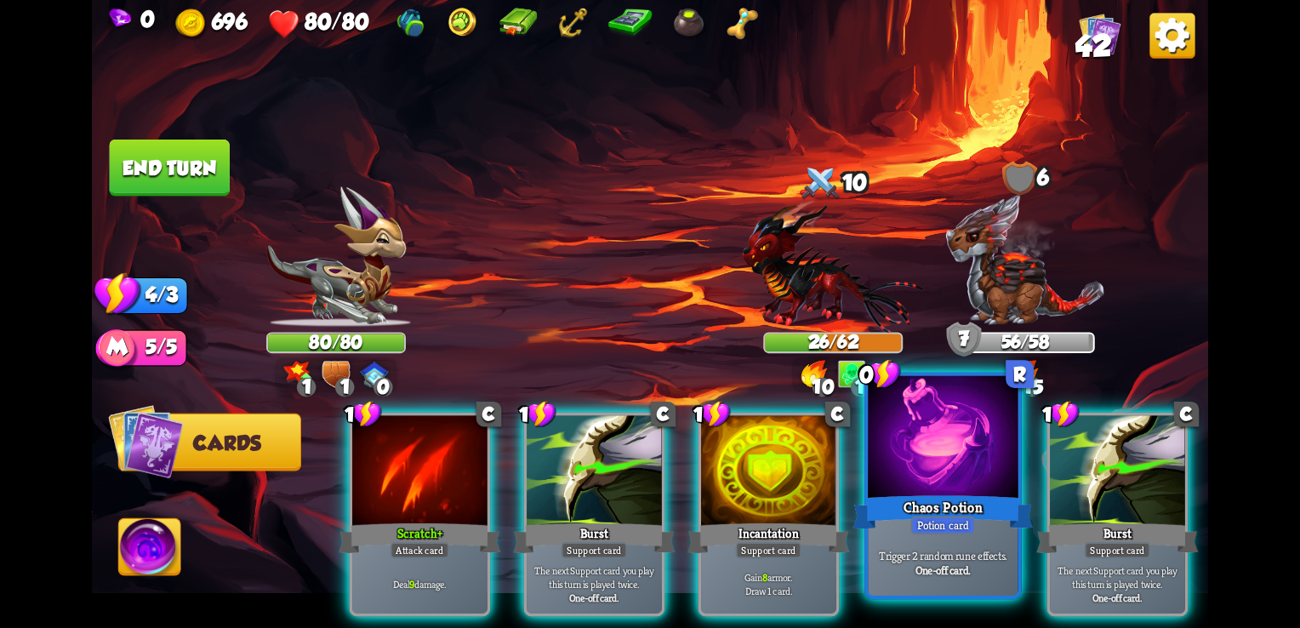
click at [962, 545] on div "Trigger 2 random rune effects. One-off card." at bounding box center [943, 563] width 150 height 66
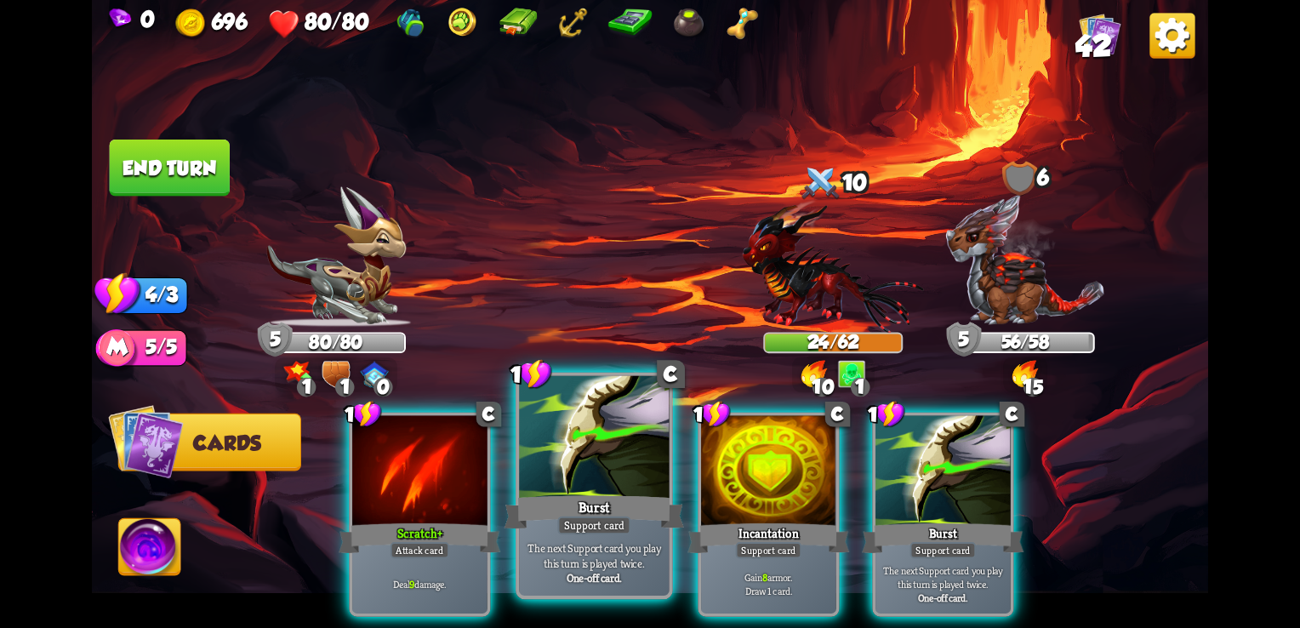
click at [598, 459] on div at bounding box center [594, 439] width 150 height 127
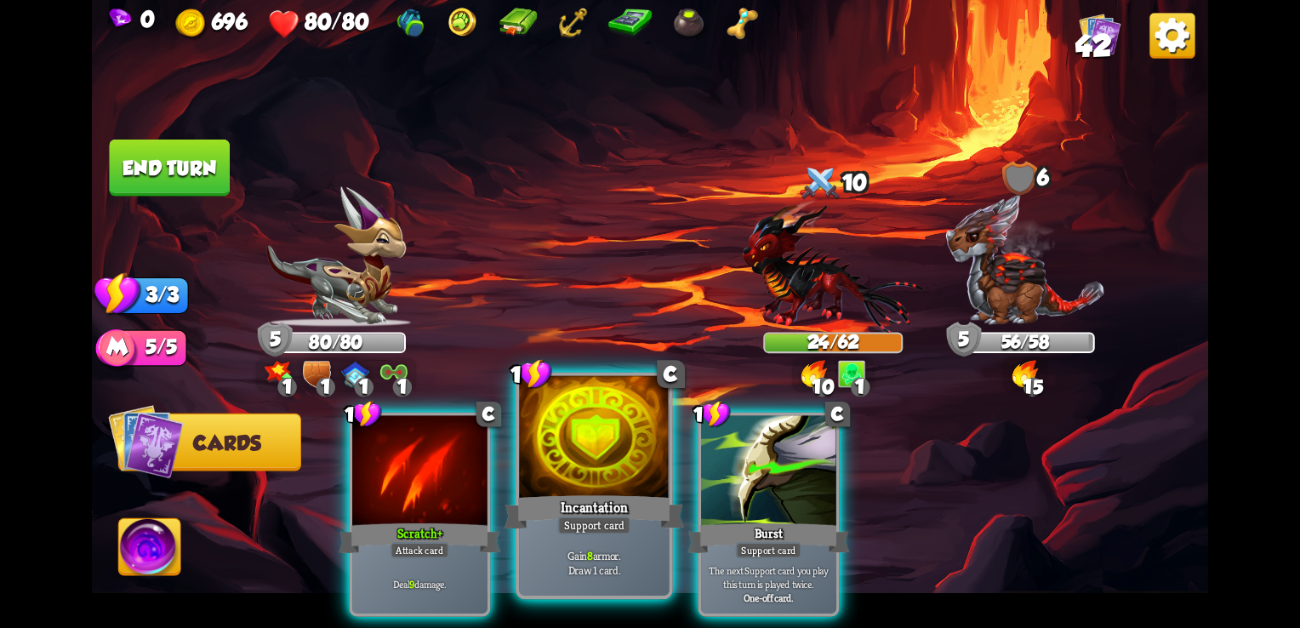
click at [604, 461] on div at bounding box center [594, 439] width 150 height 127
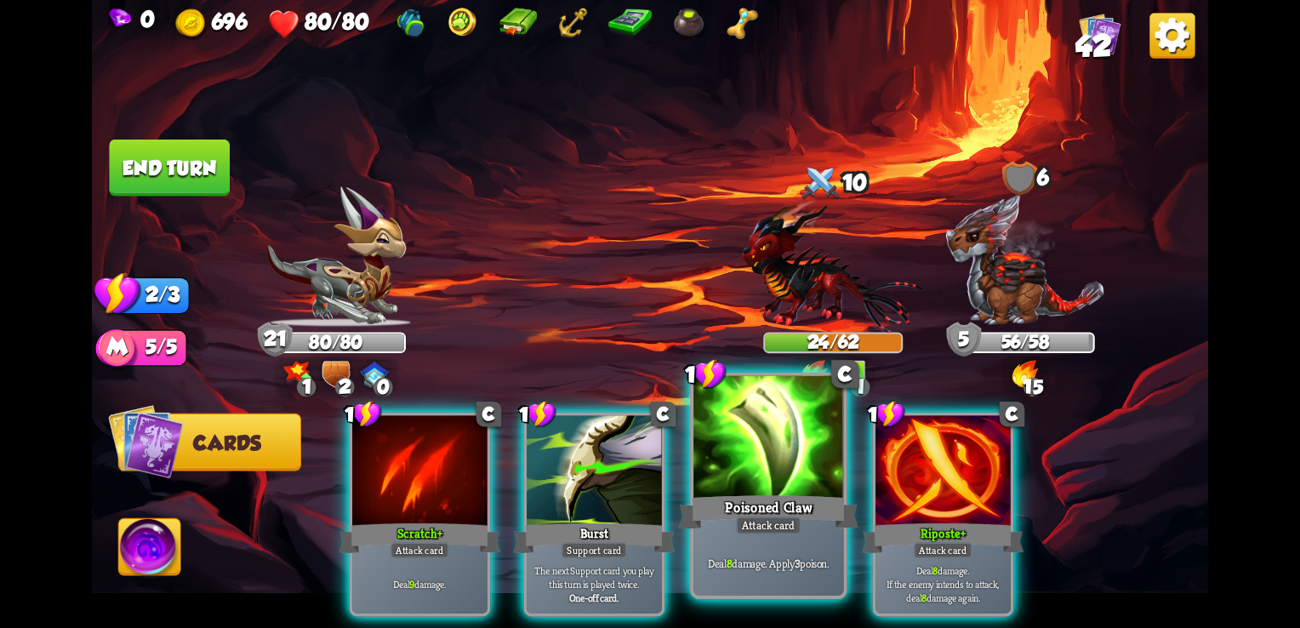
click at [795, 485] on div at bounding box center [769, 439] width 150 height 127
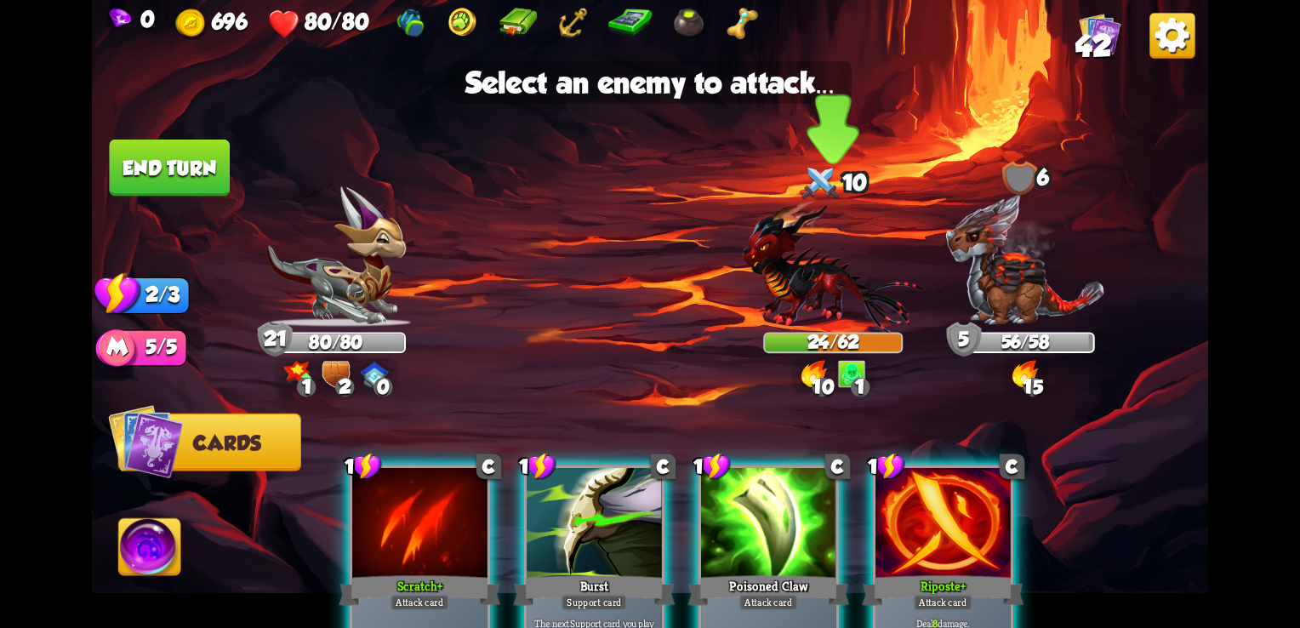
click at [813, 276] on img at bounding box center [833, 266] width 181 height 134
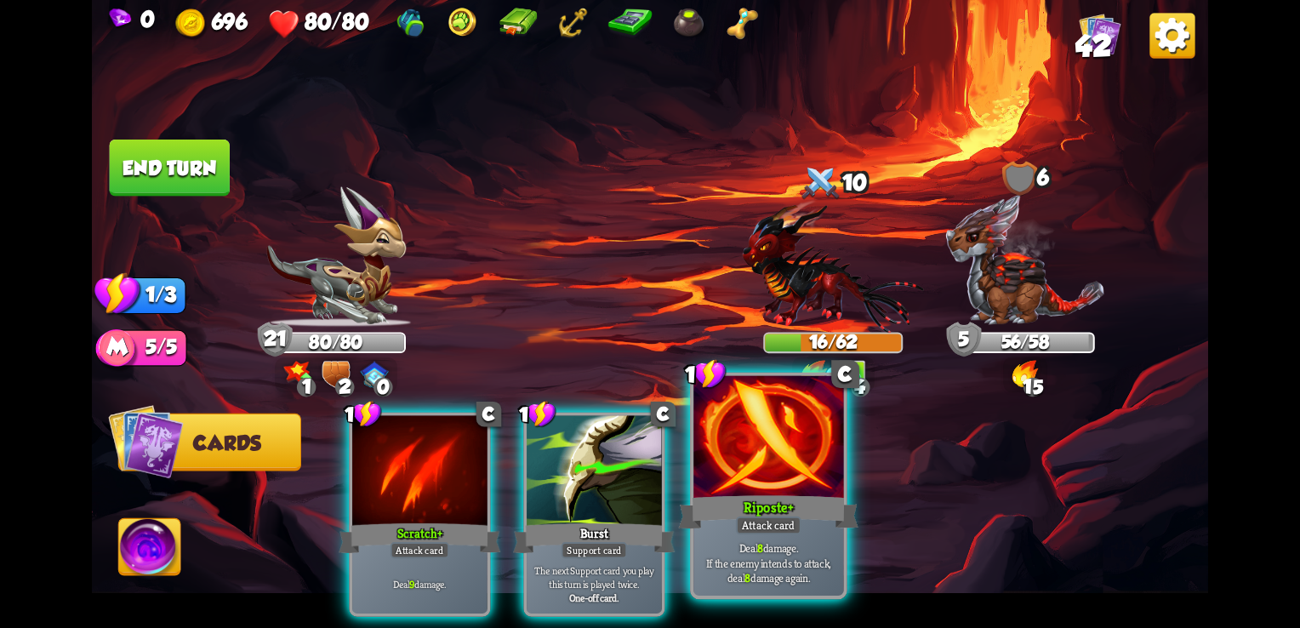
click at [769, 448] on div at bounding box center [769, 439] width 150 height 127
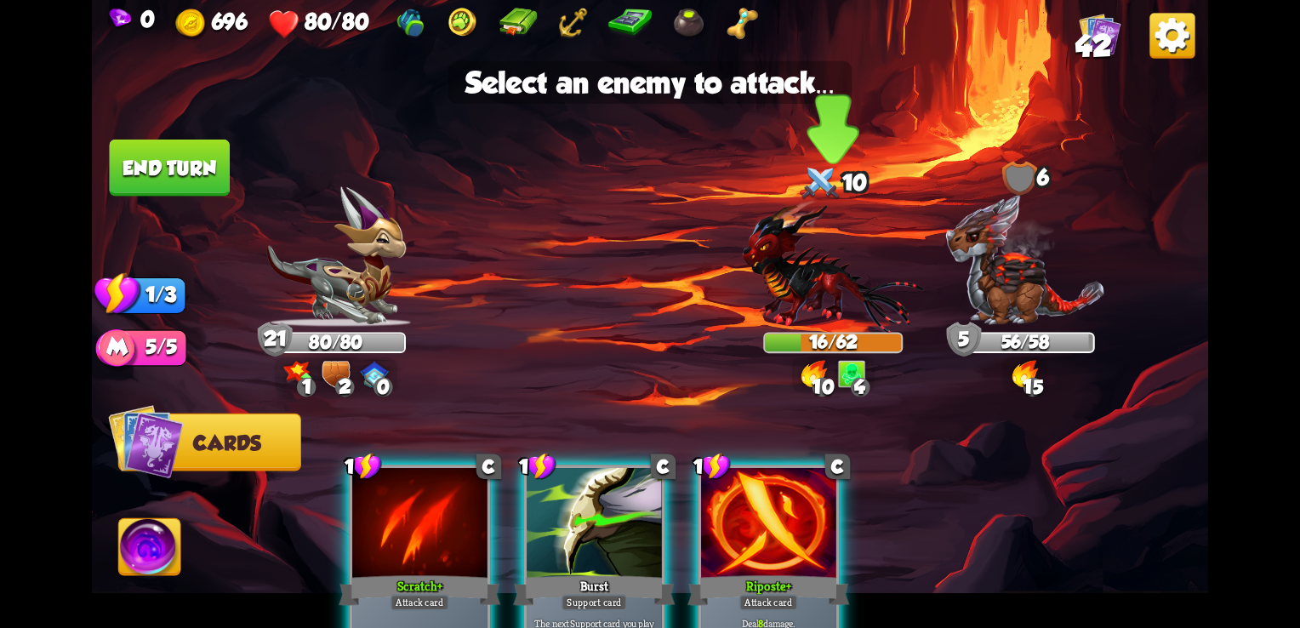
click at [798, 317] on img at bounding box center [833, 266] width 181 height 134
